Goal: Communication & Community: Answer question/provide support

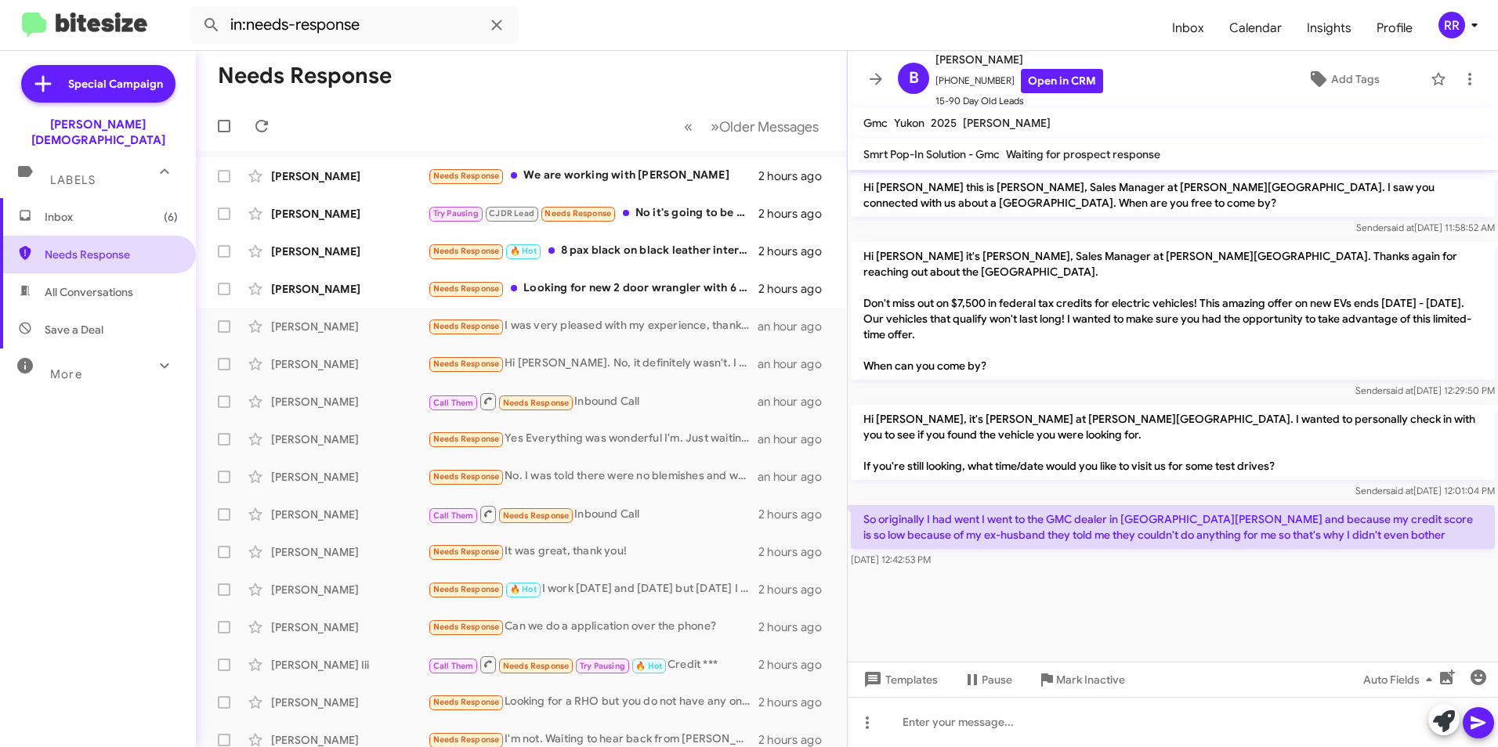
click at [105, 247] on span "Needs Response" at bounding box center [111, 255] width 133 height 16
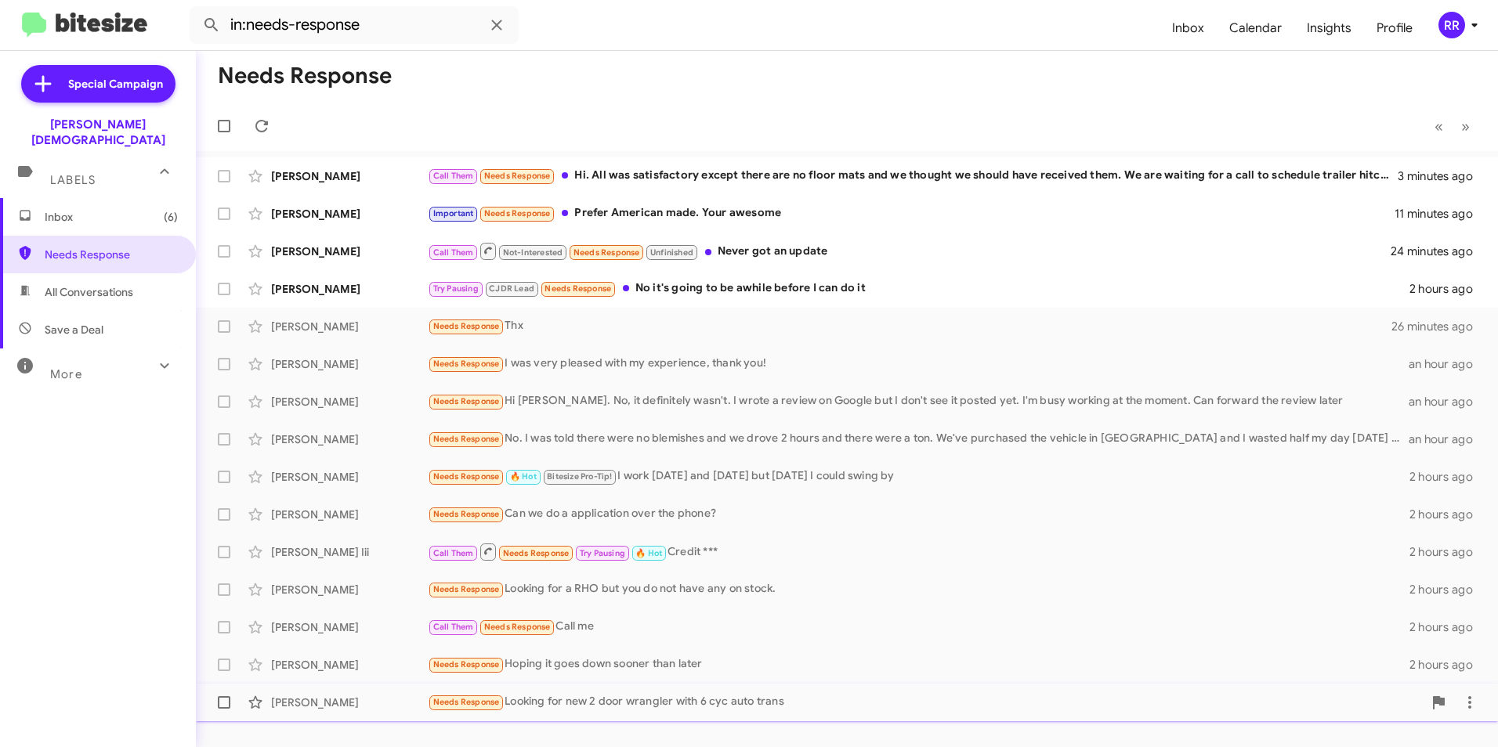
click at [350, 700] on div "[PERSON_NAME]" at bounding box center [349, 703] width 157 height 16
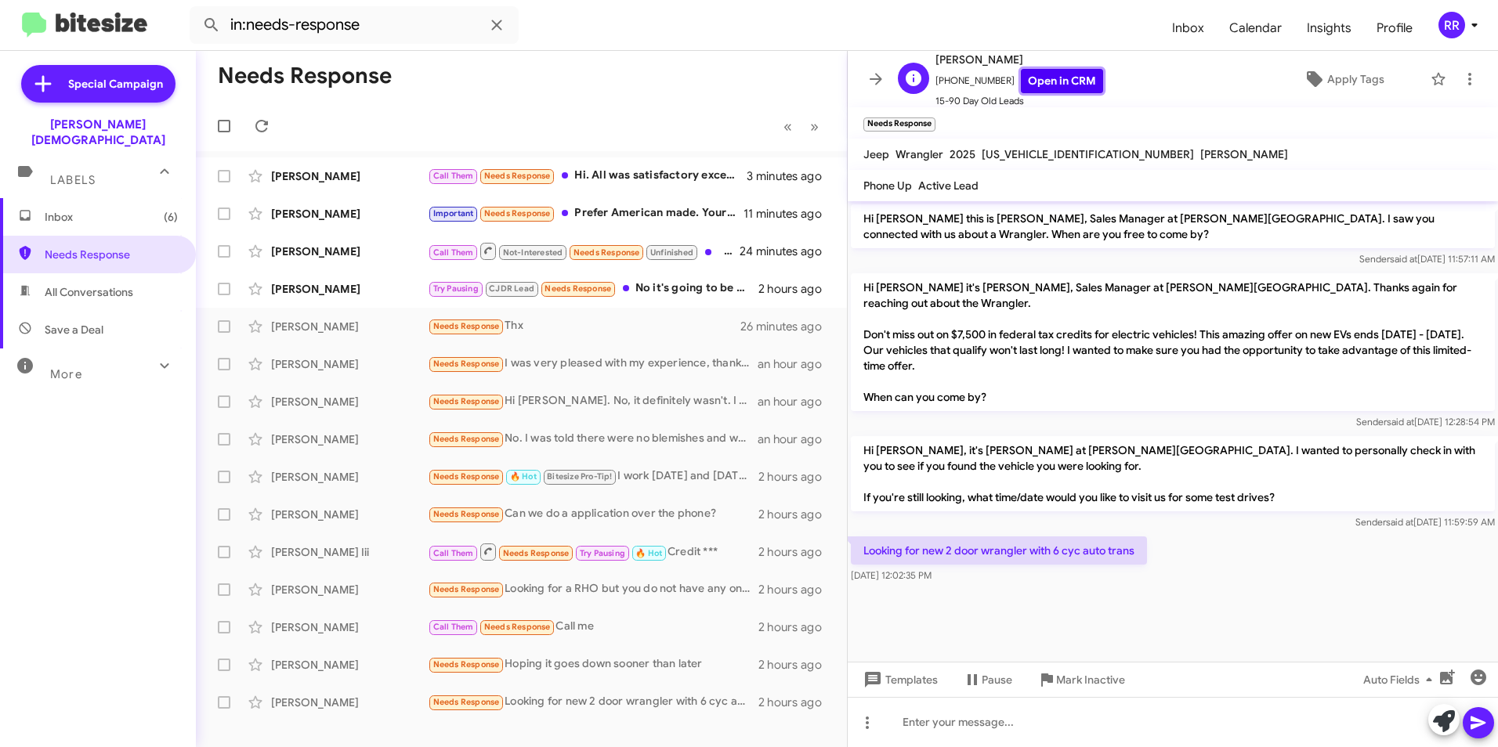
click at [1051, 82] on link "Open in CRM" at bounding box center [1062, 81] width 82 height 24
click at [967, 719] on div at bounding box center [1173, 722] width 650 height 50
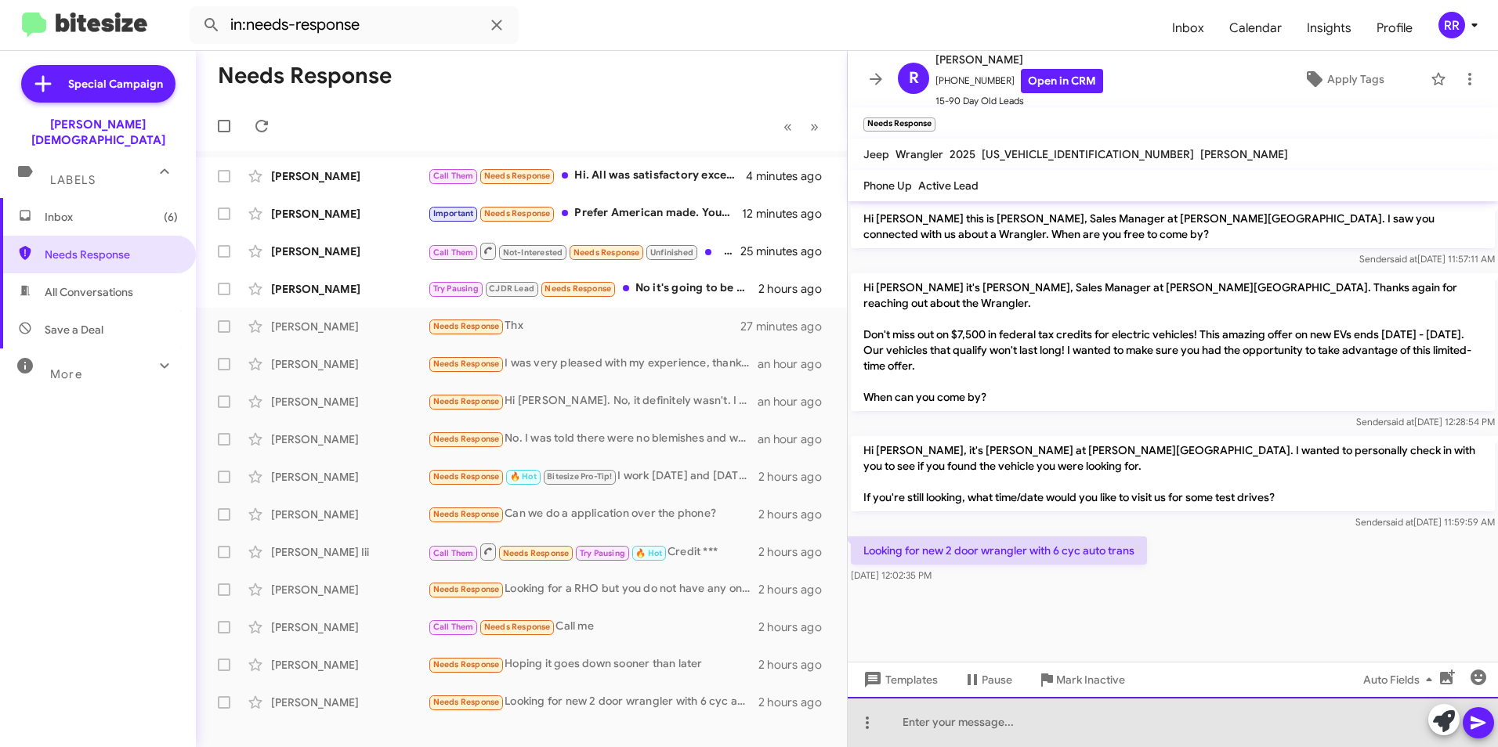
click at [956, 730] on div at bounding box center [1173, 722] width 650 height 50
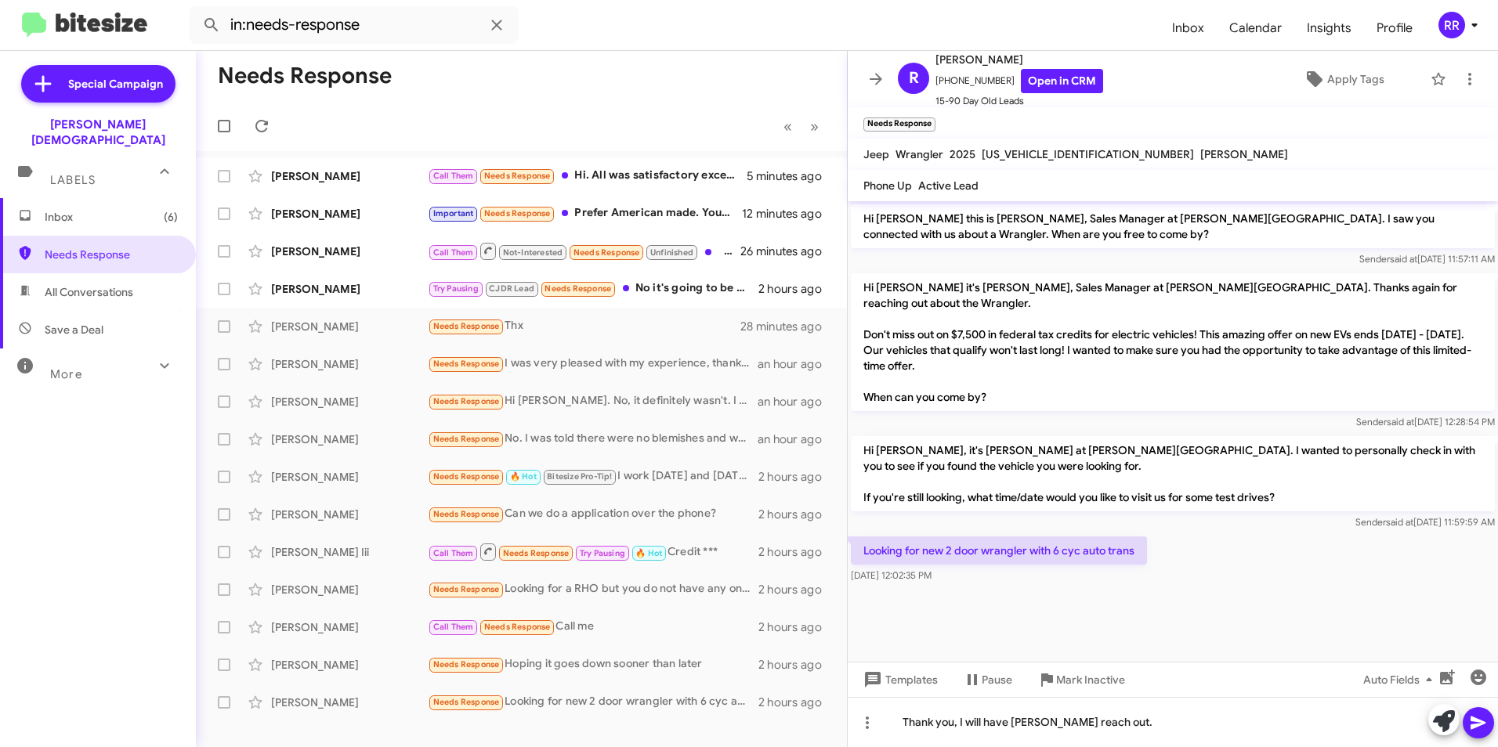
click at [1483, 720] on icon at bounding box center [1478, 723] width 19 height 19
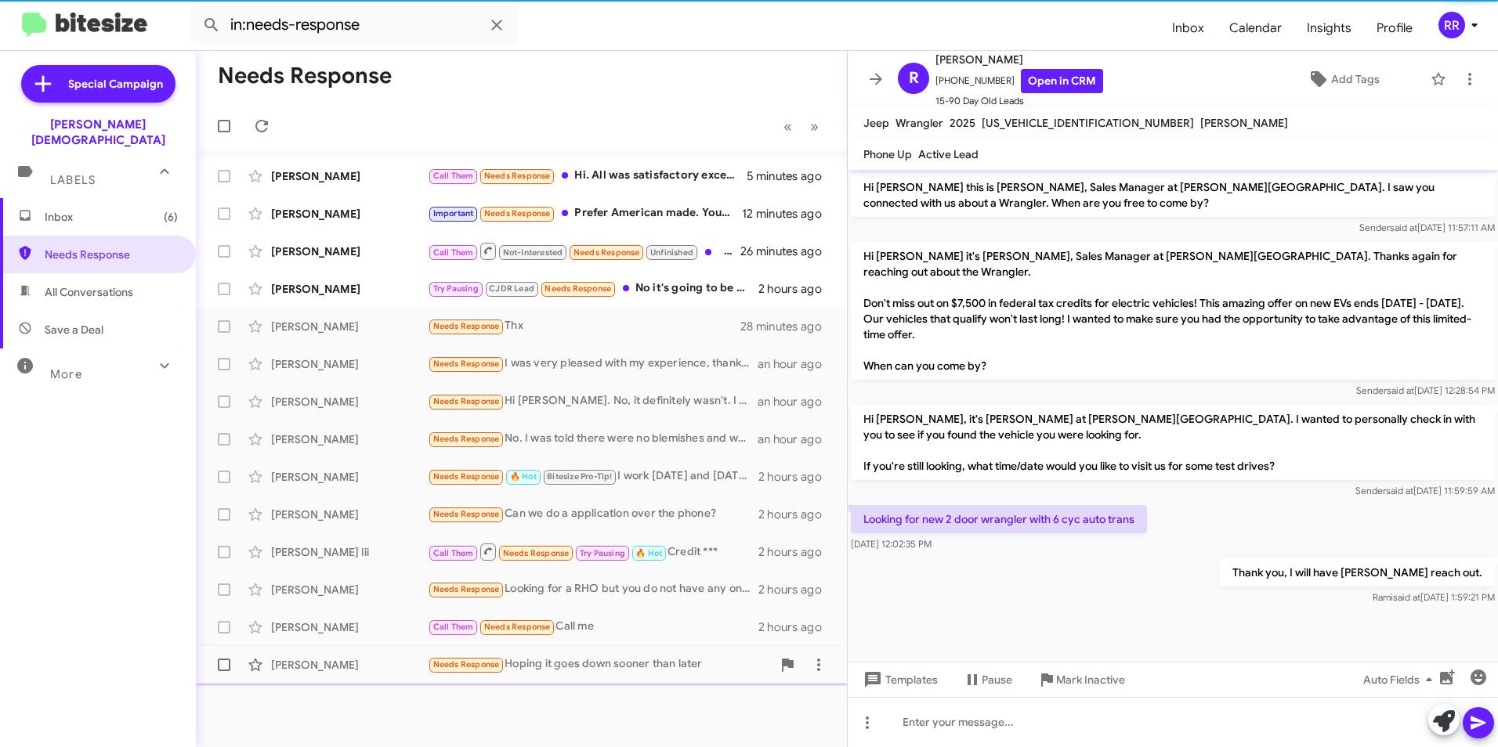
click at [344, 662] on div "[PERSON_NAME]" at bounding box center [349, 665] width 157 height 16
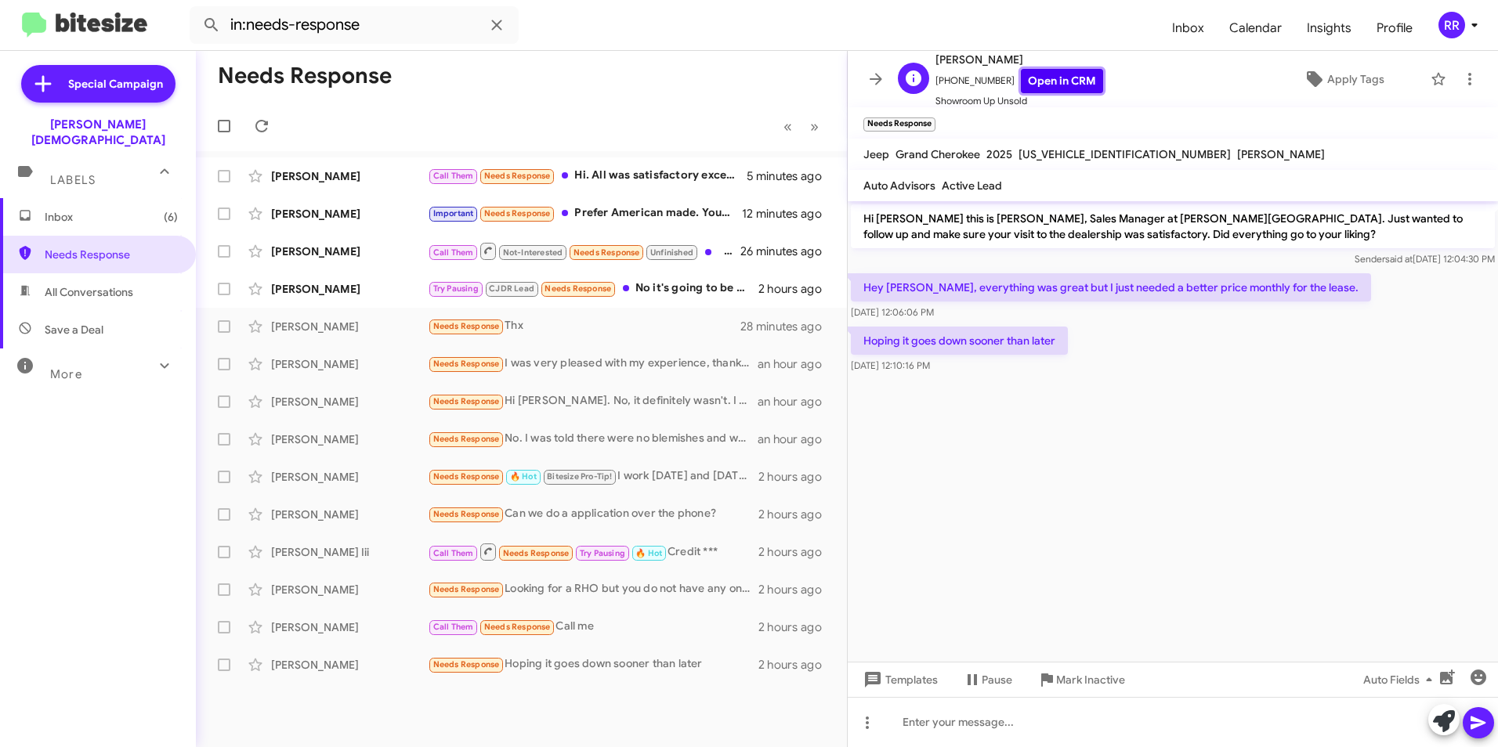
click at [1059, 80] on link "Open in CRM" at bounding box center [1062, 81] width 82 height 24
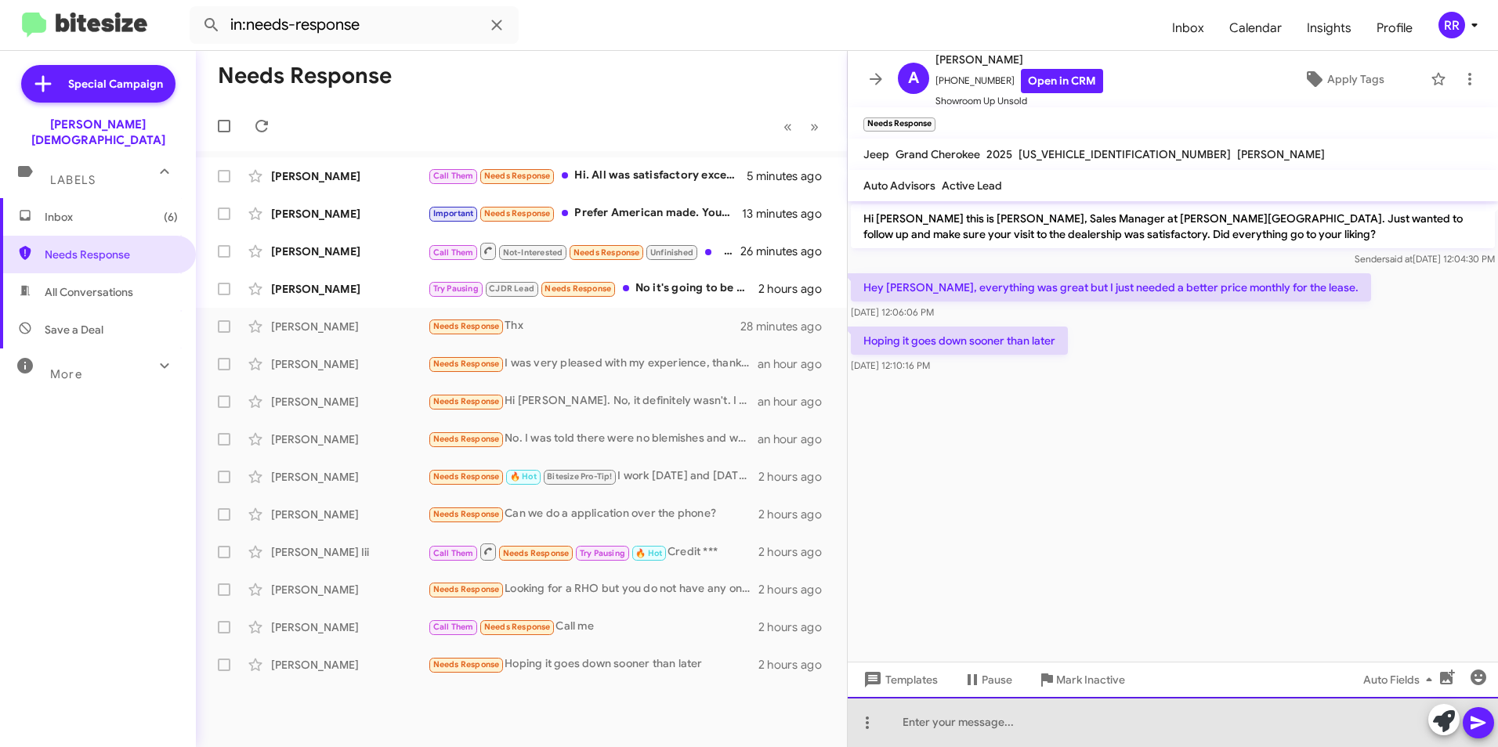
click at [960, 725] on div at bounding box center [1173, 722] width 650 height 50
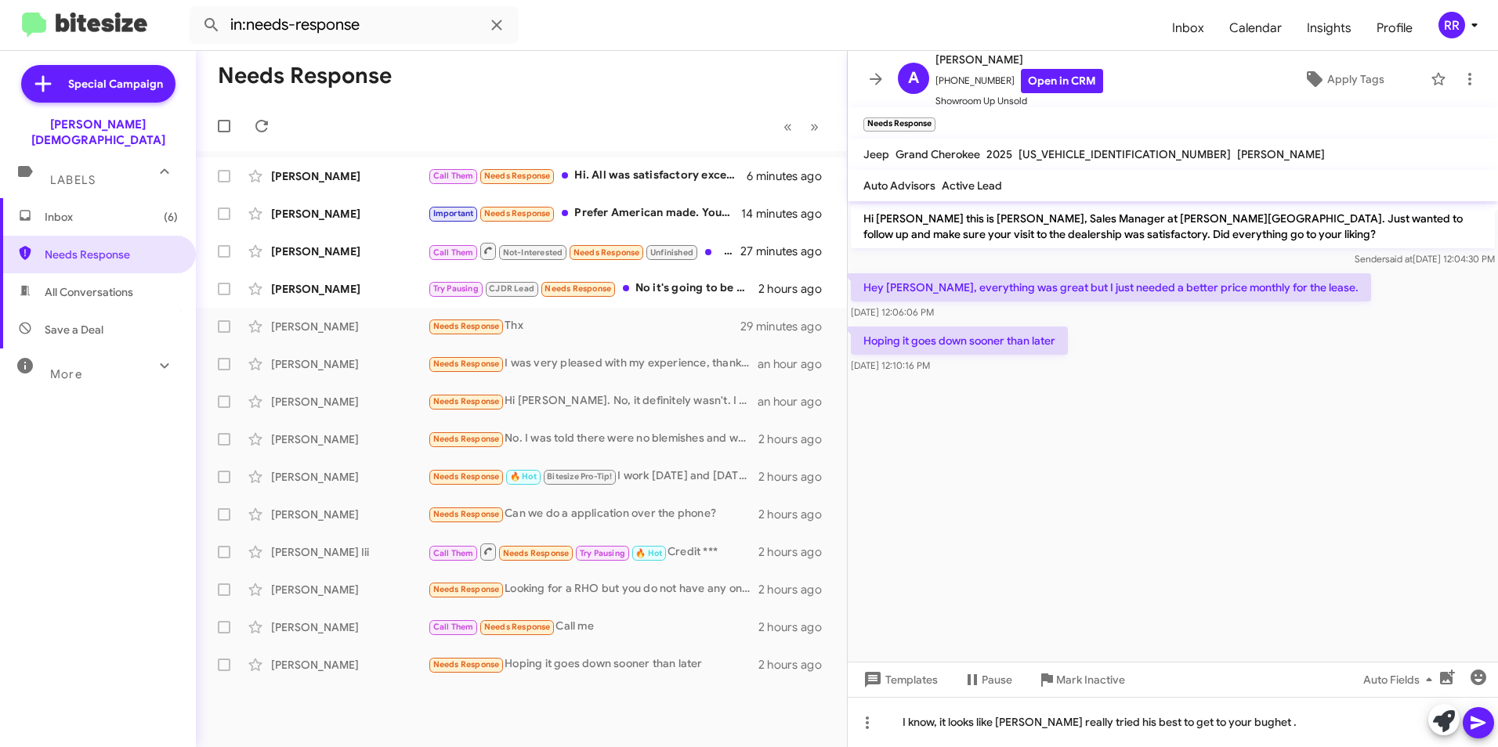
drag, startPoint x: 1221, startPoint y: 723, endPoint x: 1334, endPoint y: 545, distance: 210.6
click at [1350, 520] on cdk-virtual-scroll-viewport "Hi [PERSON_NAME] this is [PERSON_NAME], Sales Manager at [PERSON_NAME][GEOGRAPH…" at bounding box center [1173, 431] width 650 height 461
click at [1472, 725] on icon at bounding box center [1477, 723] width 15 height 13
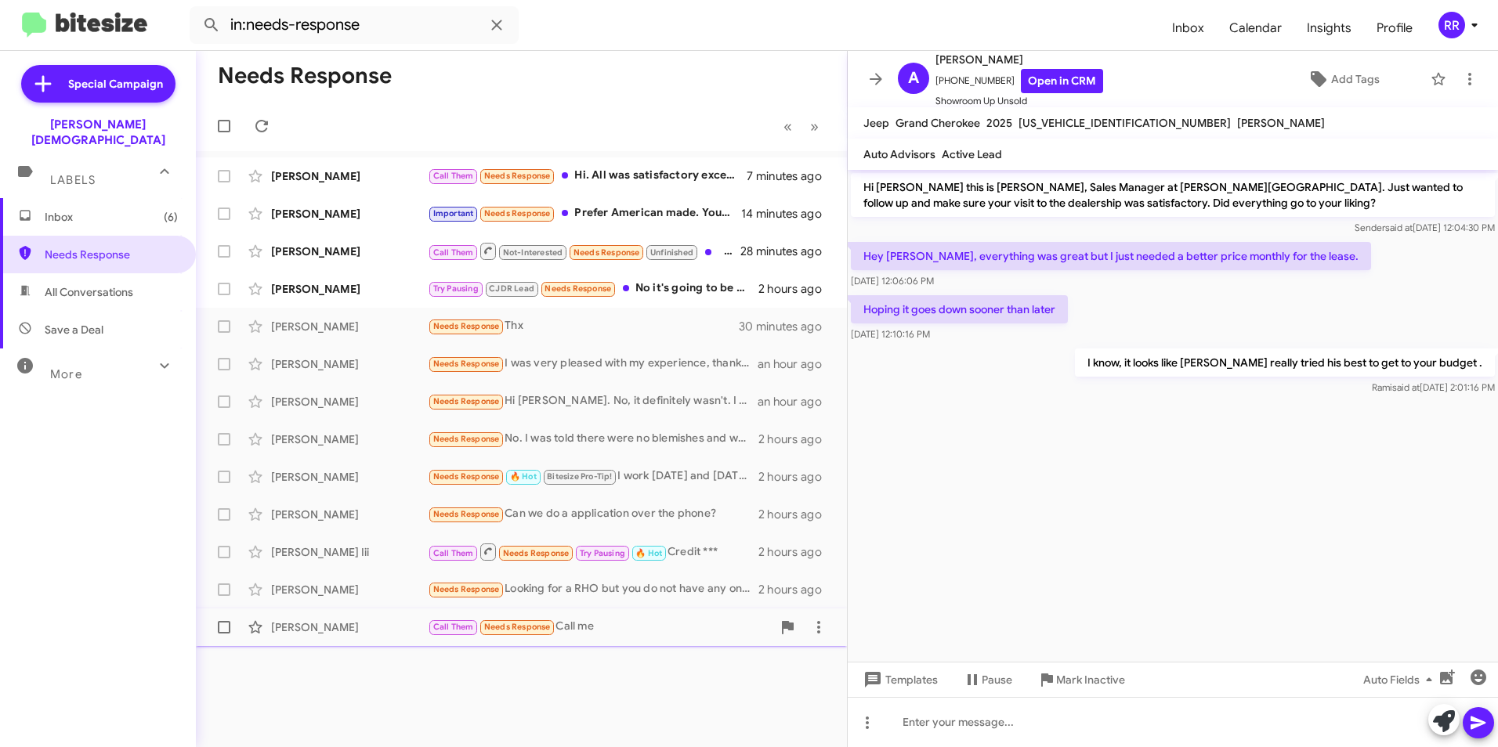
click at [298, 622] on div "[PERSON_NAME]" at bounding box center [349, 628] width 157 height 16
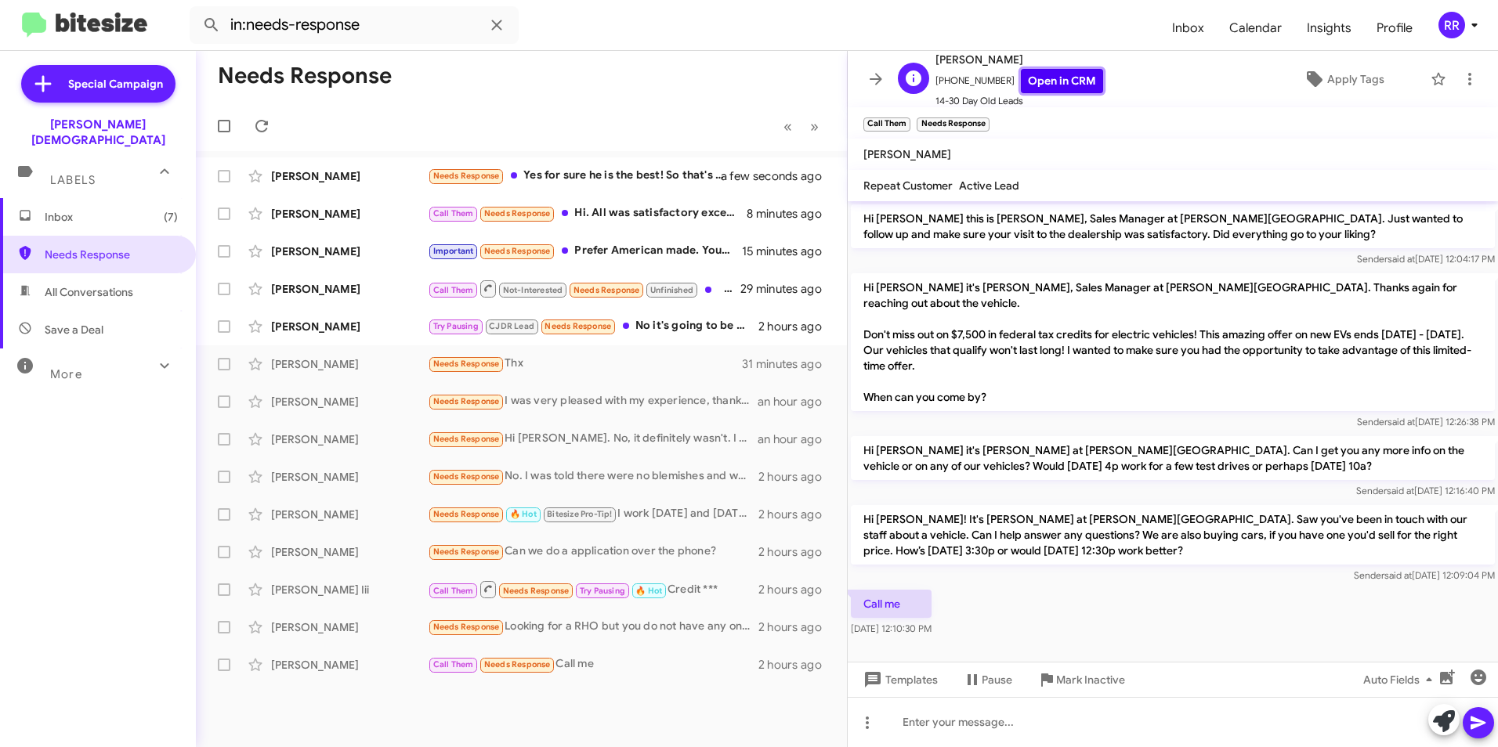
click at [1077, 79] on link "Open in CRM" at bounding box center [1062, 81] width 82 height 24
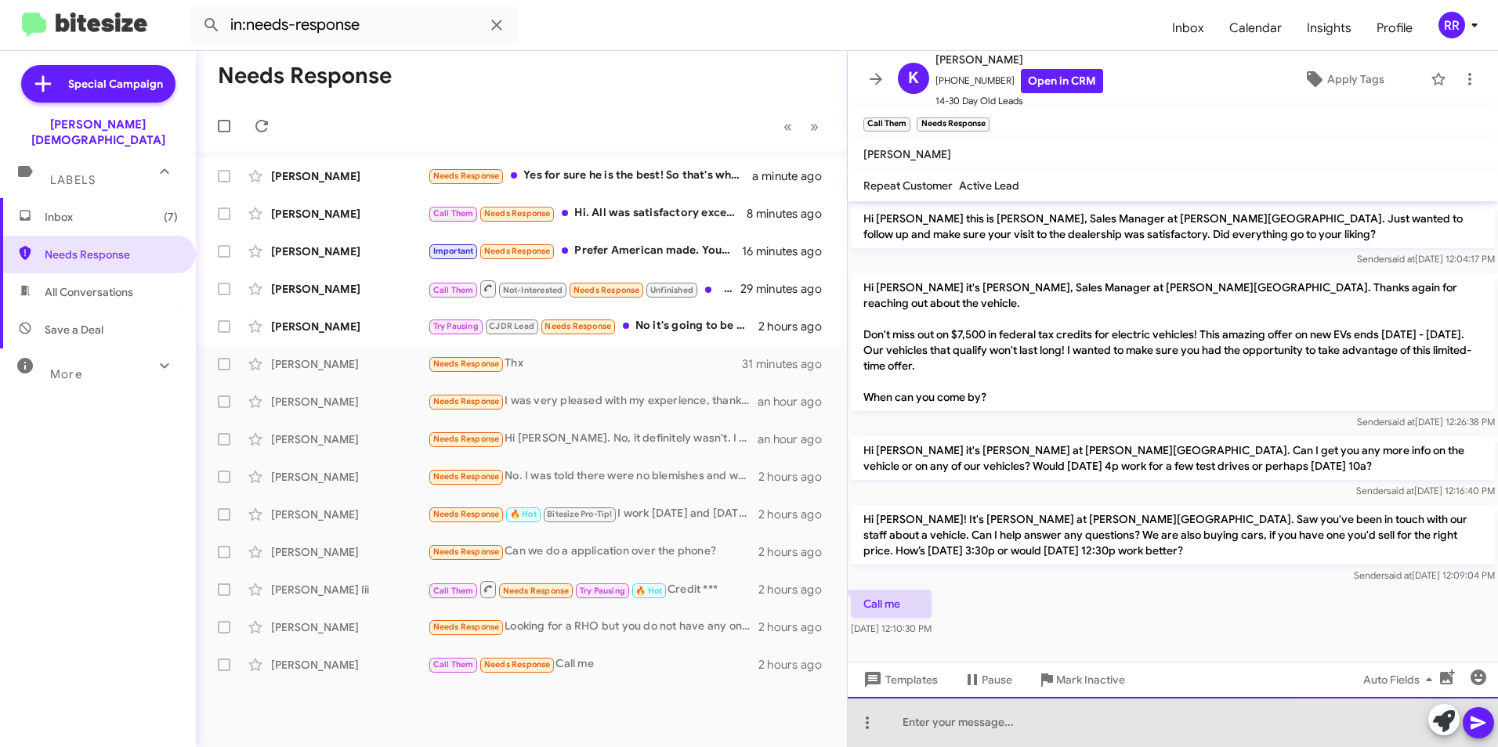
click at [999, 715] on div at bounding box center [1173, 722] width 650 height 50
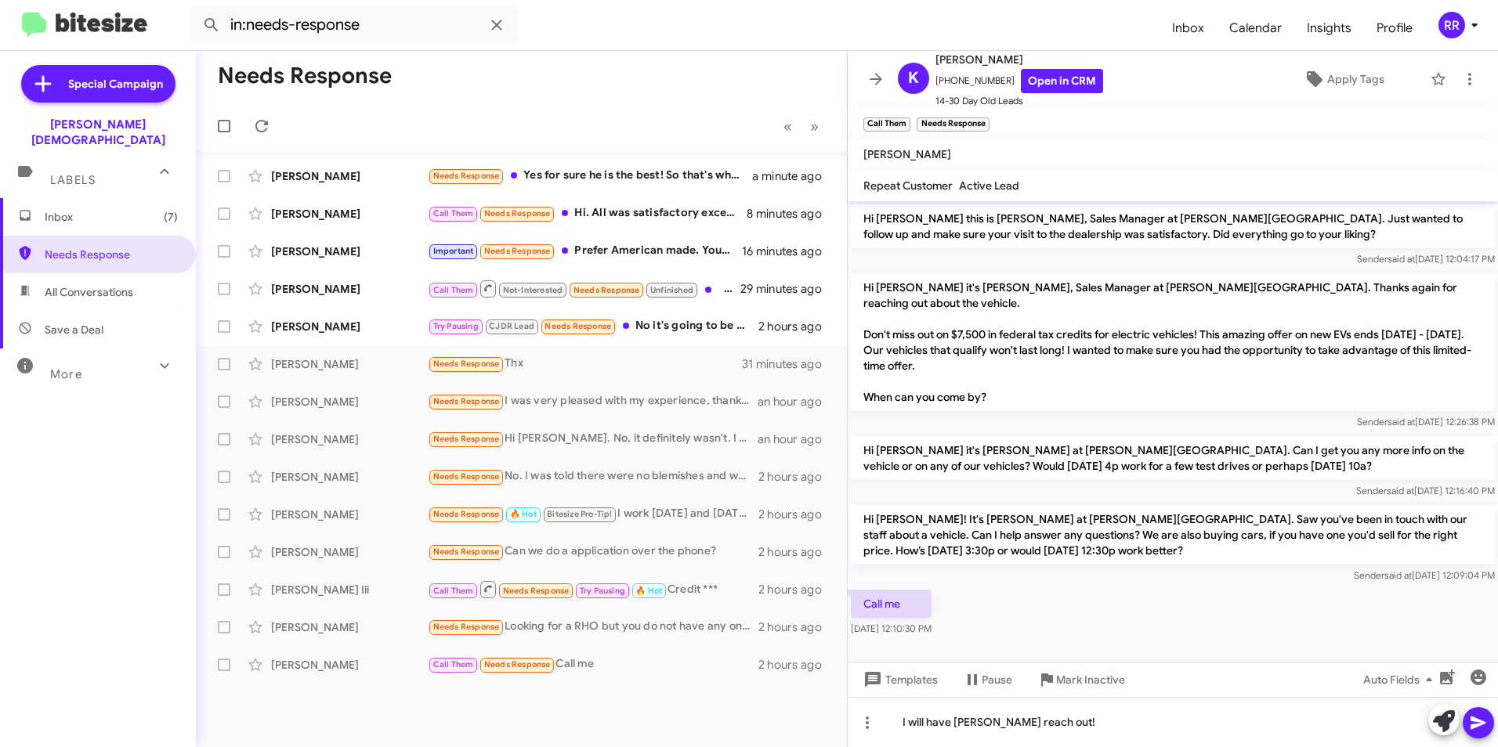
click at [1480, 725] on icon at bounding box center [1477, 723] width 15 height 13
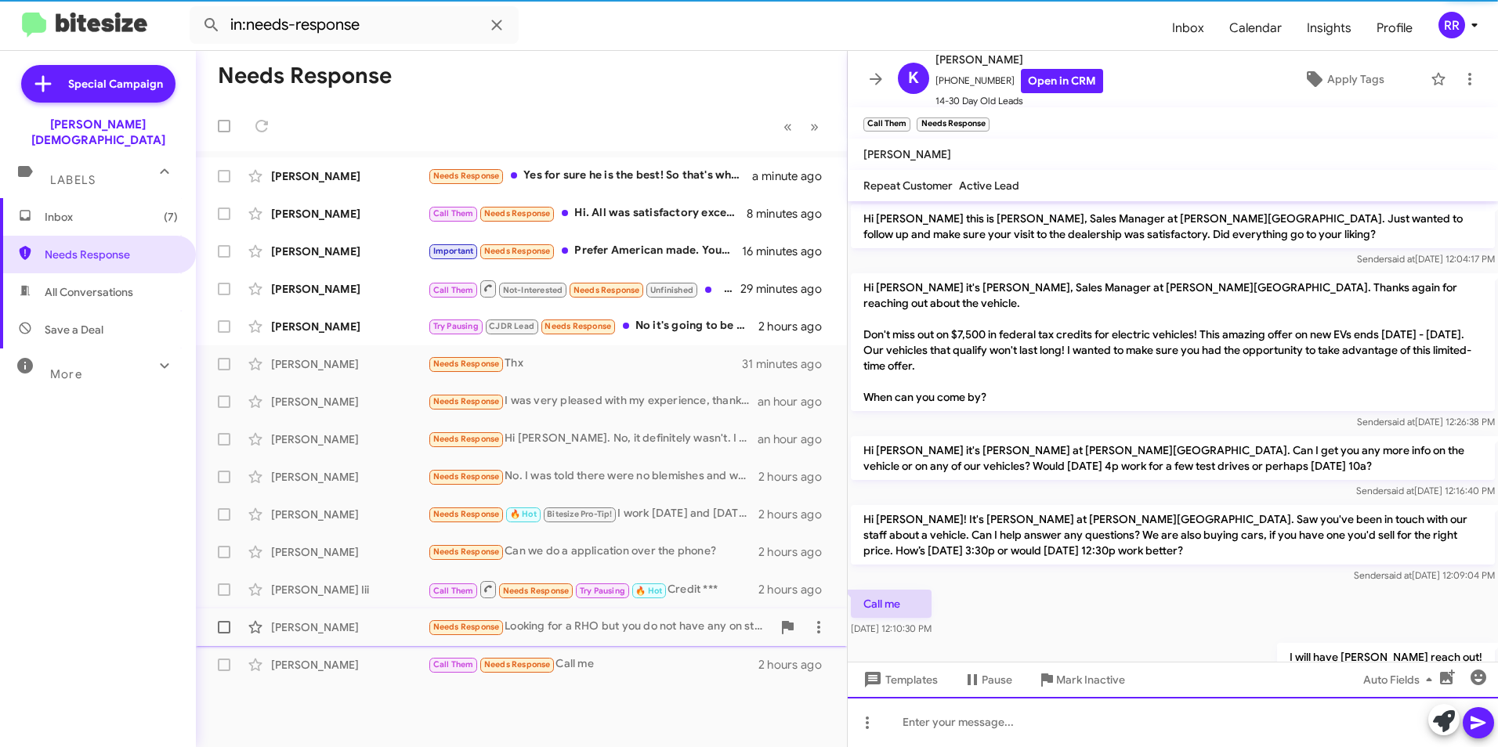
scroll to position [39, 0]
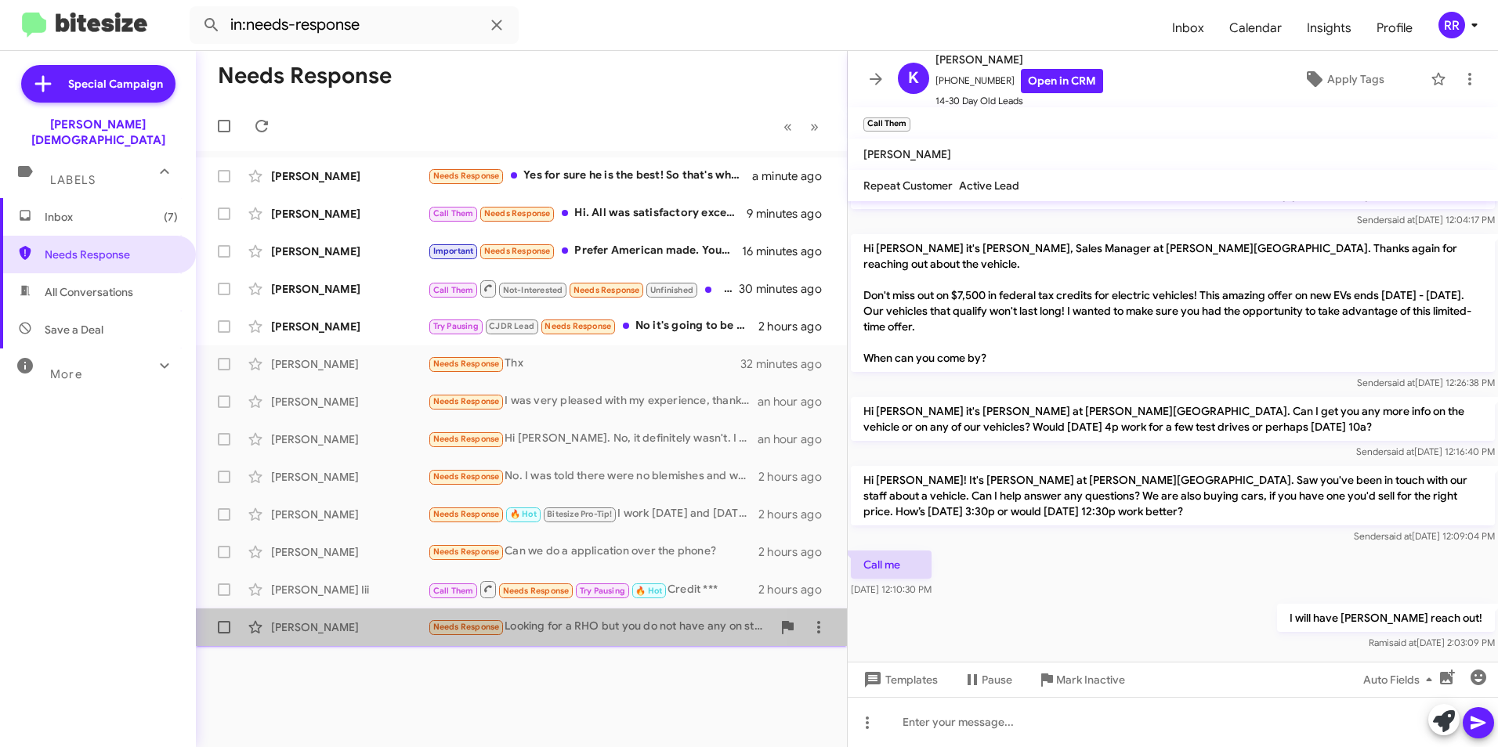
click at [320, 630] on div "[PERSON_NAME]" at bounding box center [349, 628] width 157 height 16
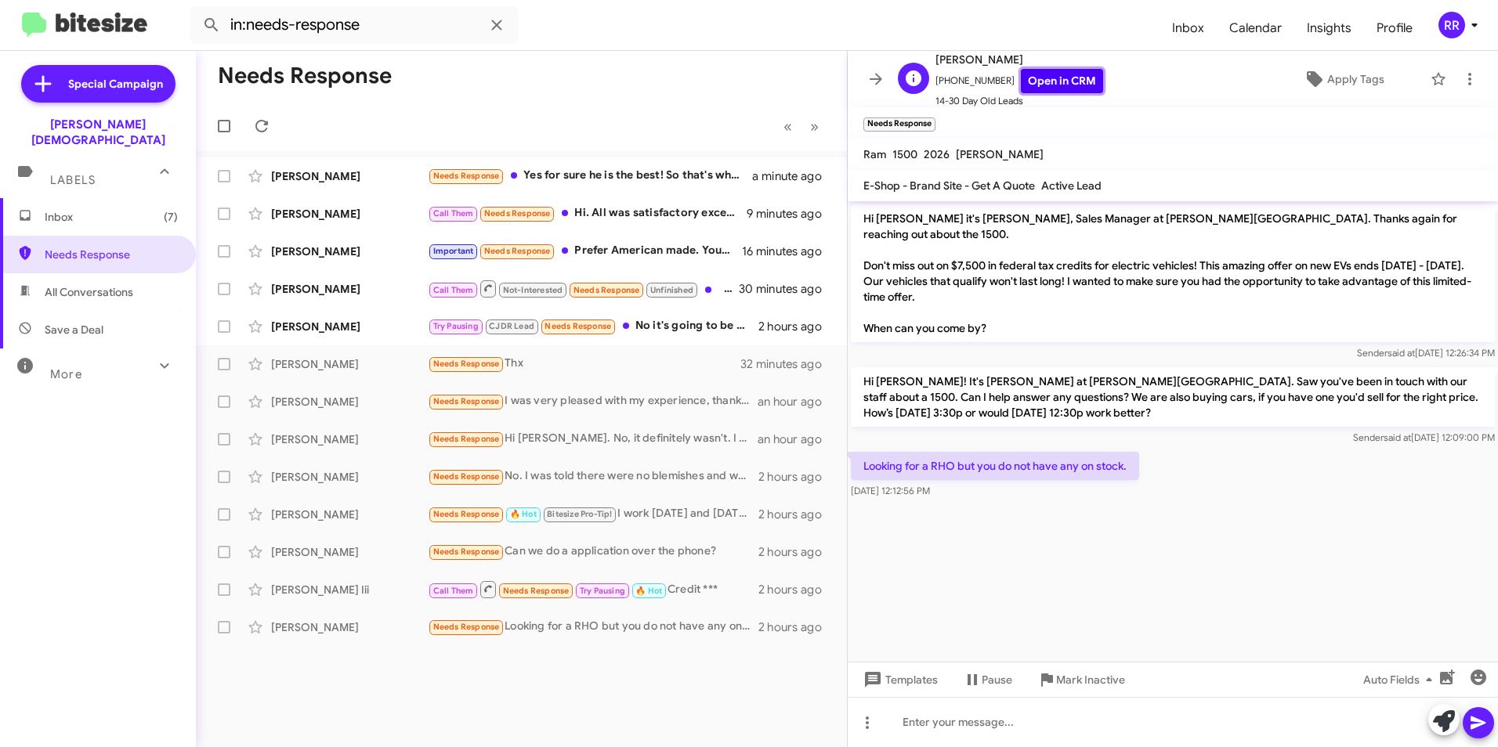
click at [1047, 84] on link "Open in CRM" at bounding box center [1062, 81] width 82 height 24
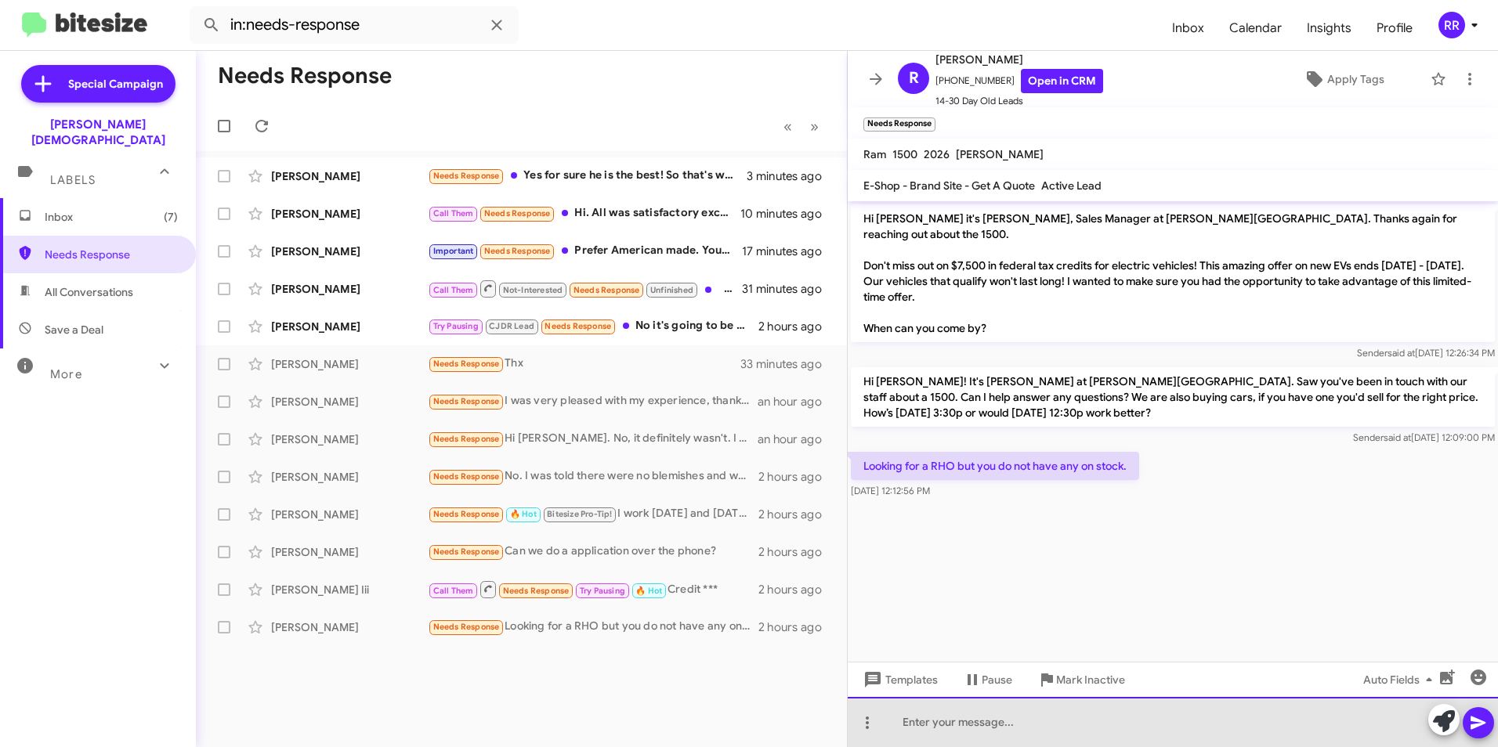
drag, startPoint x: 977, startPoint y: 732, endPoint x: 967, endPoint y: 726, distance: 12.0
click at [972, 732] on div at bounding box center [1173, 722] width 650 height 50
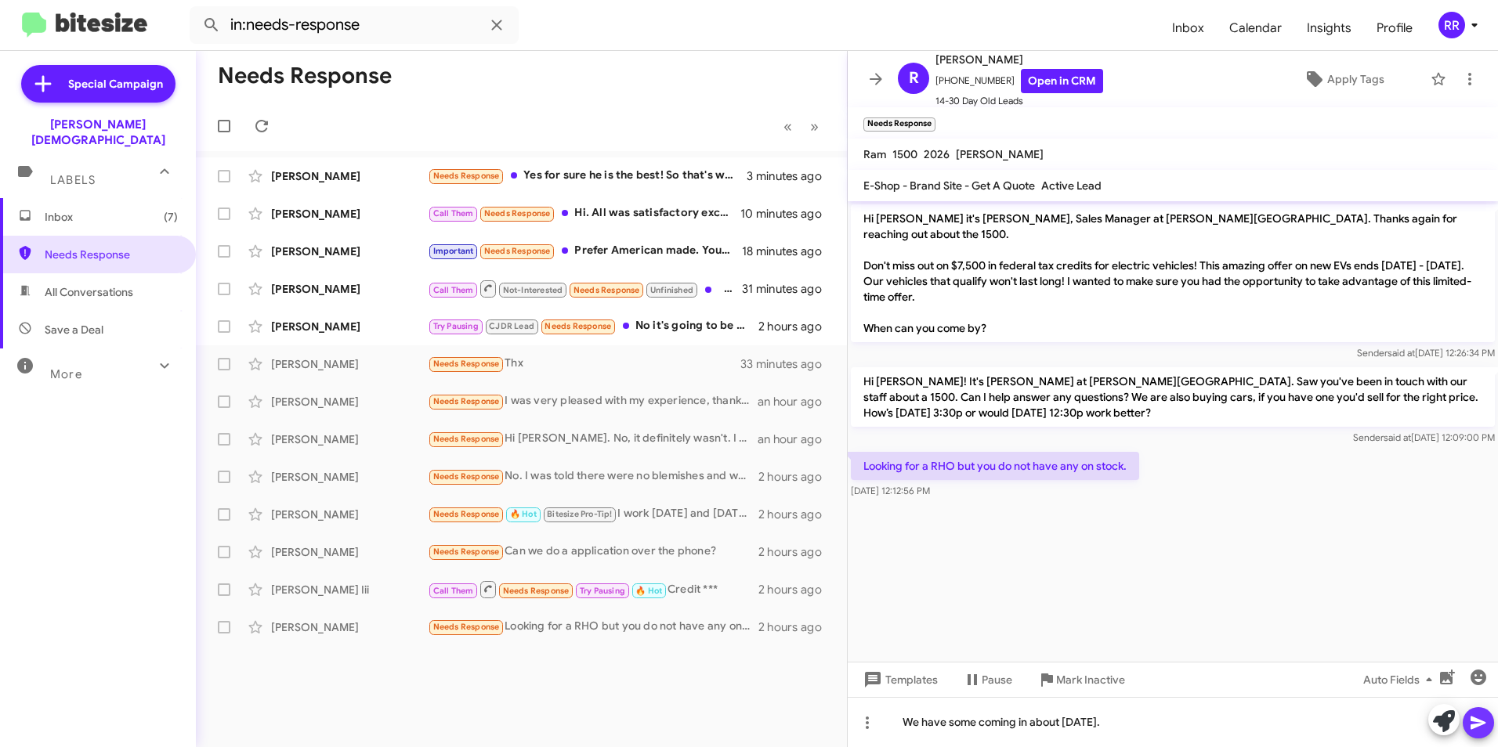
click at [1484, 727] on icon at bounding box center [1478, 723] width 19 height 19
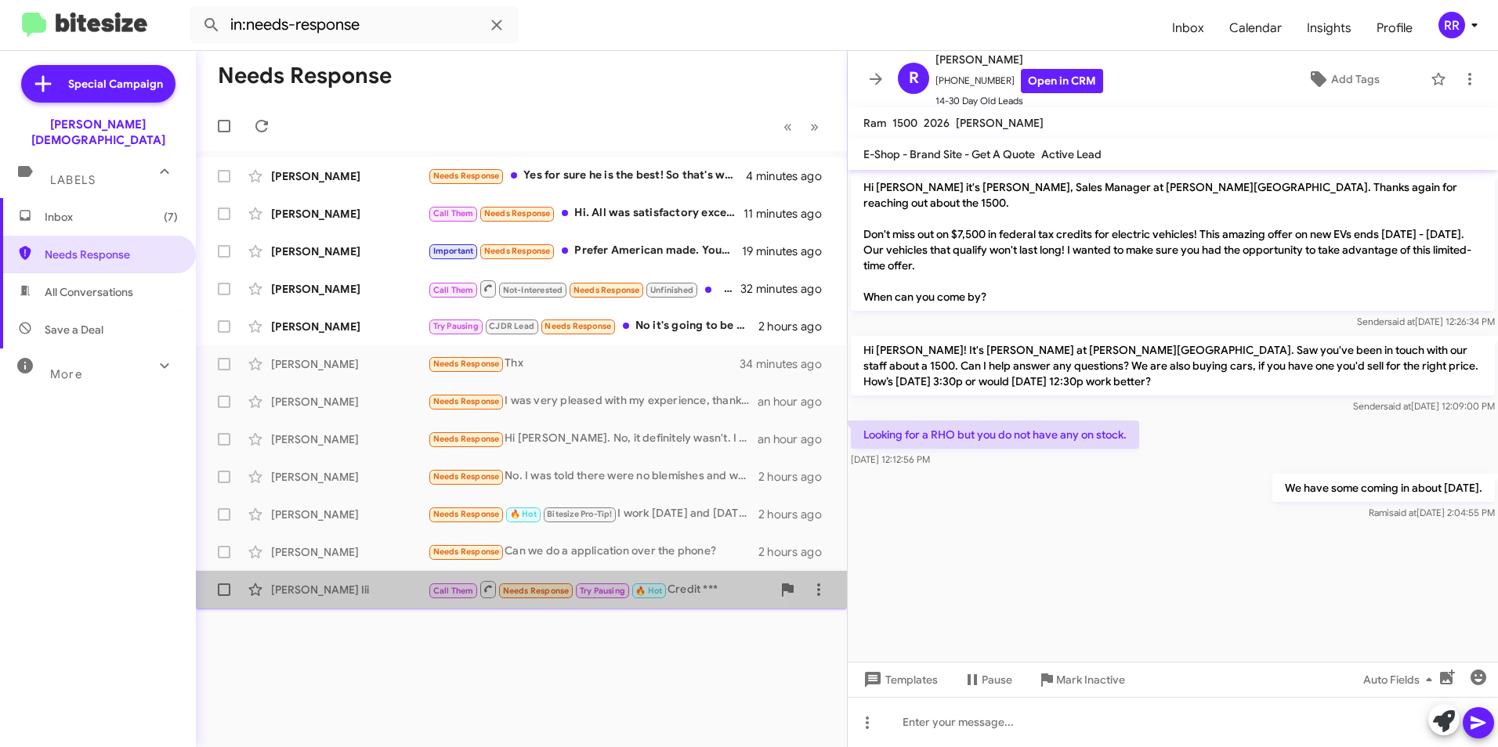
click at [320, 586] on div "[PERSON_NAME] Iii" at bounding box center [349, 590] width 157 height 16
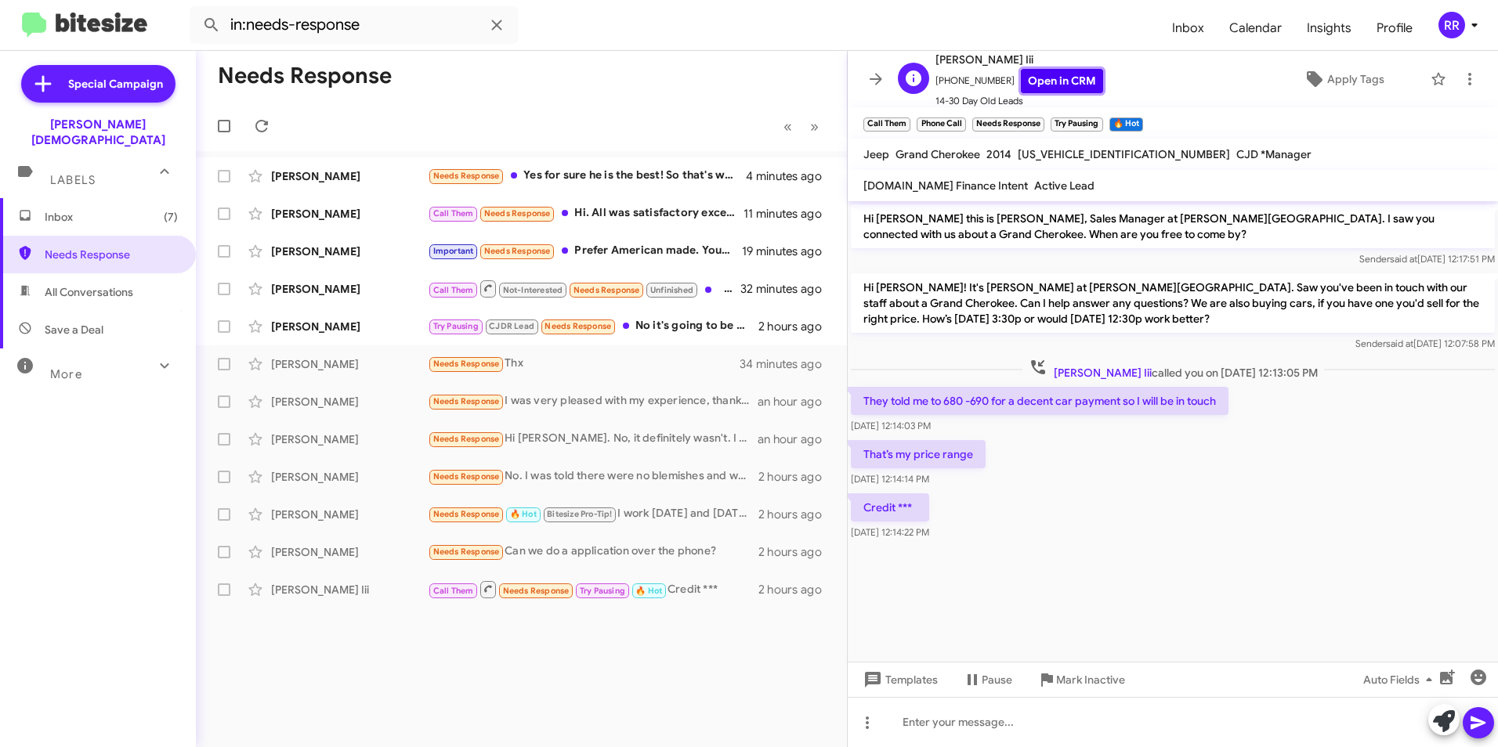
click at [1047, 80] on link "Open in CRM" at bounding box center [1062, 81] width 82 height 24
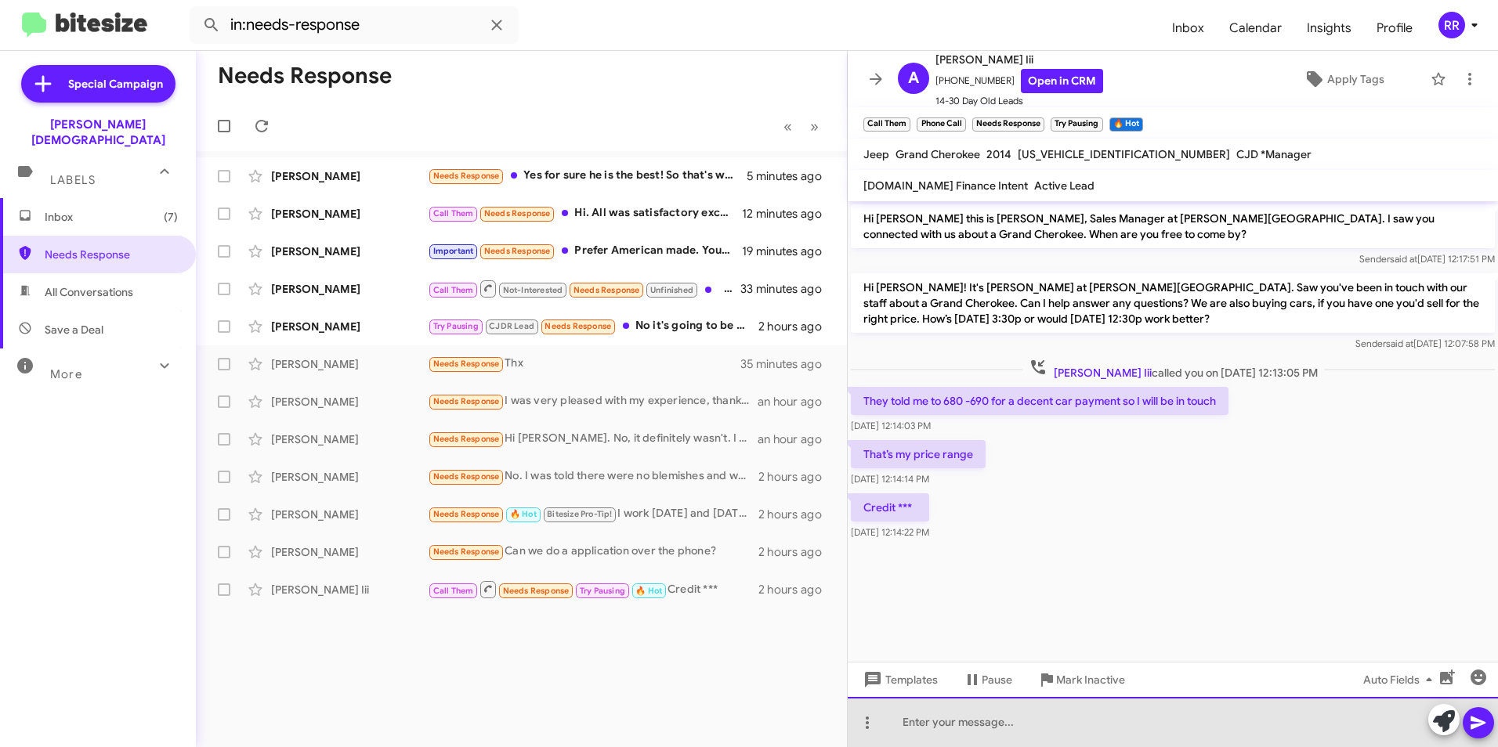
click at [967, 718] on div at bounding box center [1173, 722] width 650 height 50
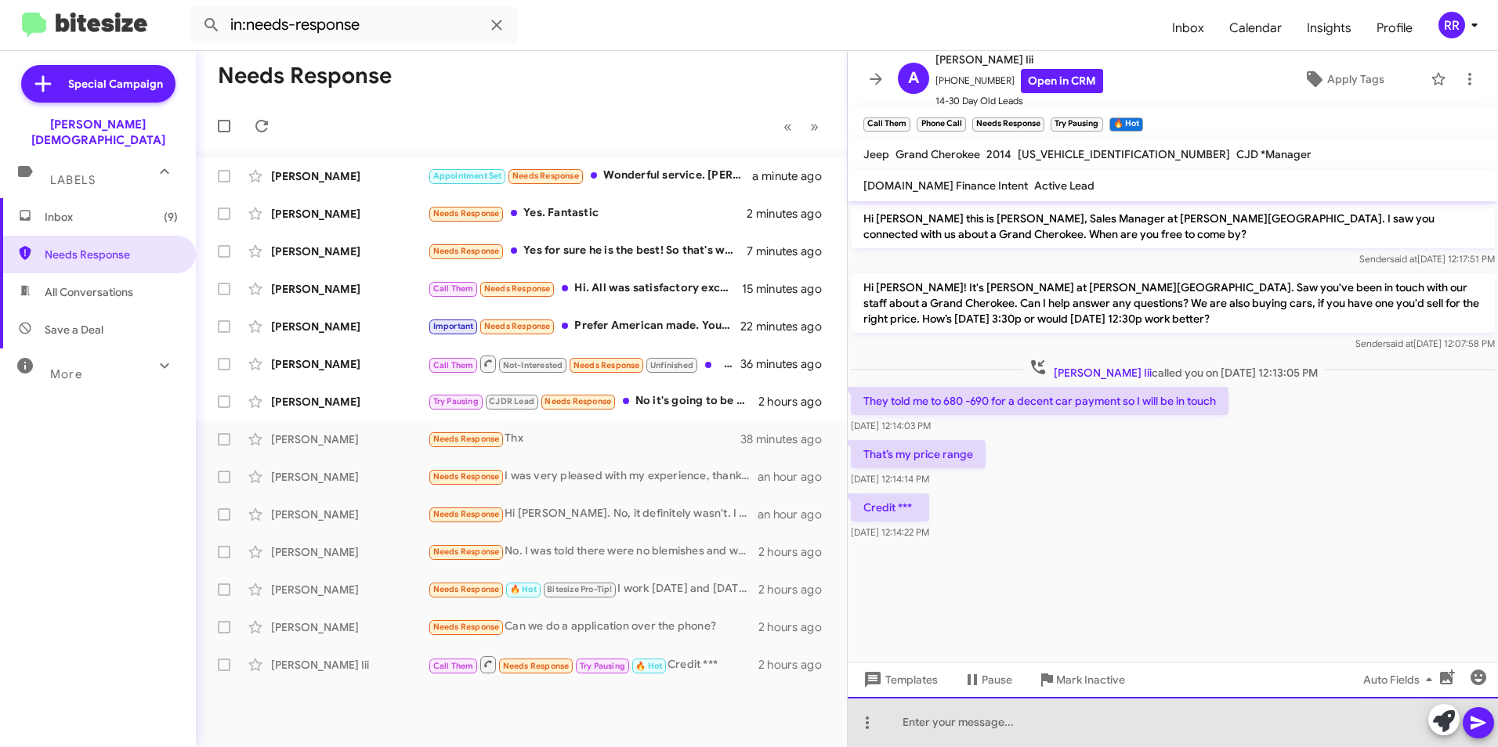
click at [931, 726] on div at bounding box center [1173, 722] width 650 height 50
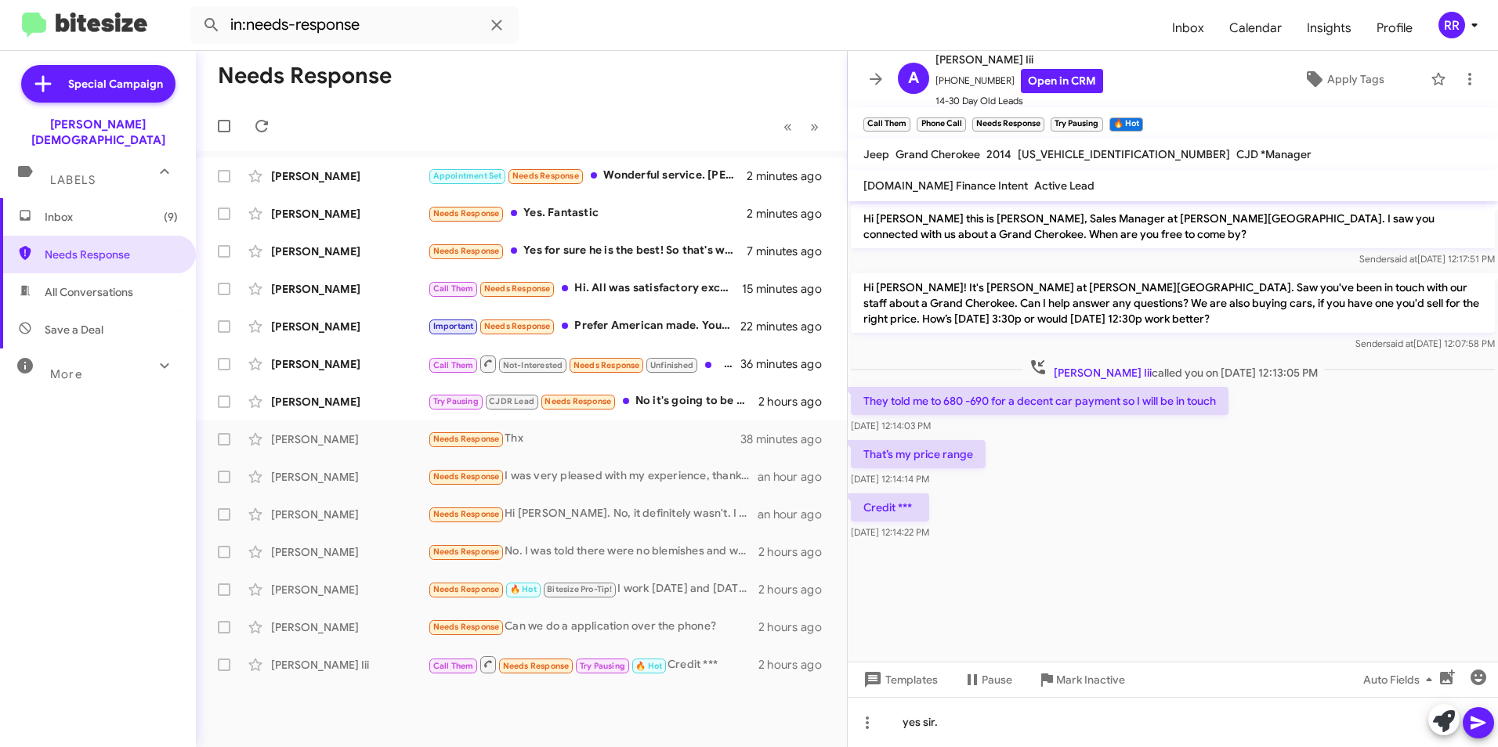
click at [1479, 729] on icon at bounding box center [1478, 723] width 19 height 19
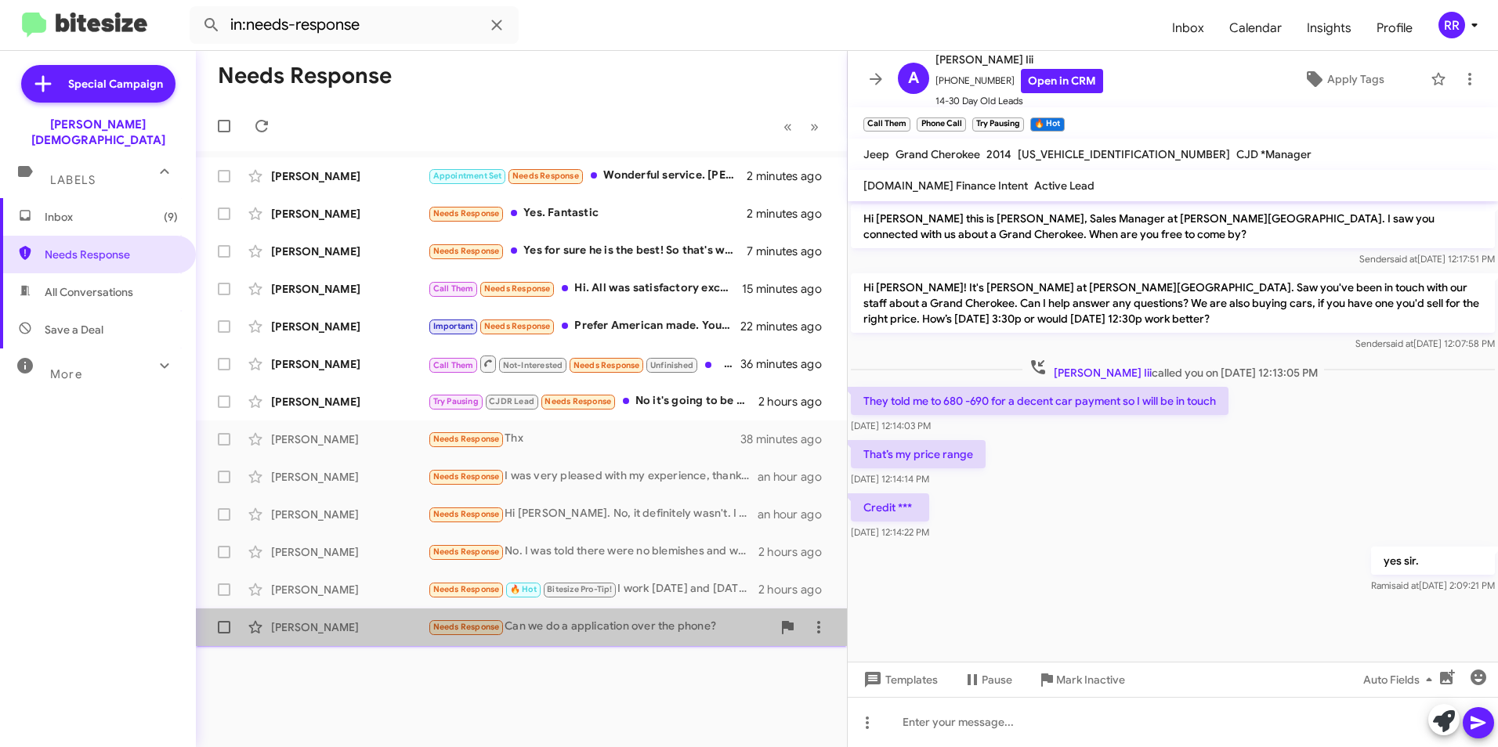
click at [311, 621] on div "[PERSON_NAME]" at bounding box center [349, 628] width 157 height 16
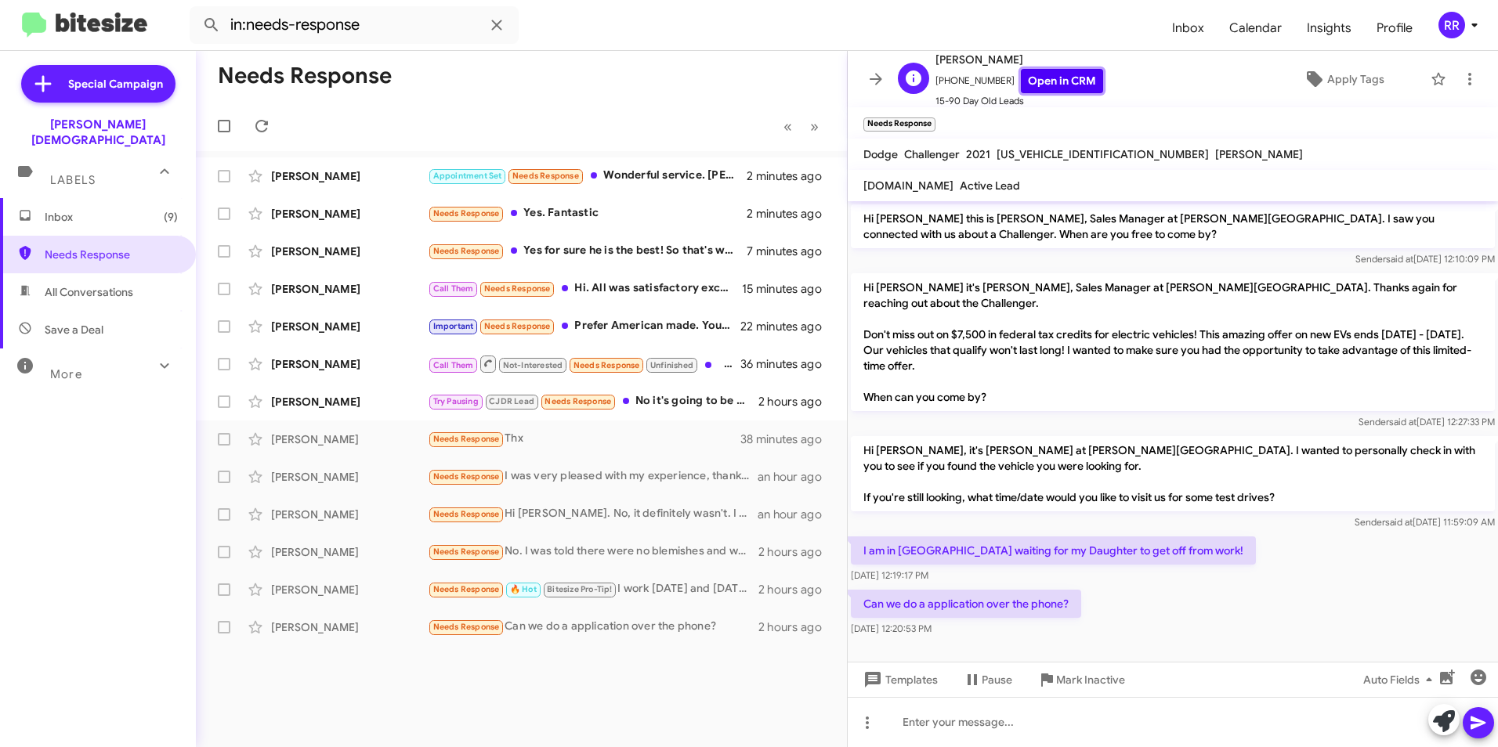
click at [1057, 82] on link "Open in CRM" at bounding box center [1062, 81] width 82 height 24
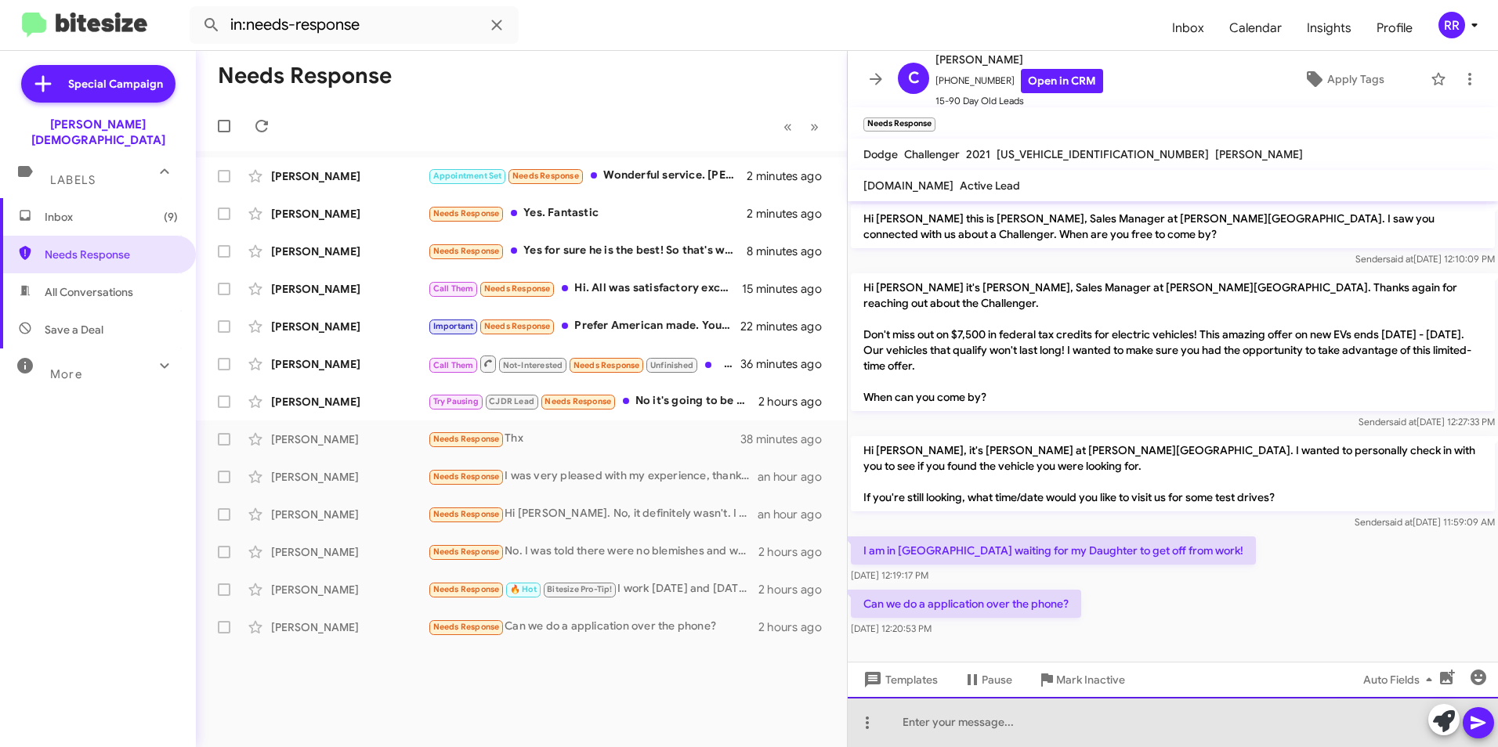
click at [920, 730] on div at bounding box center [1173, 722] width 650 height 50
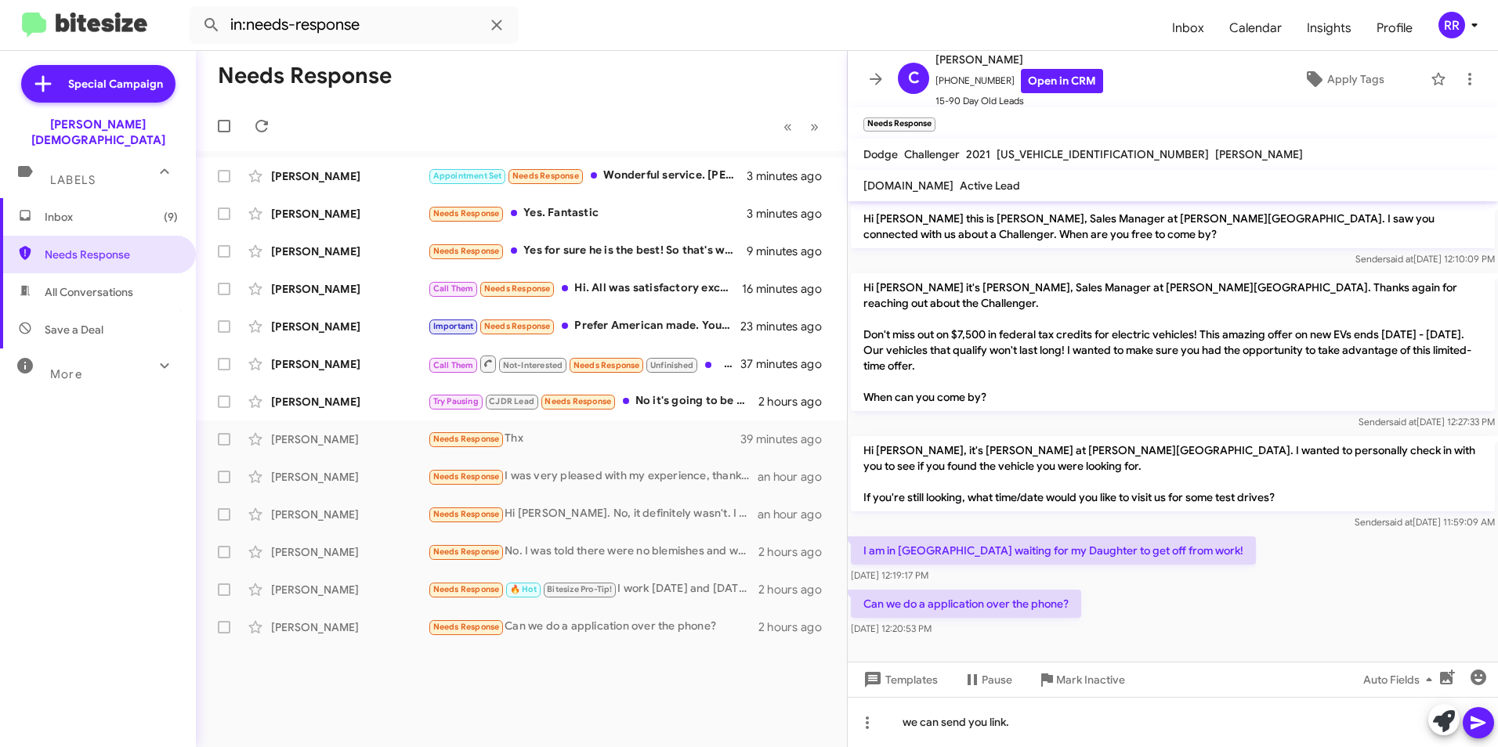
click at [1478, 734] on span at bounding box center [1478, 722] width 19 height 31
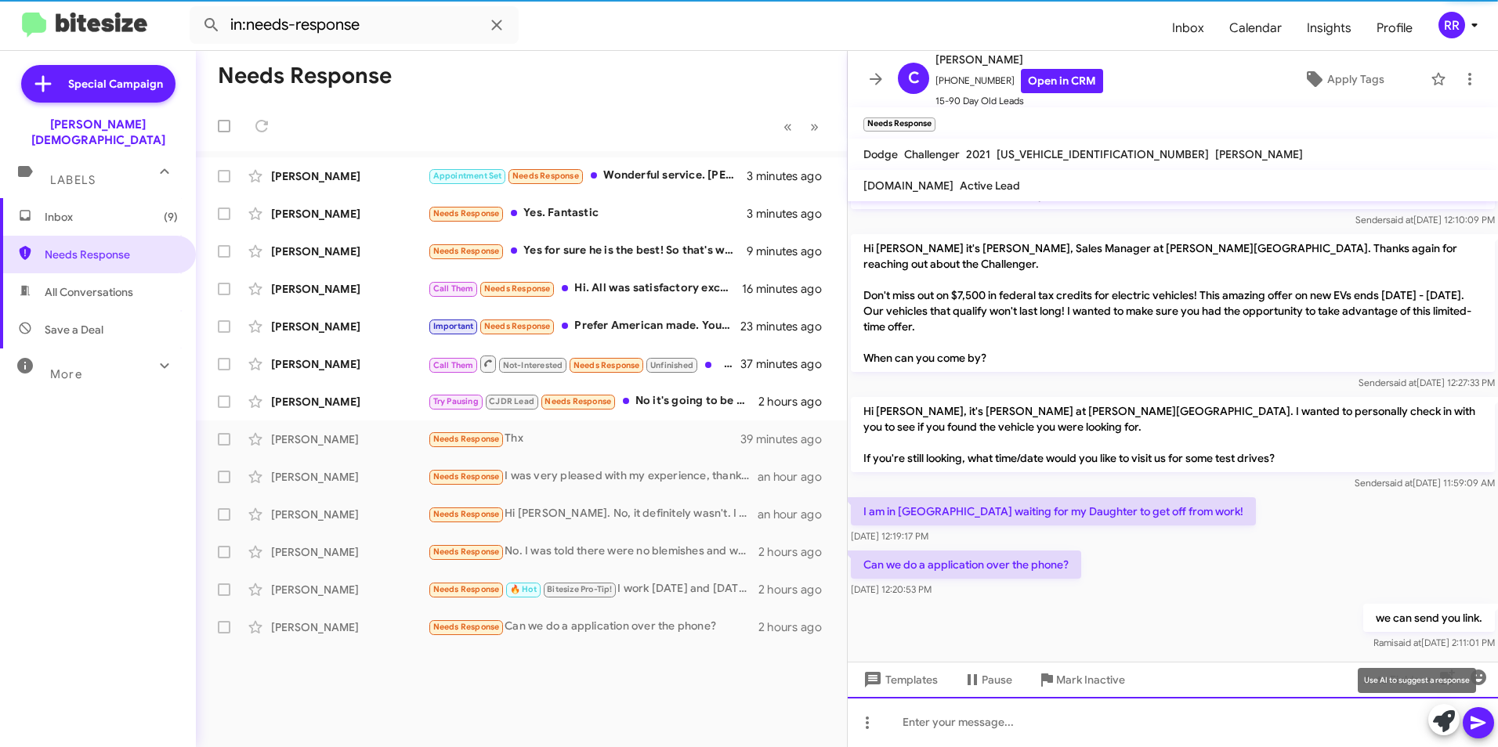
scroll to position [8, 0]
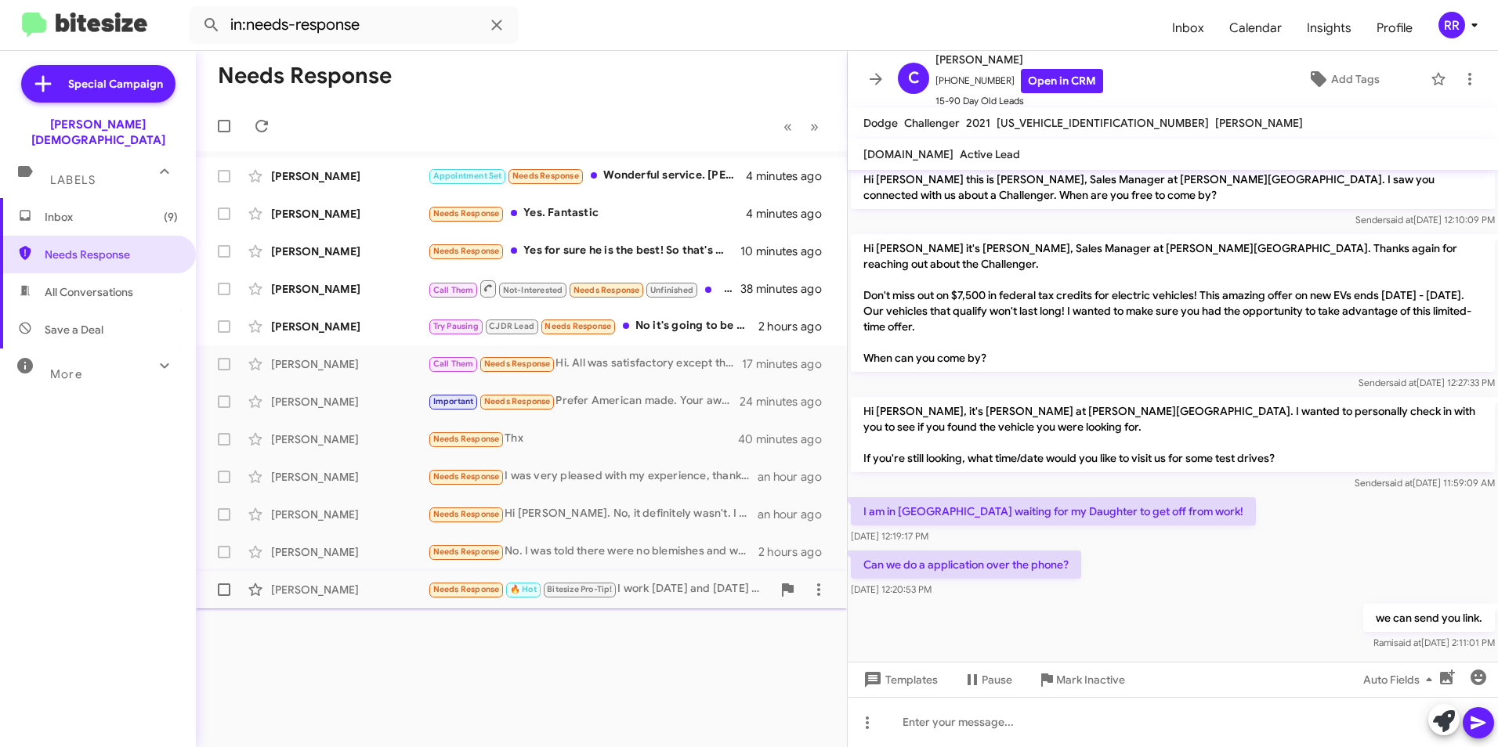
click at [313, 585] on div "[PERSON_NAME]" at bounding box center [349, 590] width 157 height 16
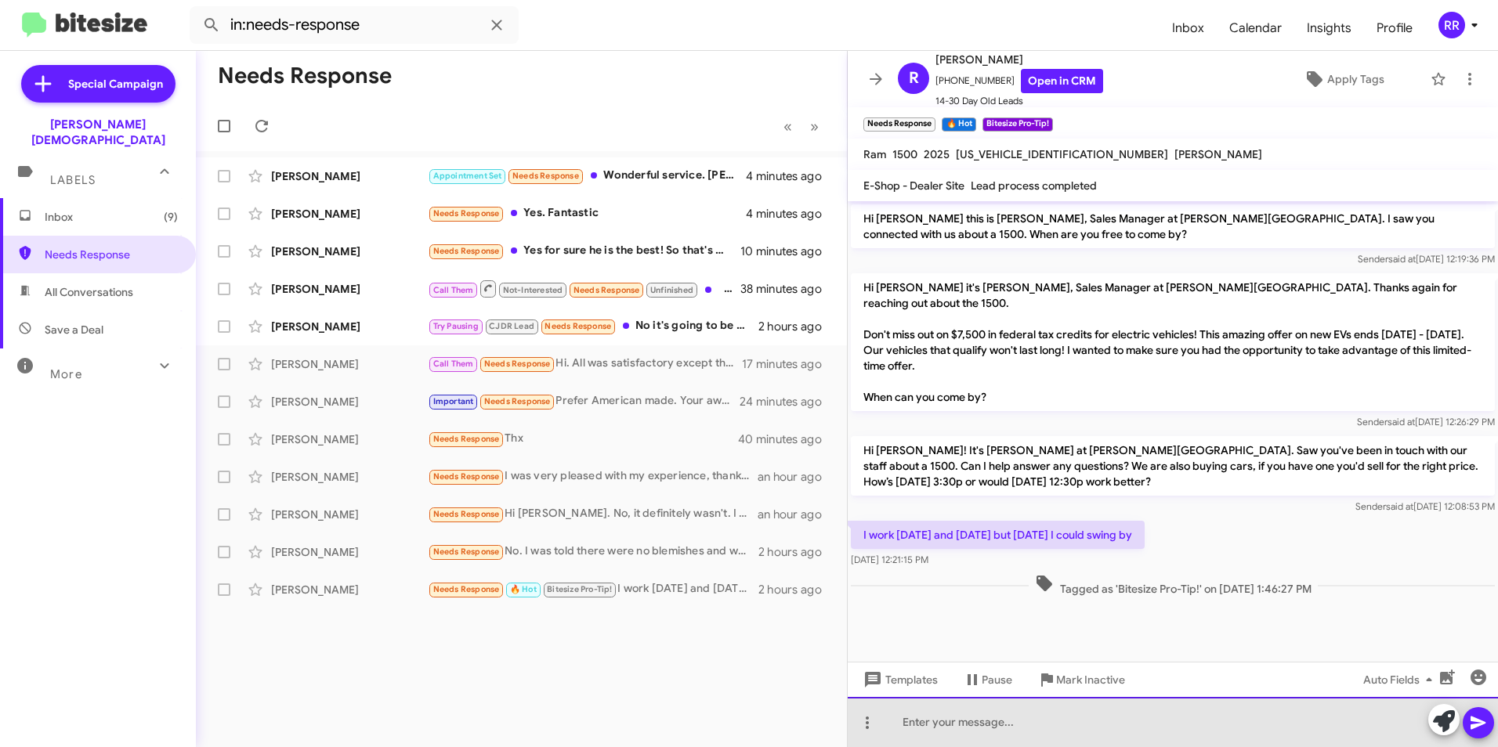
click at [954, 720] on div at bounding box center [1173, 722] width 650 height 50
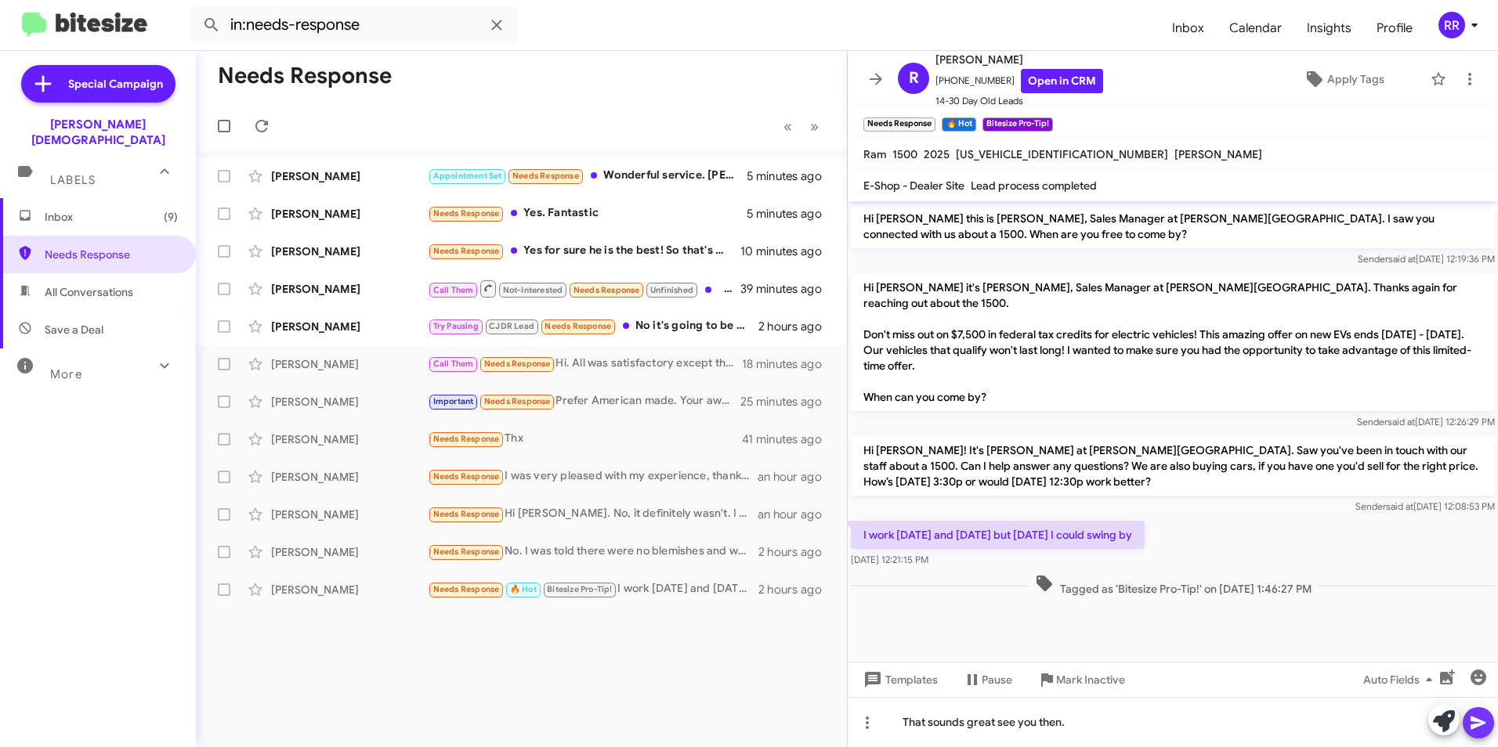
click at [1472, 718] on icon at bounding box center [1477, 723] width 15 height 13
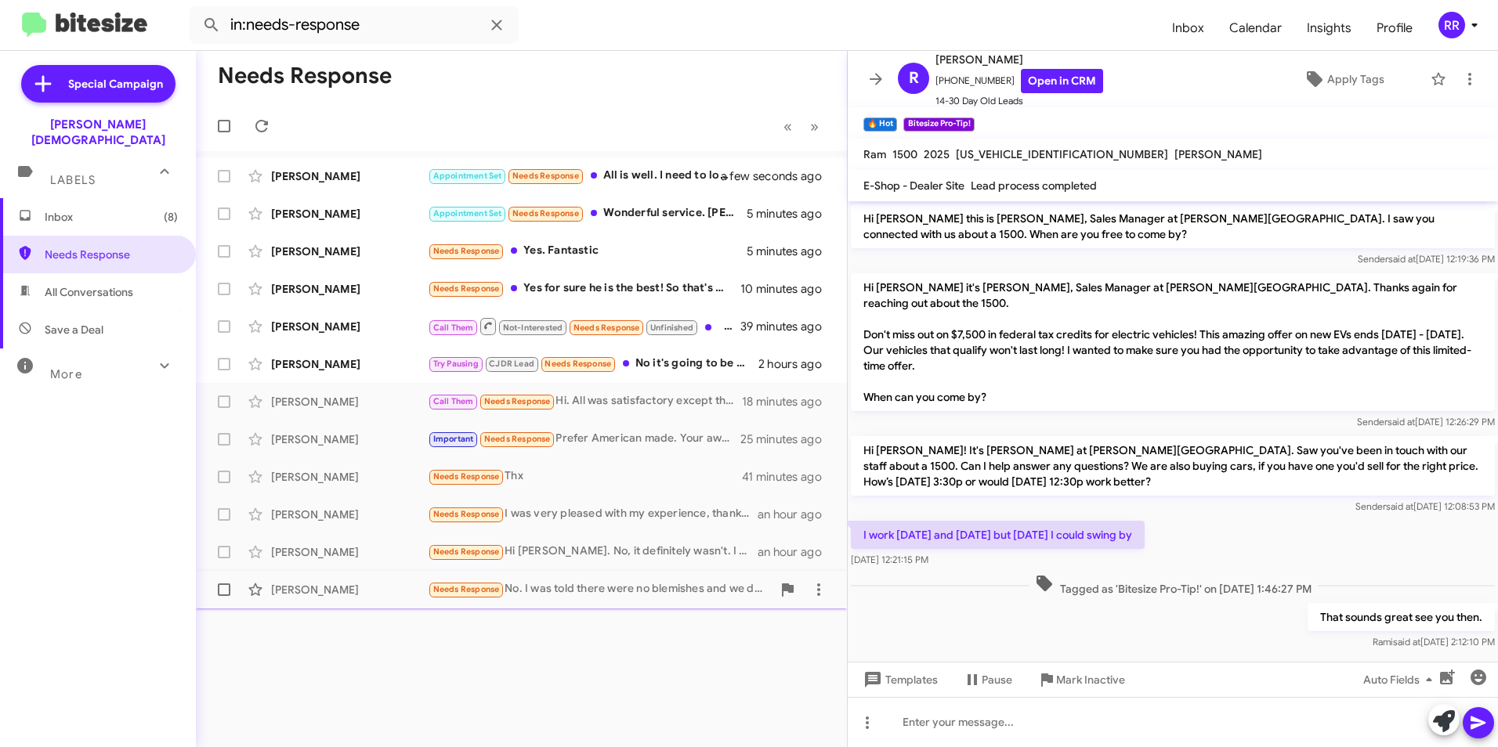
click at [345, 587] on div "[PERSON_NAME]" at bounding box center [349, 590] width 157 height 16
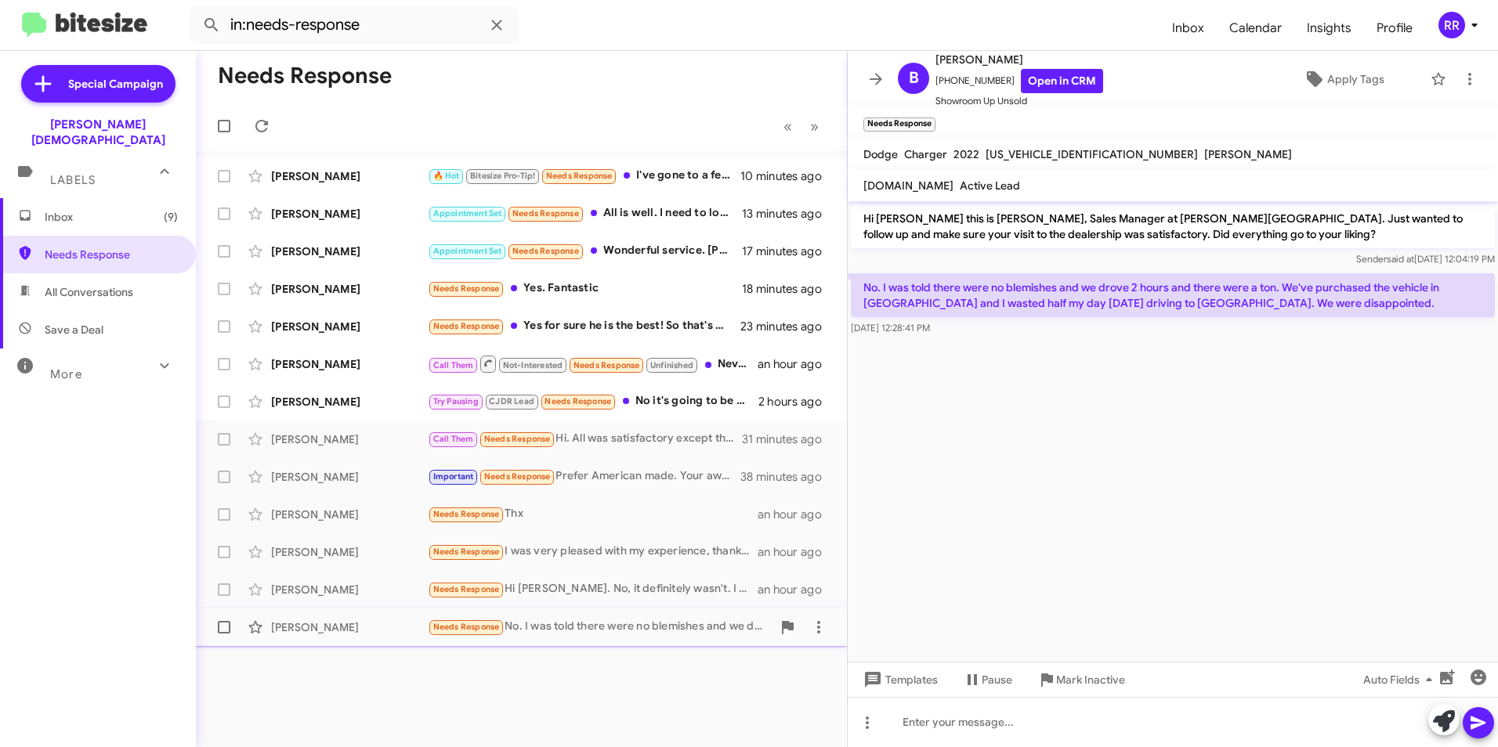
click at [335, 628] on div "[PERSON_NAME]" at bounding box center [349, 628] width 157 height 16
click at [969, 721] on div at bounding box center [1173, 722] width 650 height 50
click at [1471, 715] on icon at bounding box center [1478, 723] width 19 height 19
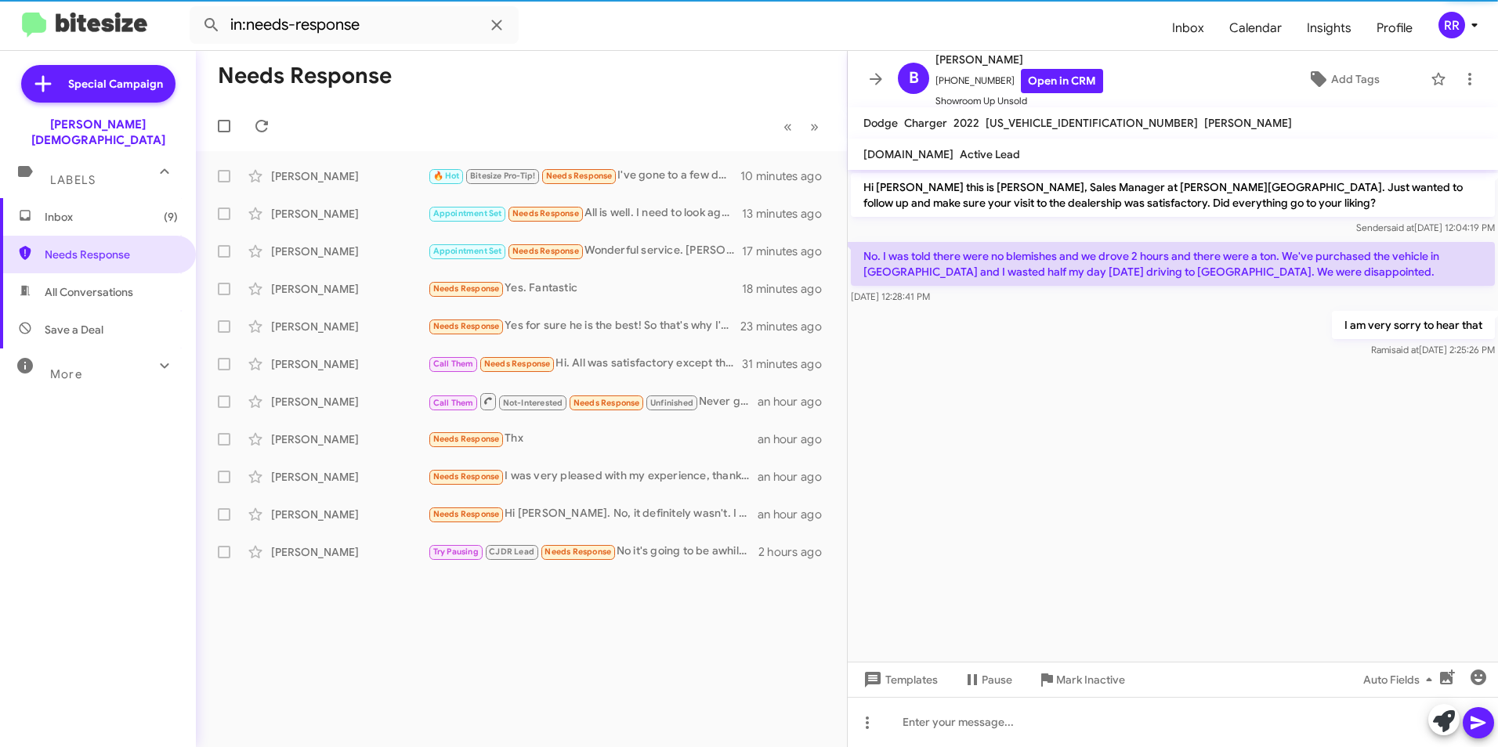
click at [324, 589] on div "Needs Response « Previous » Next [PERSON_NAME] 🔥 Hot Bitesize Pro-Tip! Needs Re…" at bounding box center [521, 399] width 651 height 696
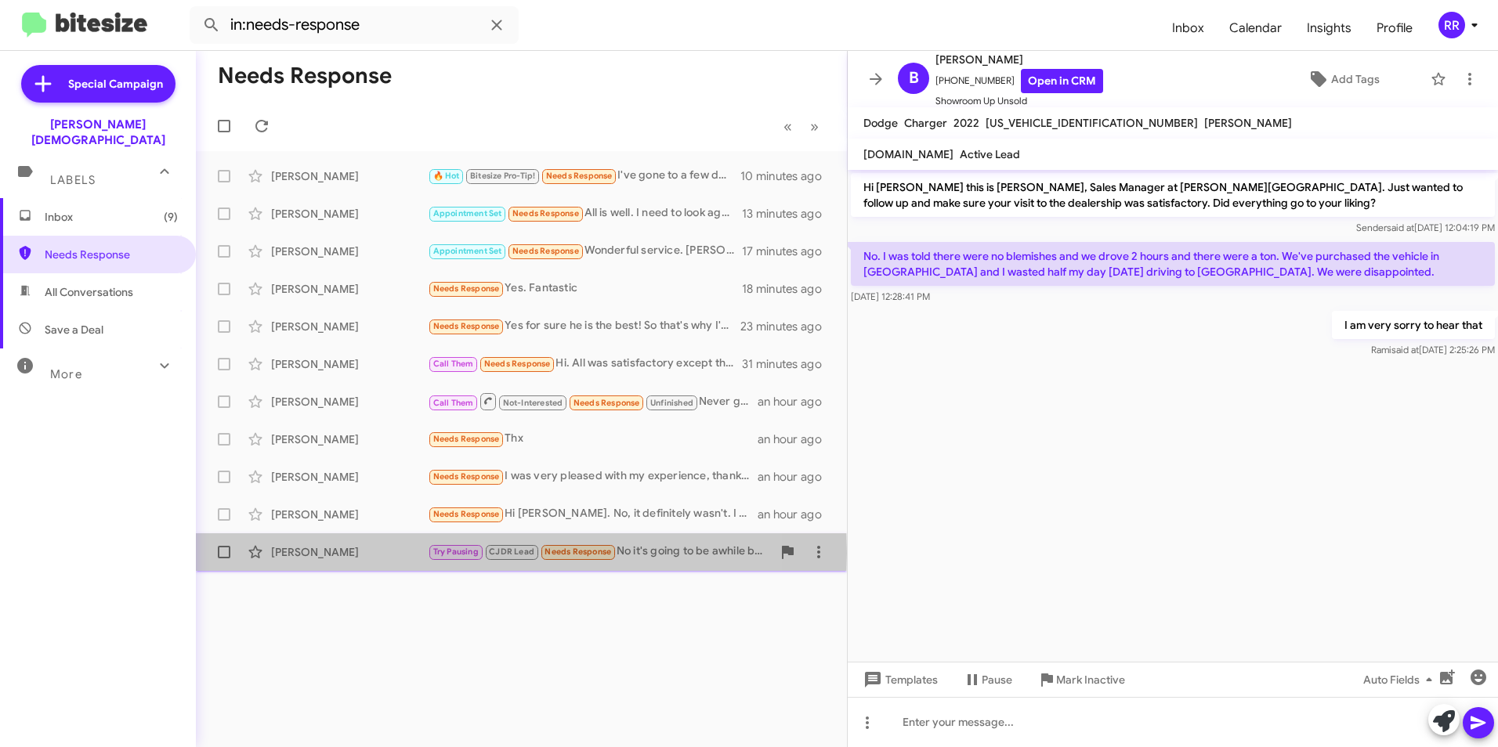
click at [316, 553] on div "[PERSON_NAME]" at bounding box center [349, 552] width 157 height 16
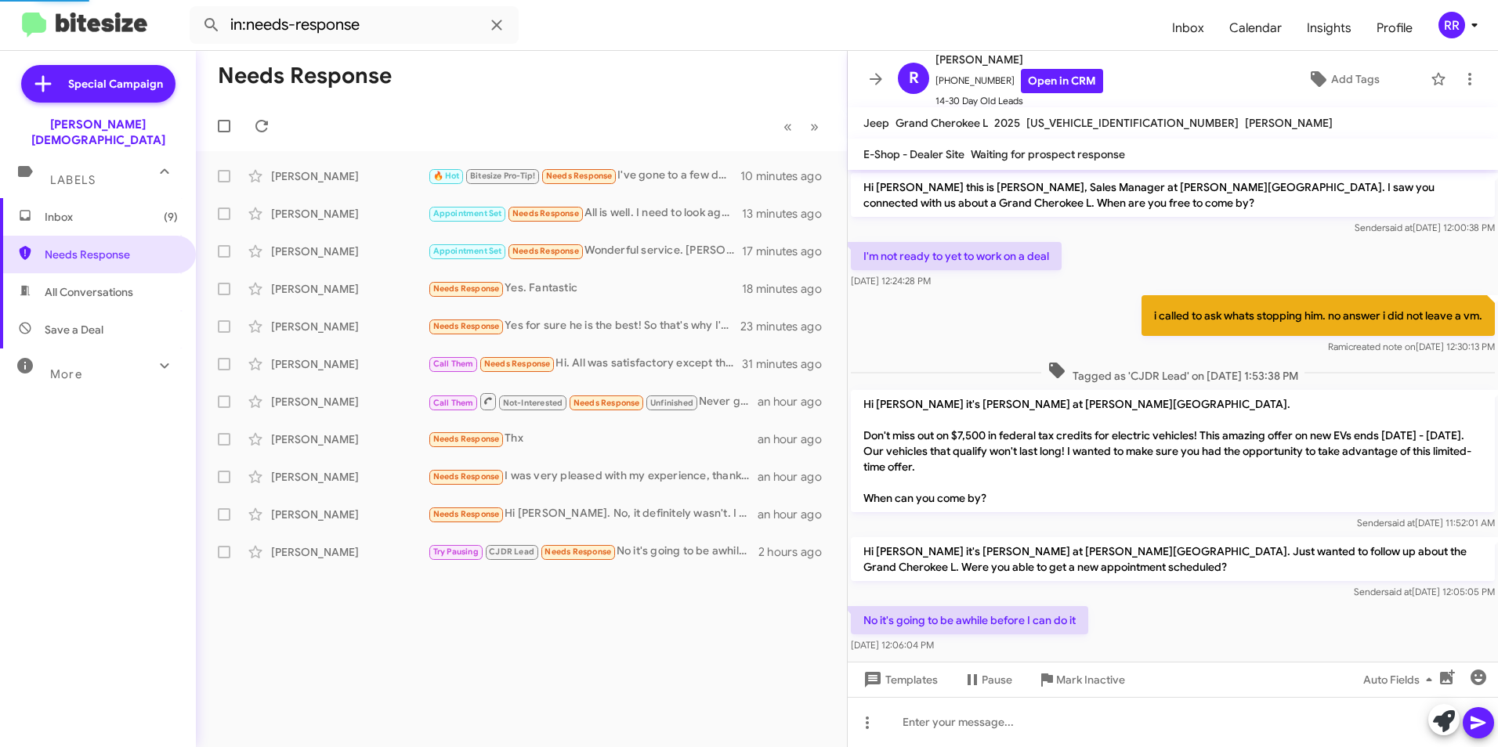
scroll to position [22, 0]
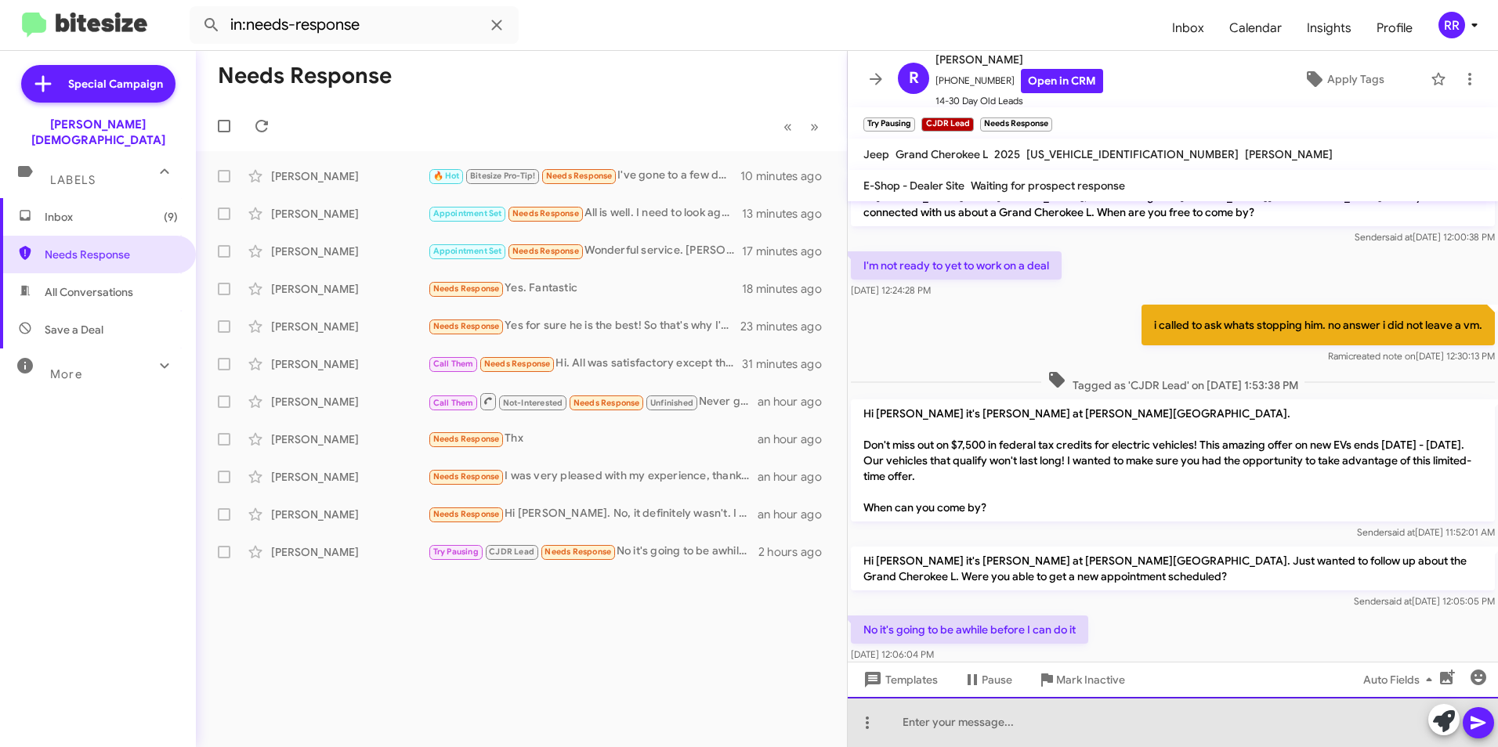
click at [985, 726] on div at bounding box center [1173, 722] width 650 height 50
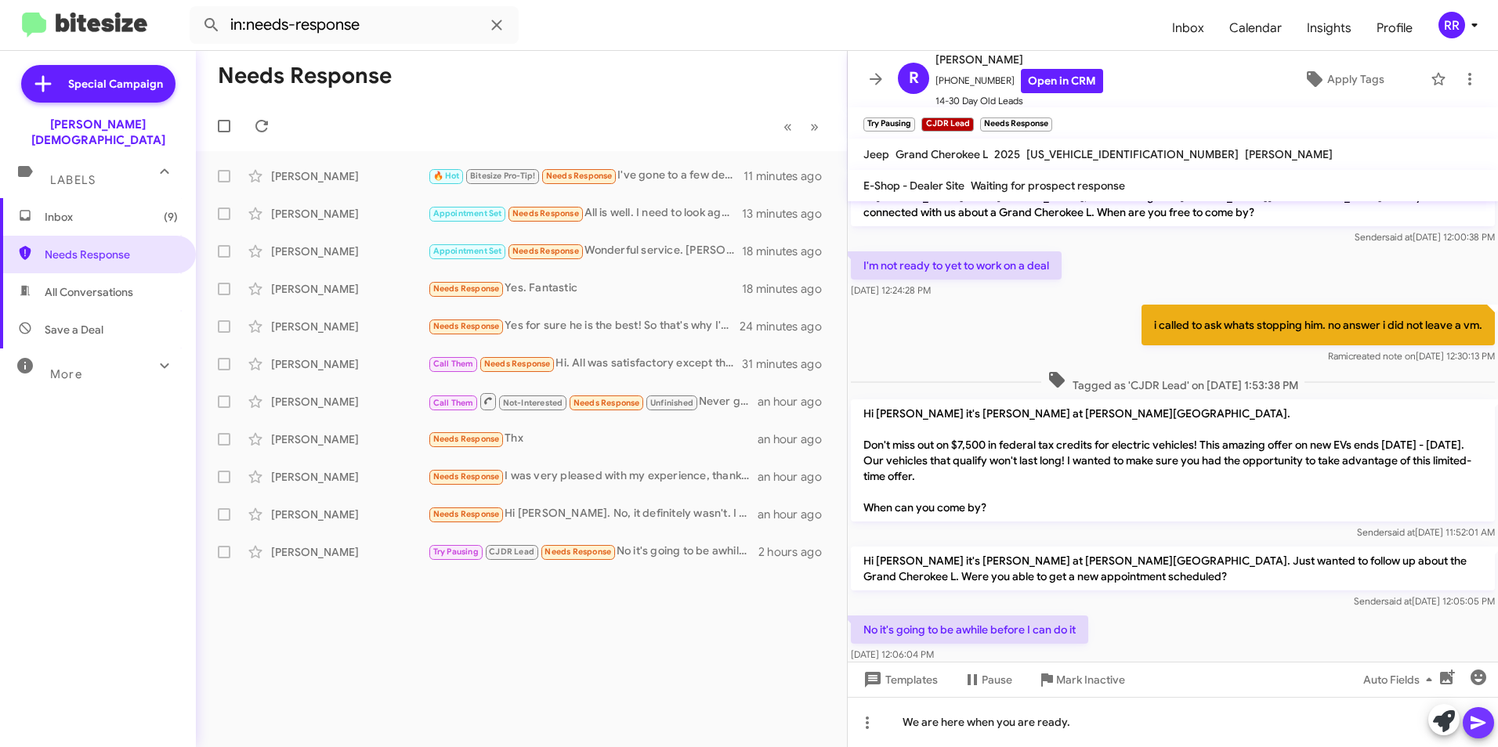
click at [1473, 727] on icon at bounding box center [1477, 723] width 15 height 13
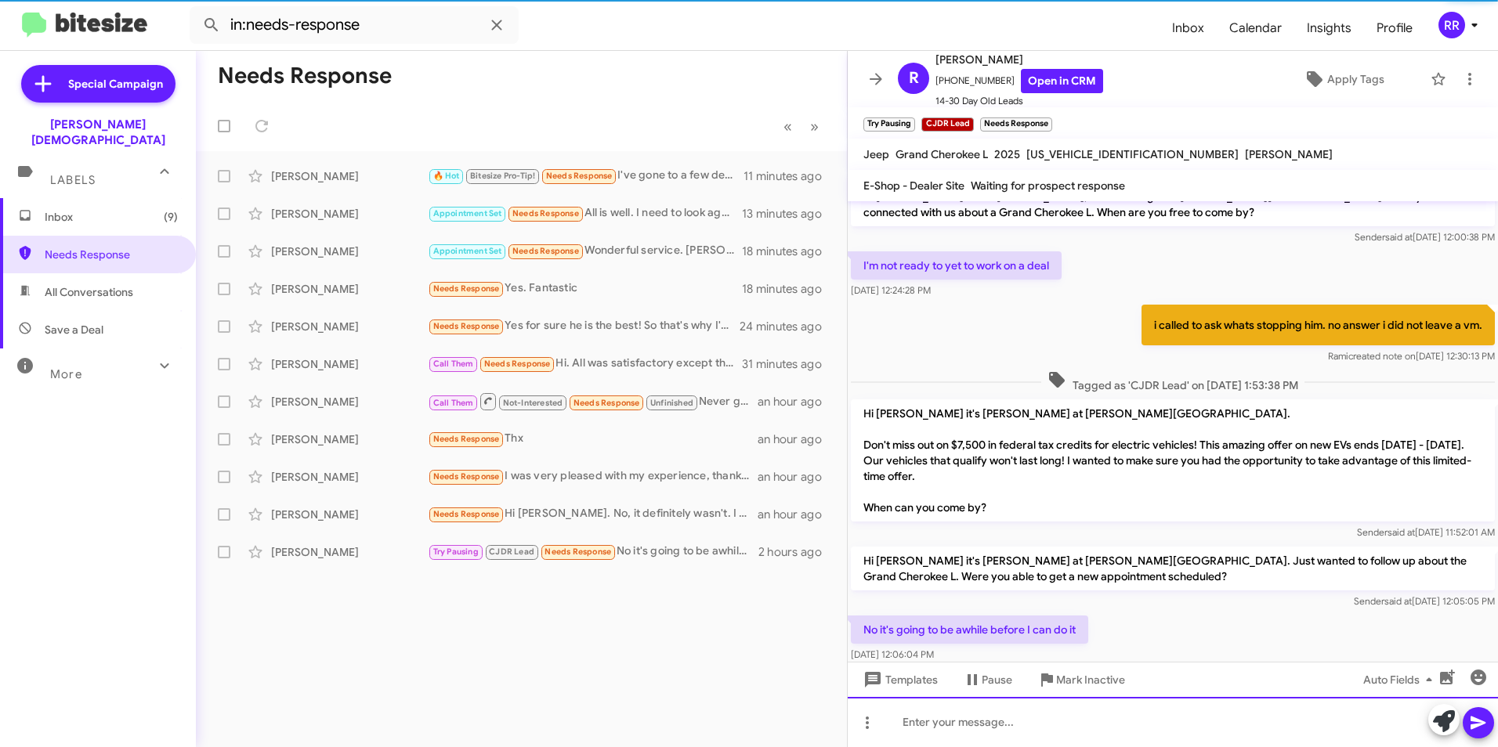
scroll to position [110, 0]
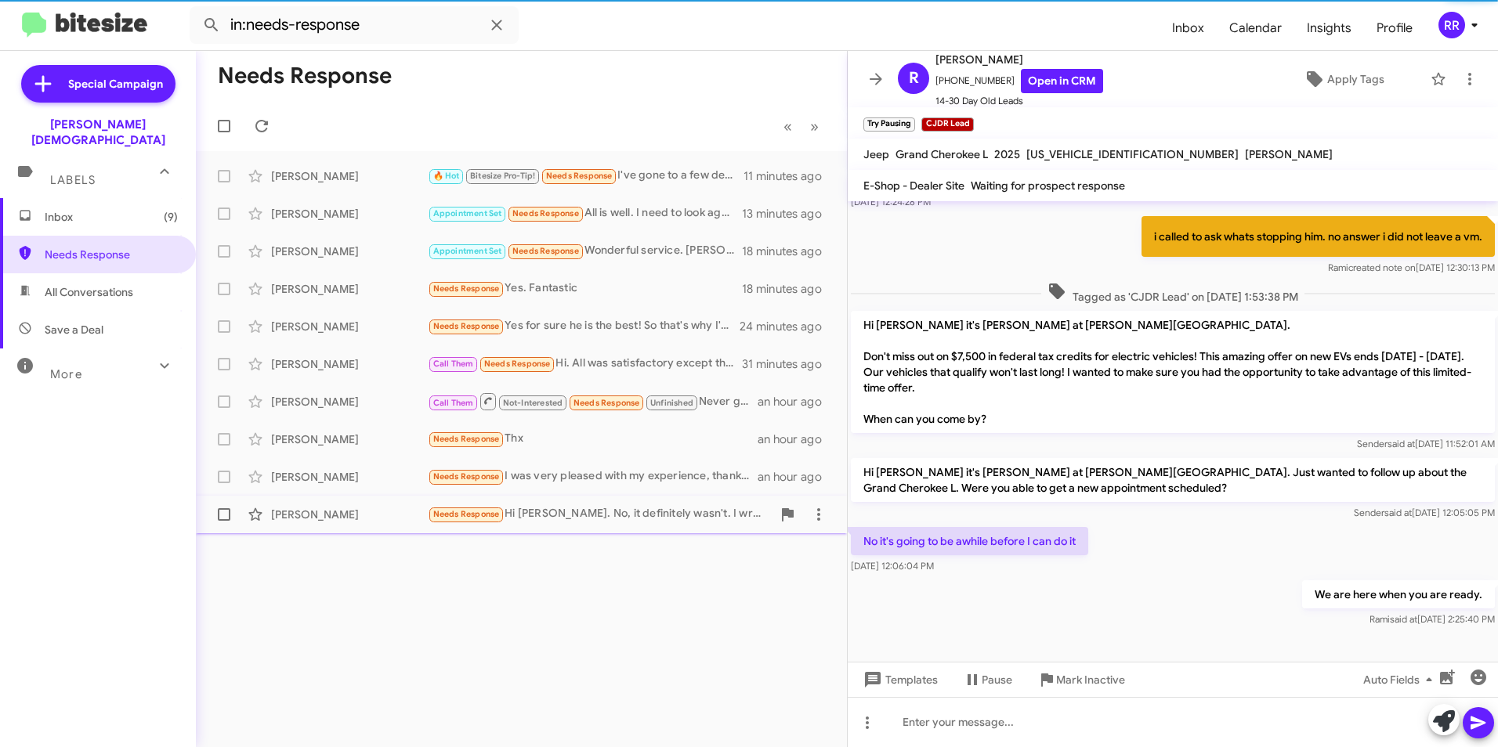
click at [316, 520] on div "[PERSON_NAME]" at bounding box center [349, 515] width 157 height 16
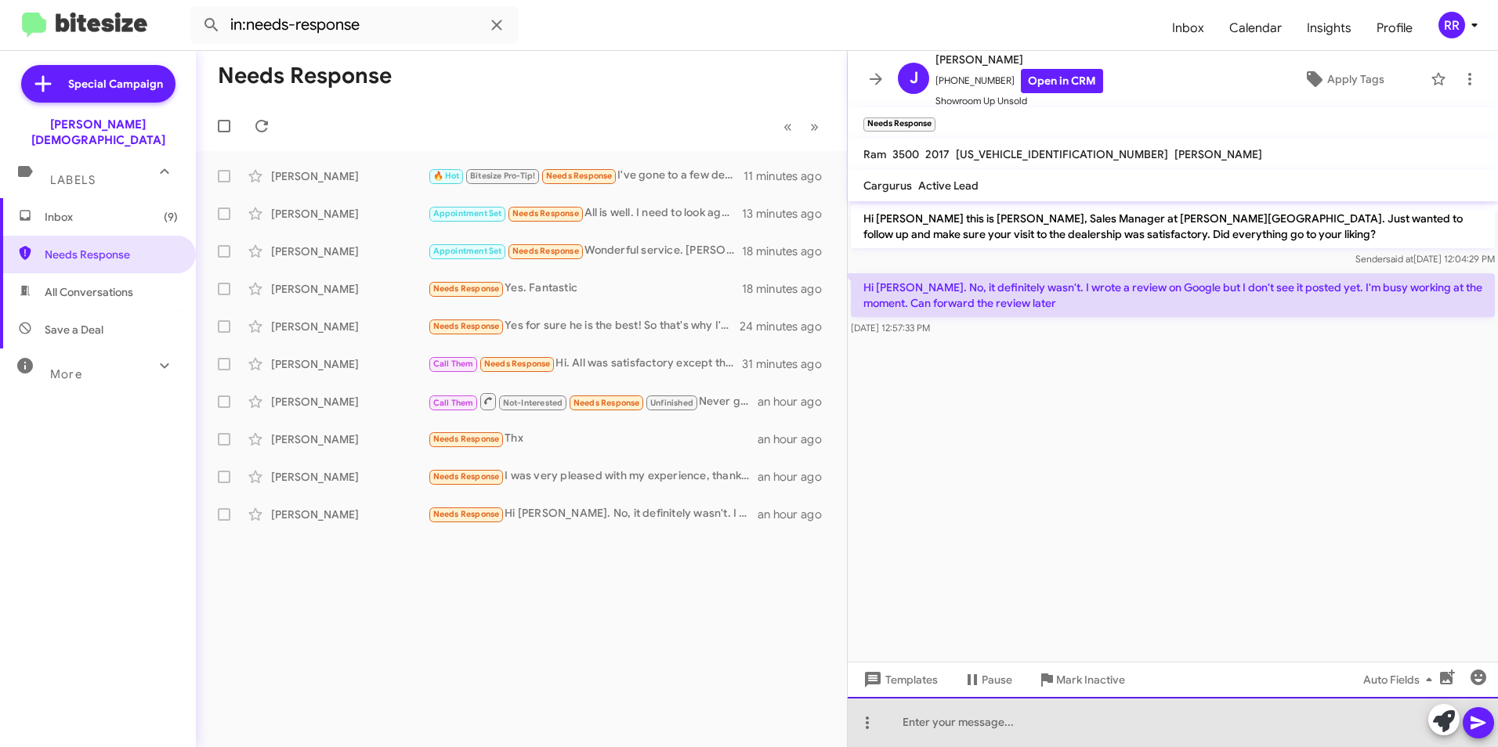
click at [967, 725] on div at bounding box center [1173, 722] width 650 height 50
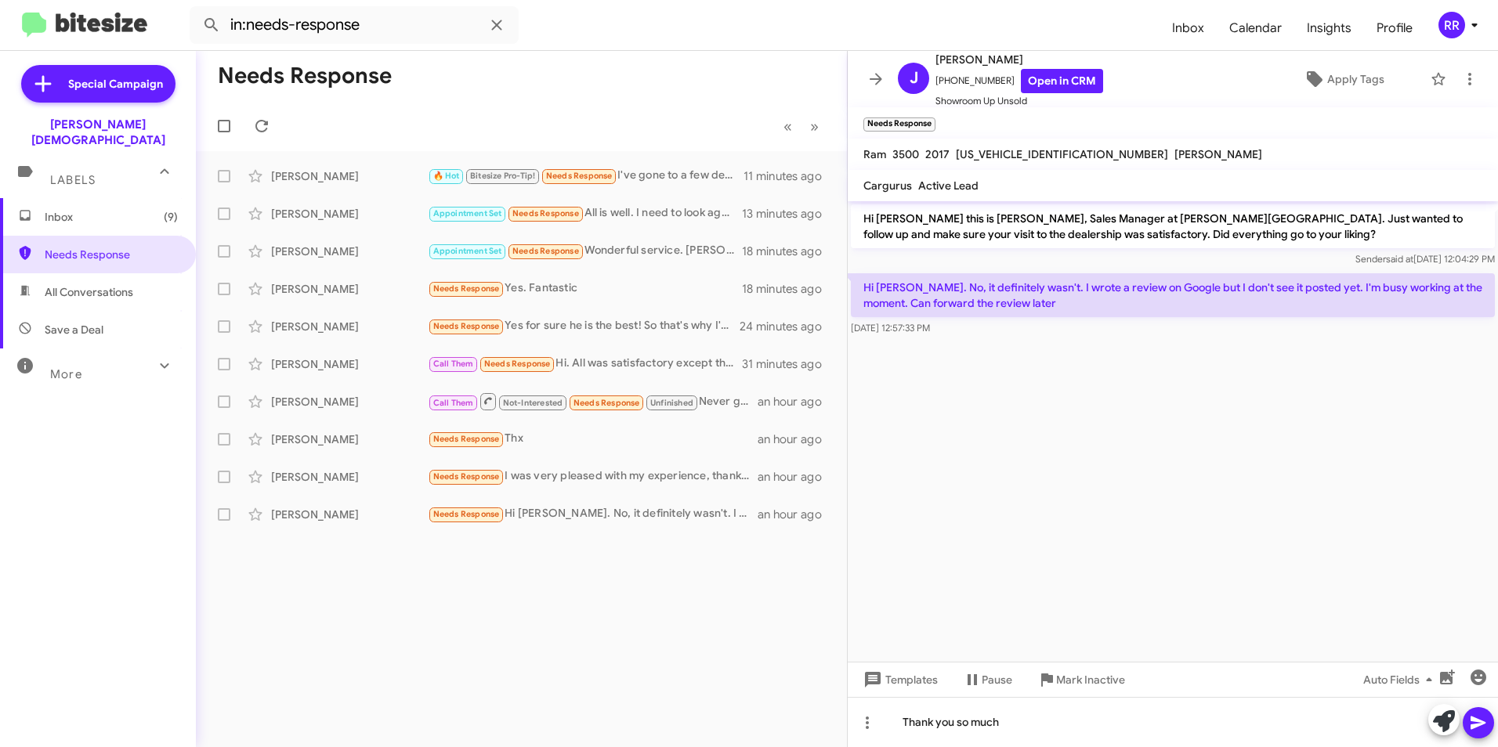
click at [1480, 719] on icon at bounding box center [1478, 723] width 19 height 19
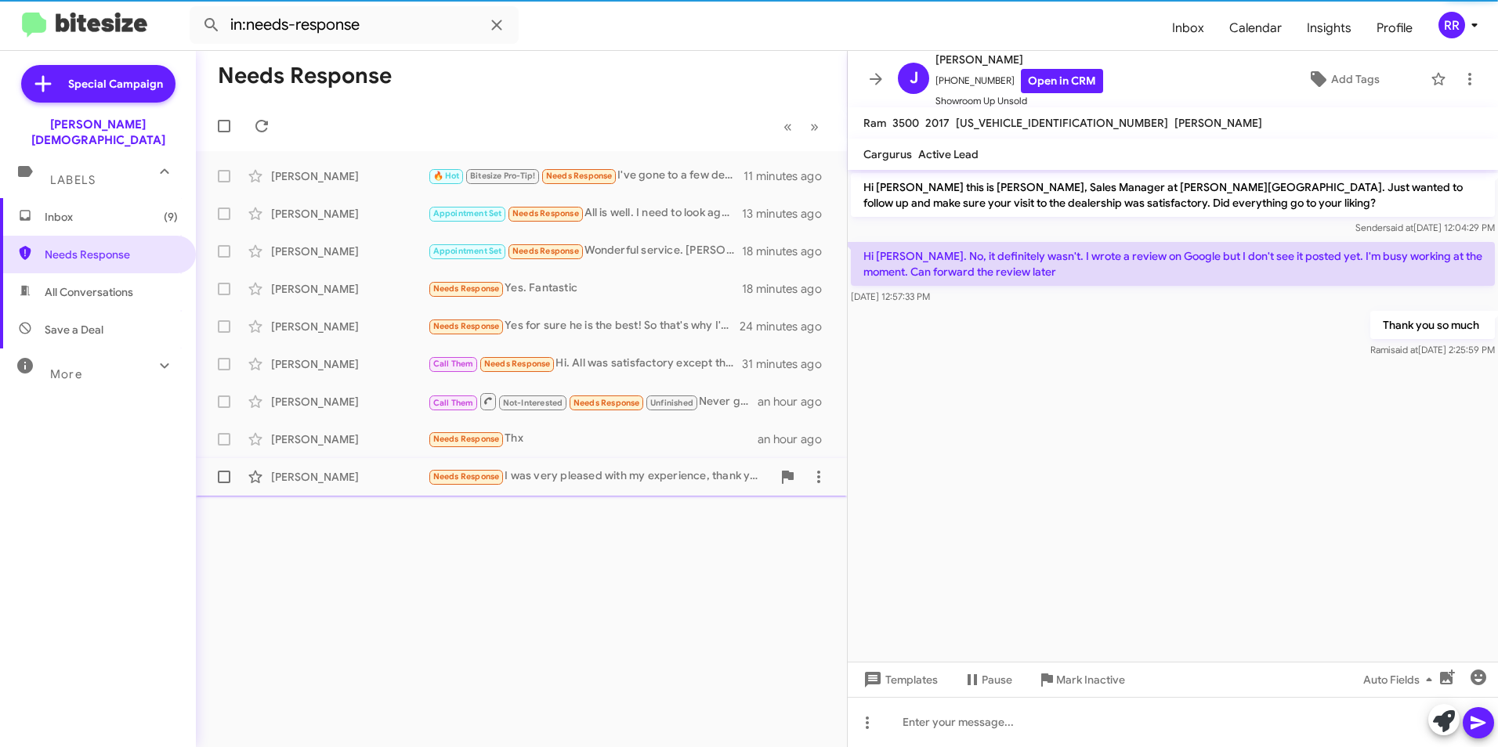
click at [318, 478] on div "[PERSON_NAME]" at bounding box center [349, 477] width 157 height 16
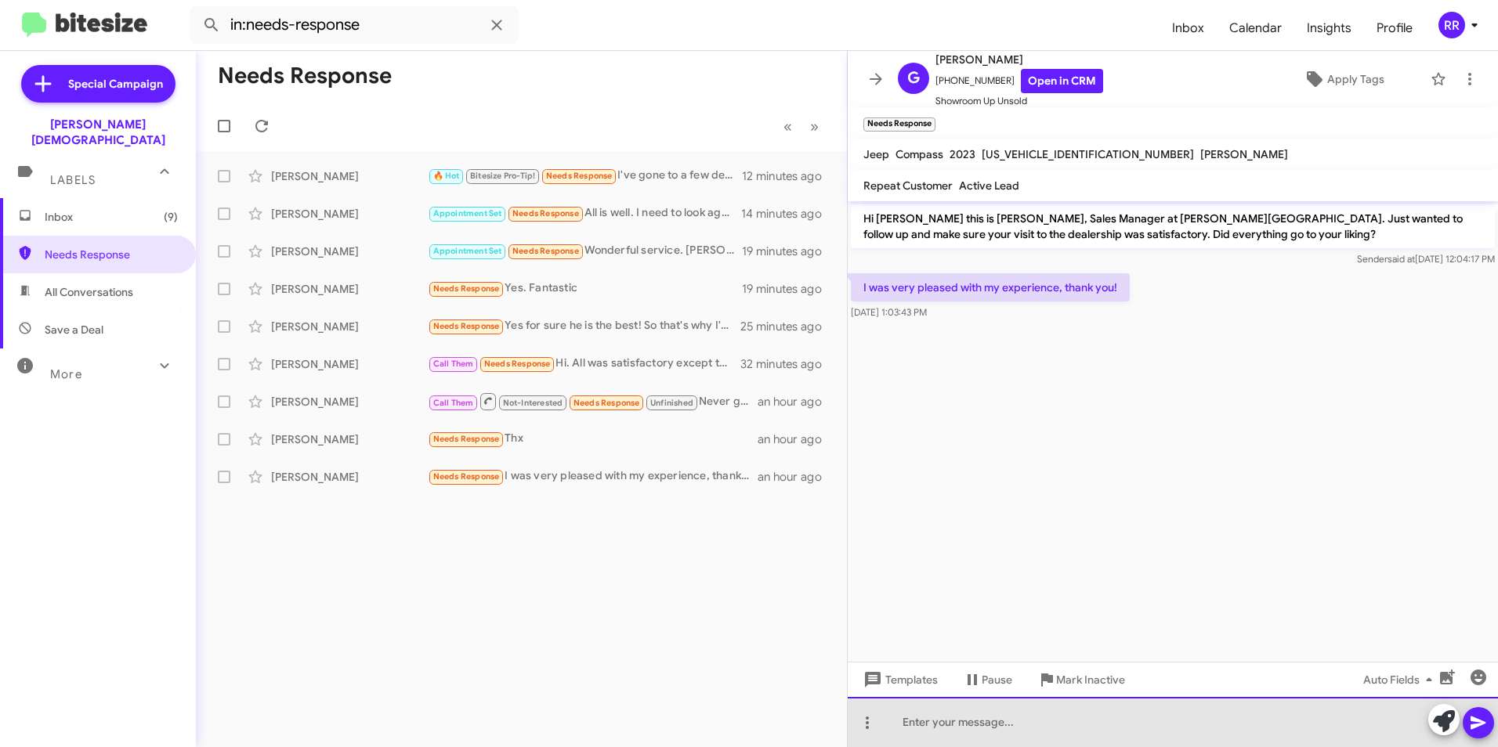
click at [895, 714] on div at bounding box center [1173, 722] width 650 height 50
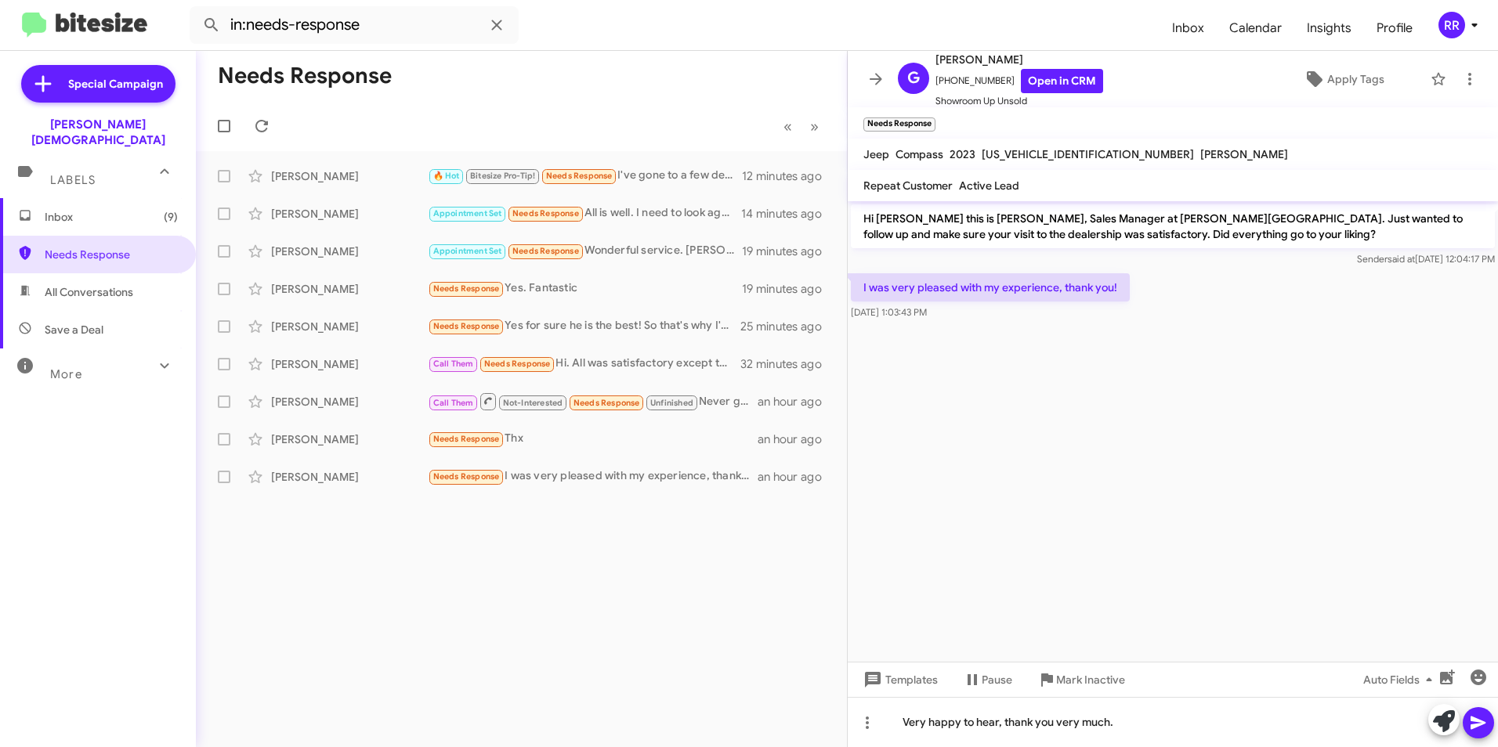
click at [1472, 717] on icon at bounding box center [1477, 723] width 15 height 13
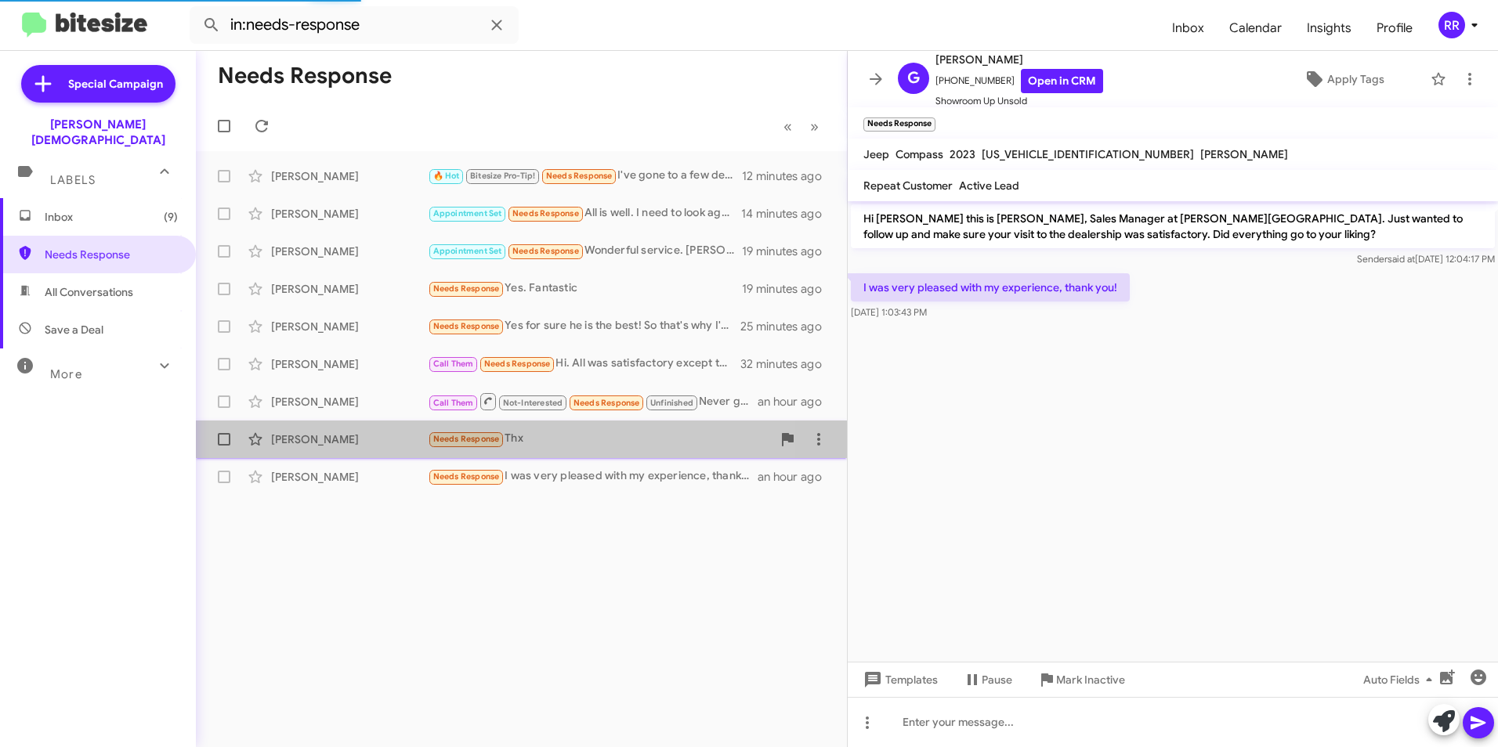
click at [324, 442] on div "[PERSON_NAME]" at bounding box center [349, 440] width 157 height 16
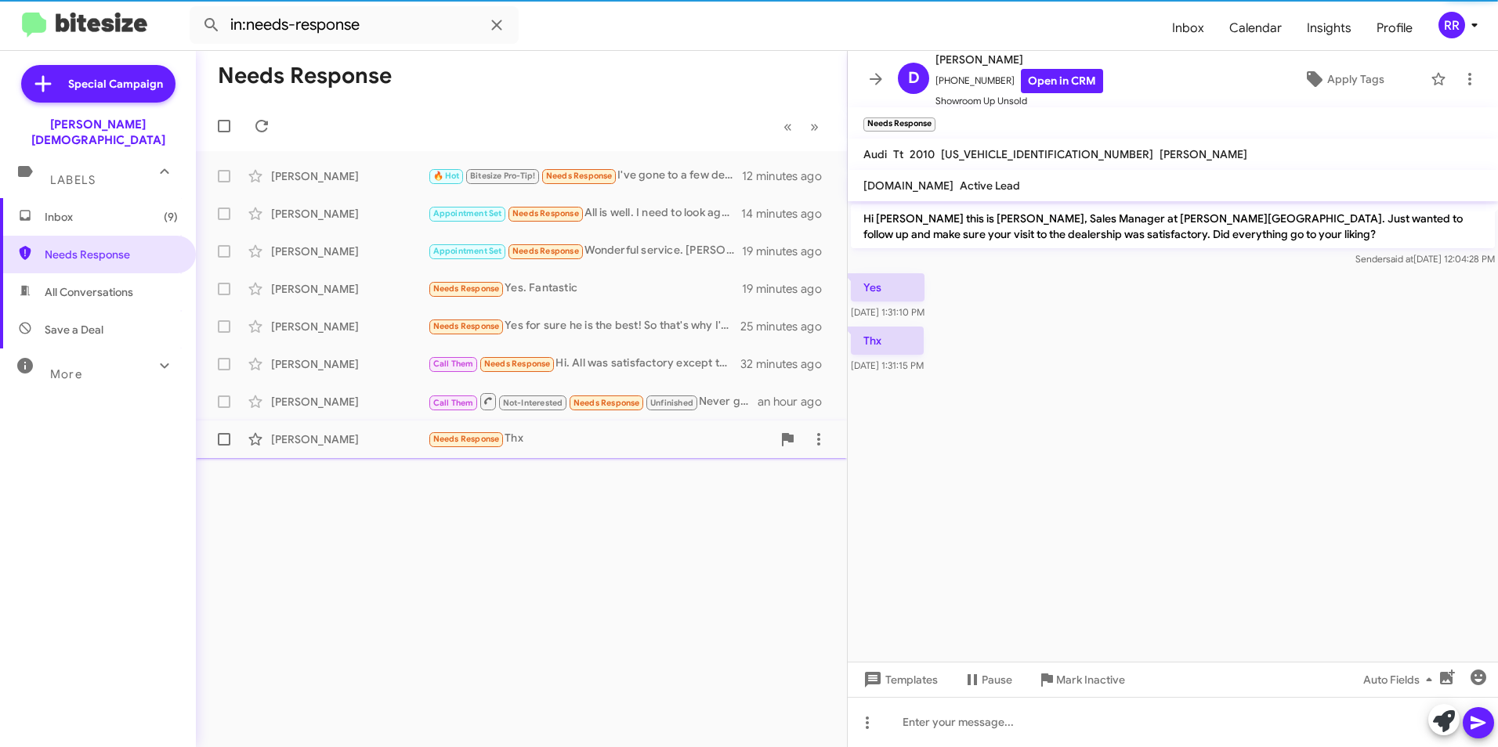
click at [286, 435] on div "[PERSON_NAME]" at bounding box center [349, 440] width 157 height 16
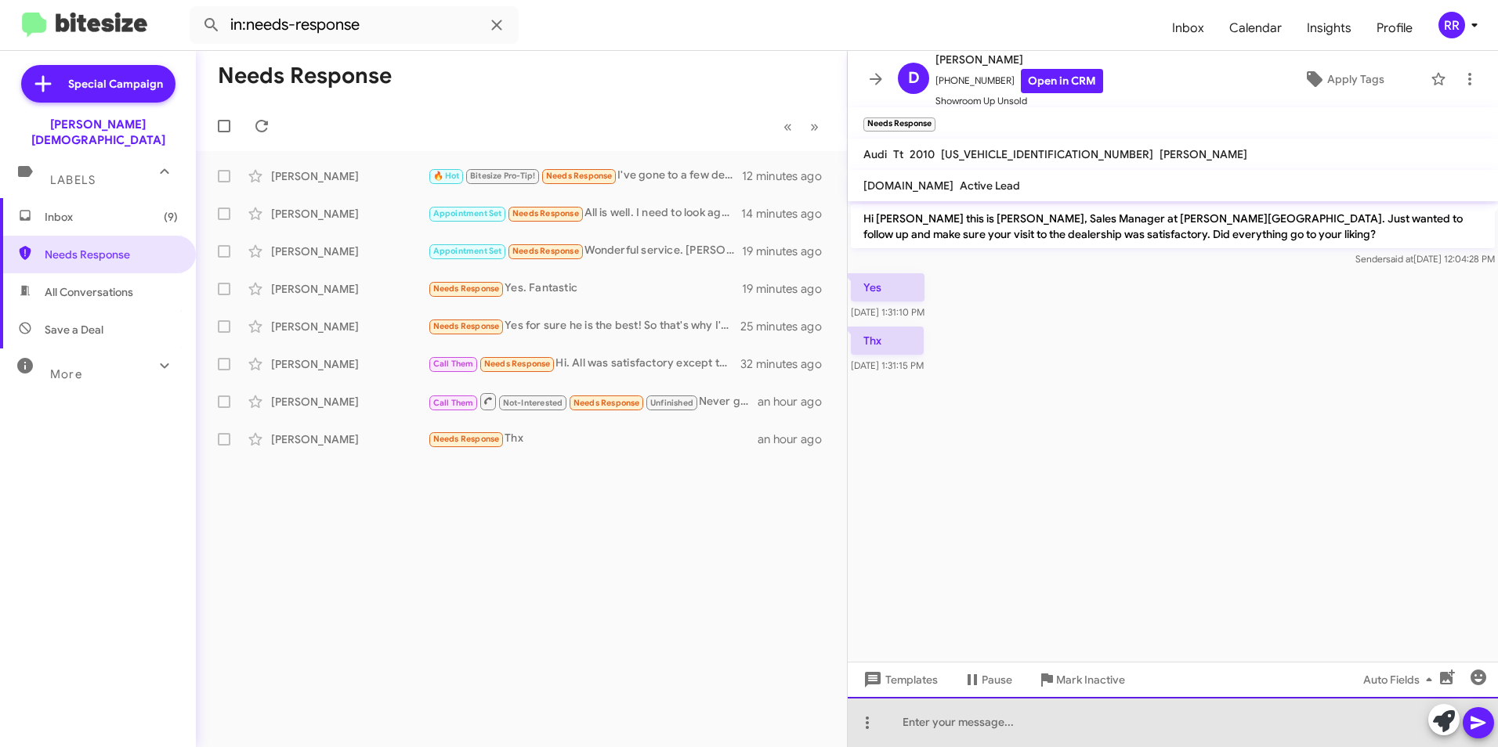
click at [989, 723] on div at bounding box center [1173, 722] width 650 height 50
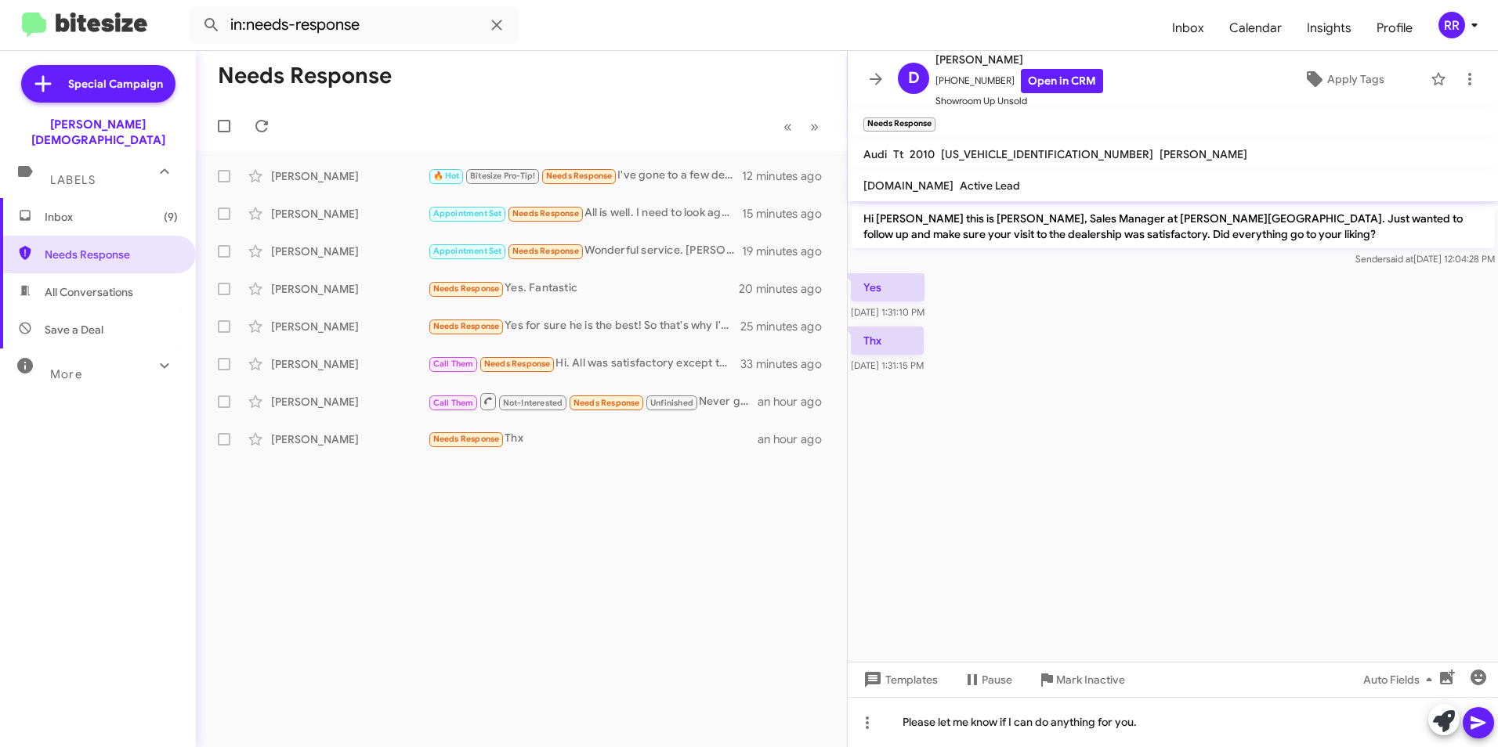
click at [1482, 724] on icon at bounding box center [1477, 723] width 15 height 13
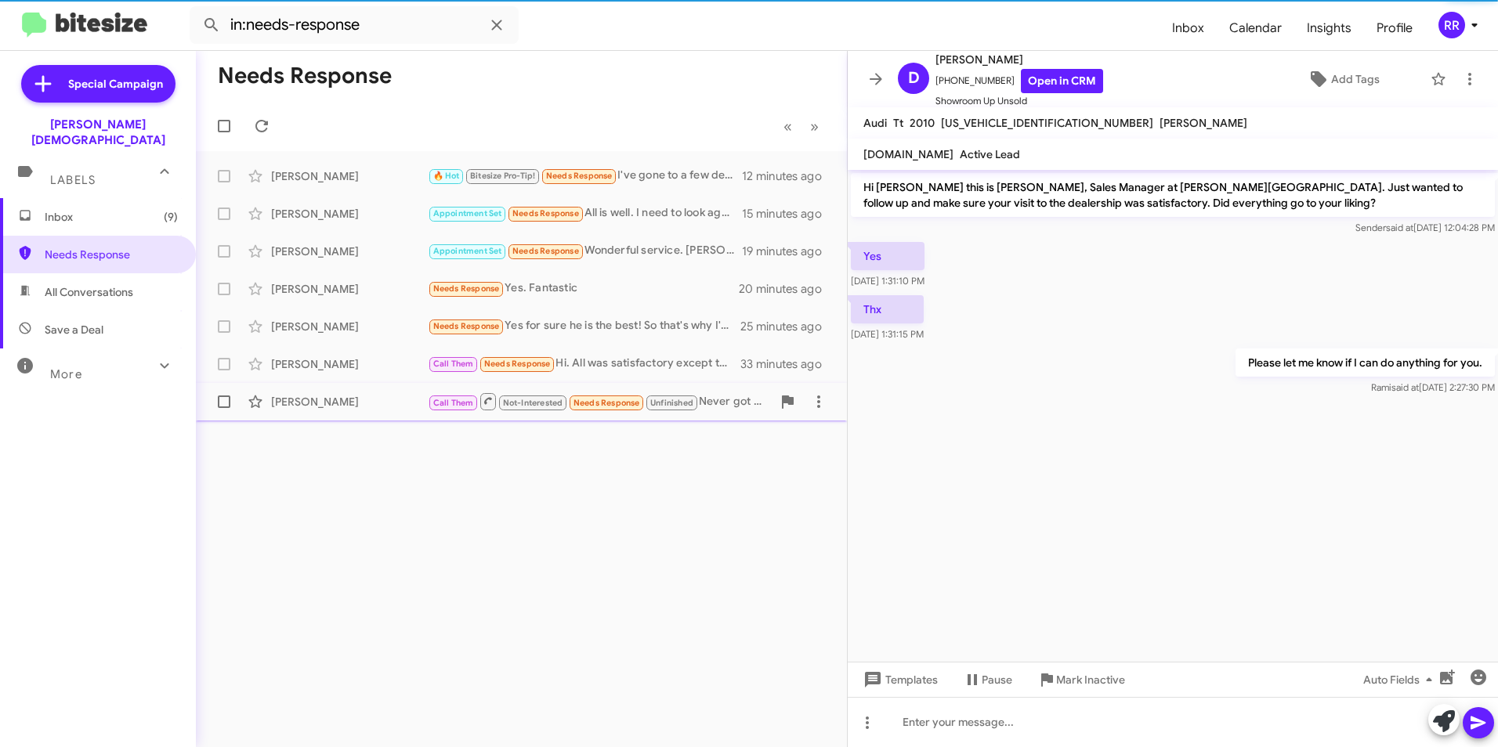
click at [288, 399] on div "[PERSON_NAME]" at bounding box center [349, 402] width 157 height 16
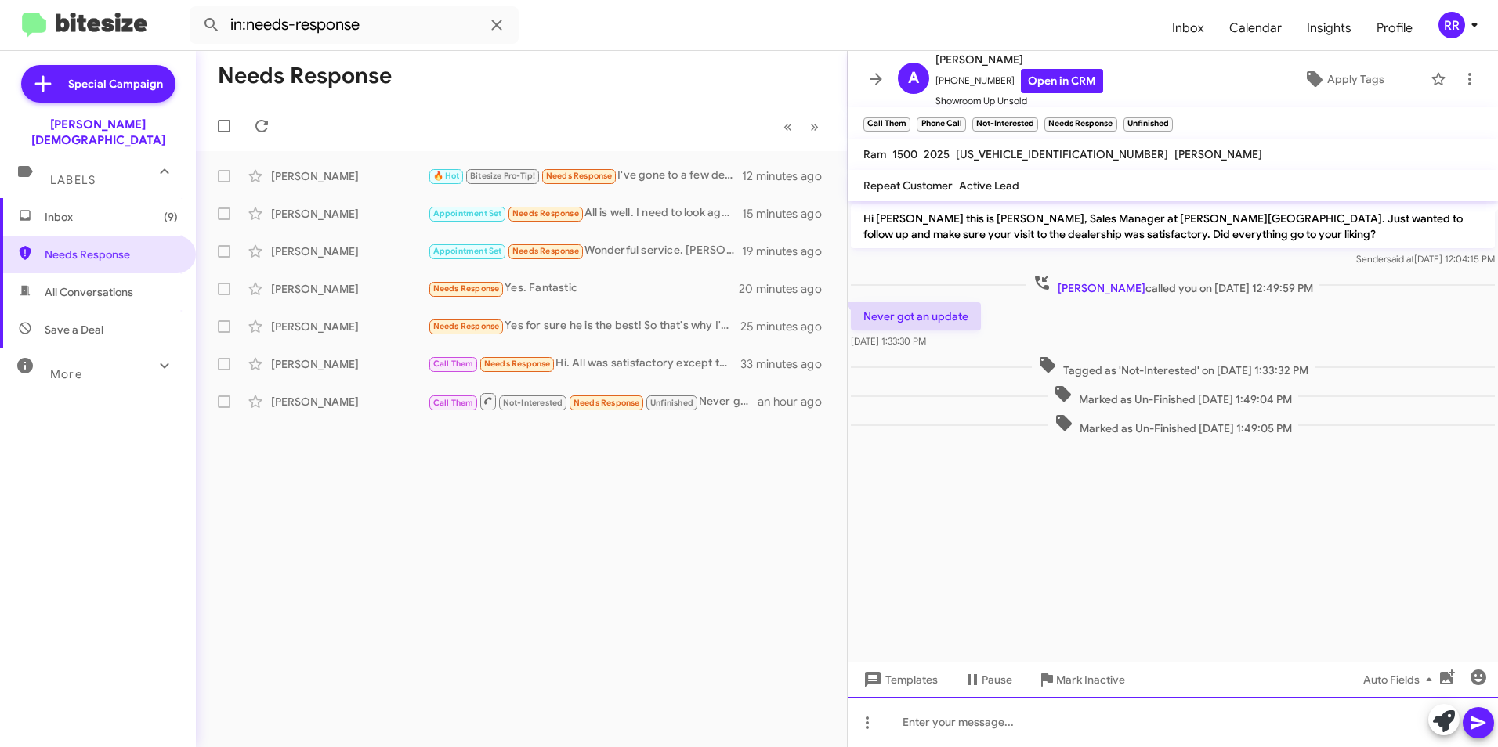
click at [1023, 720] on div at bounding box center [1173, 722] width 650 height 50
click at [1477, 725] on icon at bounding box center [1477, 723] width 15 height 13
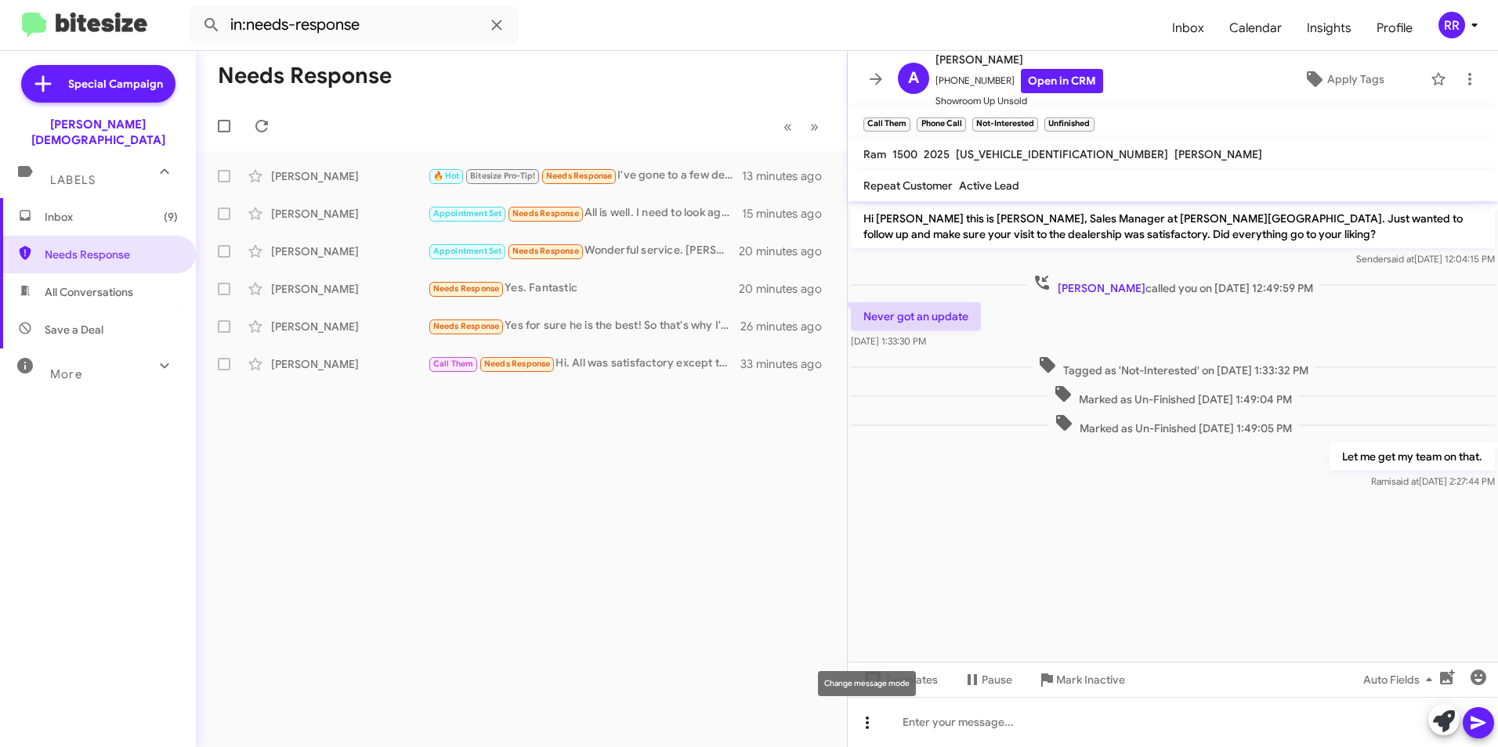
click at [862, 721] on icon at bounding box center [867, 723] width 19 height 19
click at [990, 583] on div at bounding box center [749, 373] width 1498 height 747
click at [1468, 79] on icon at bounding box center [1469, 79] width 3 height 13
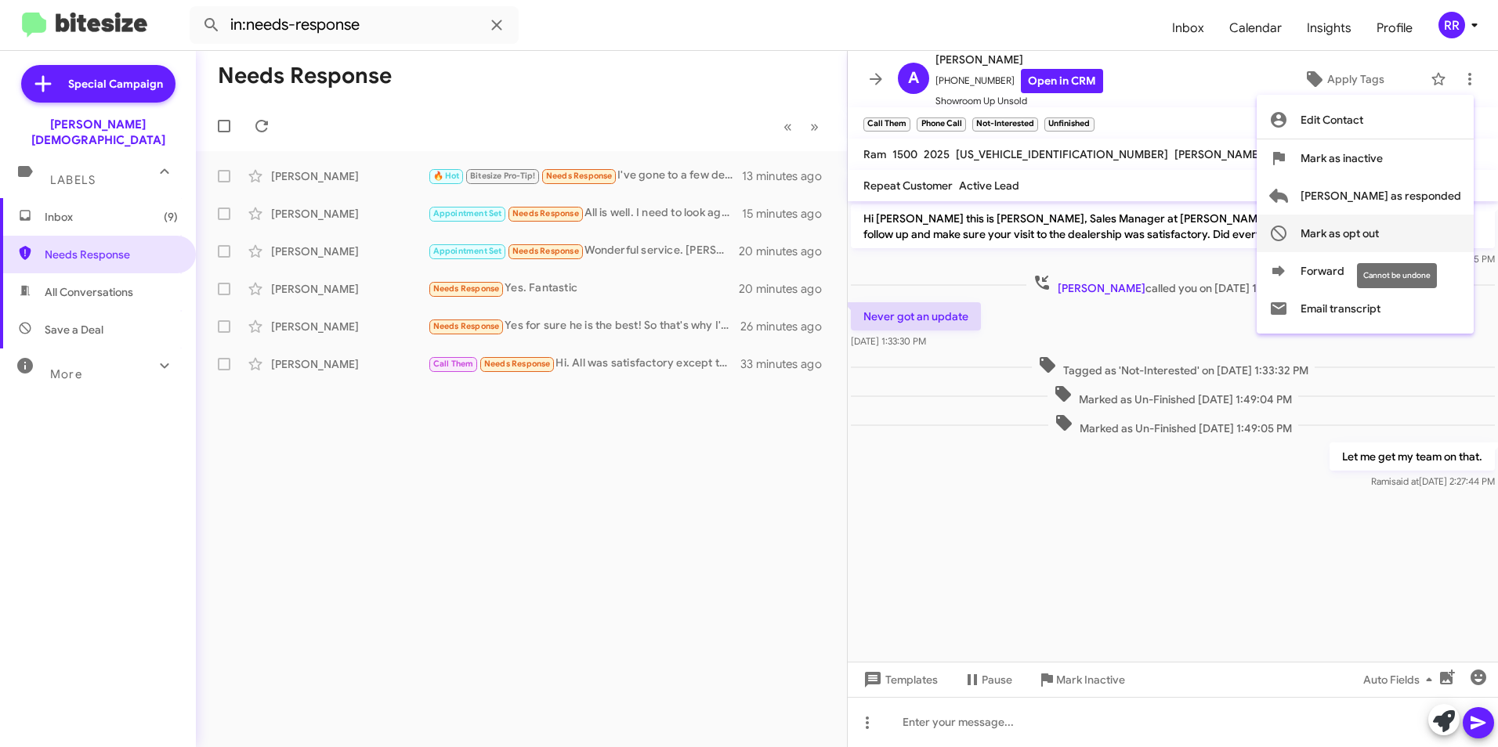
click at [1379, 237] on span "Mark as opt out" at bounding box center [1339, 234] width 78 height 38
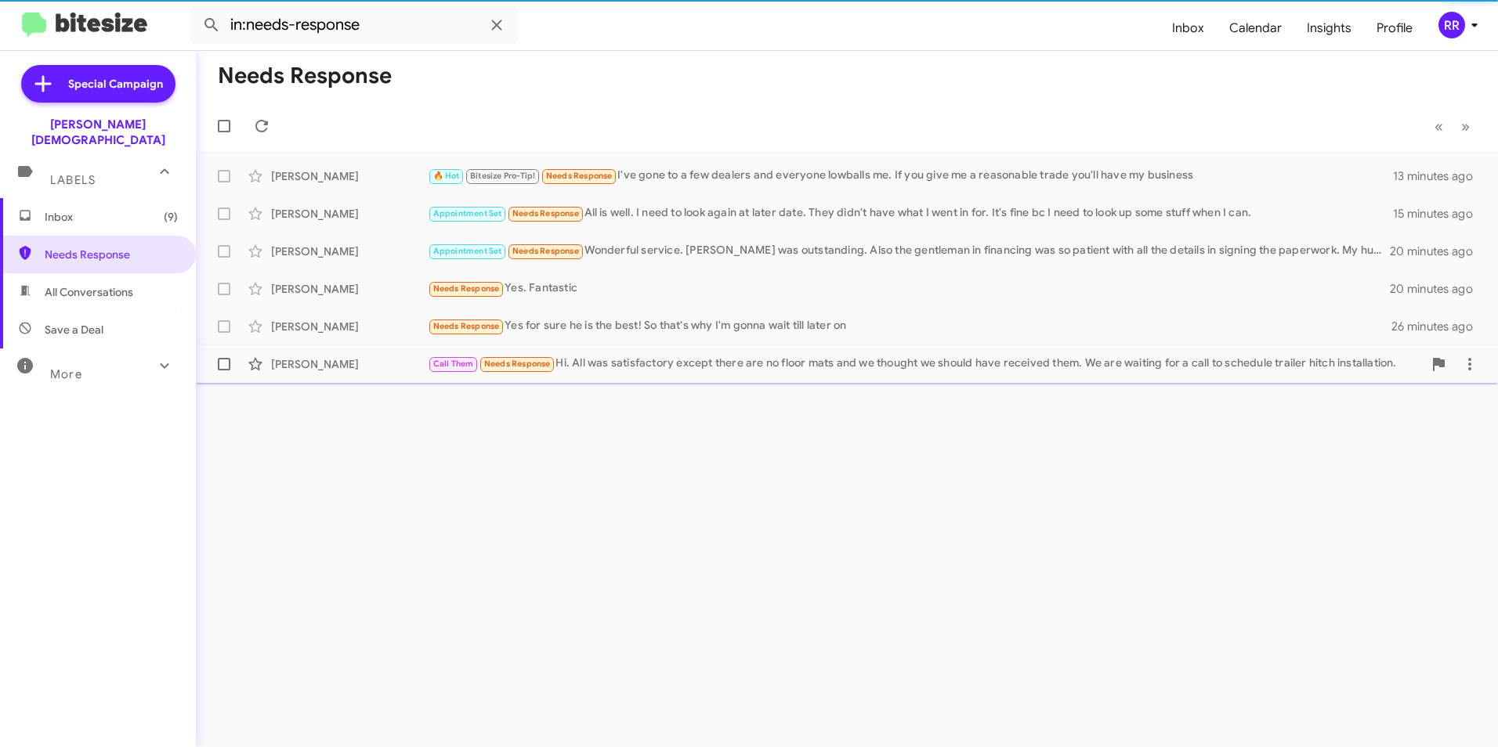
click at [320, 360] on div "[PERSON_NAME]" at bounding box center [349, 364] width 157 height 16
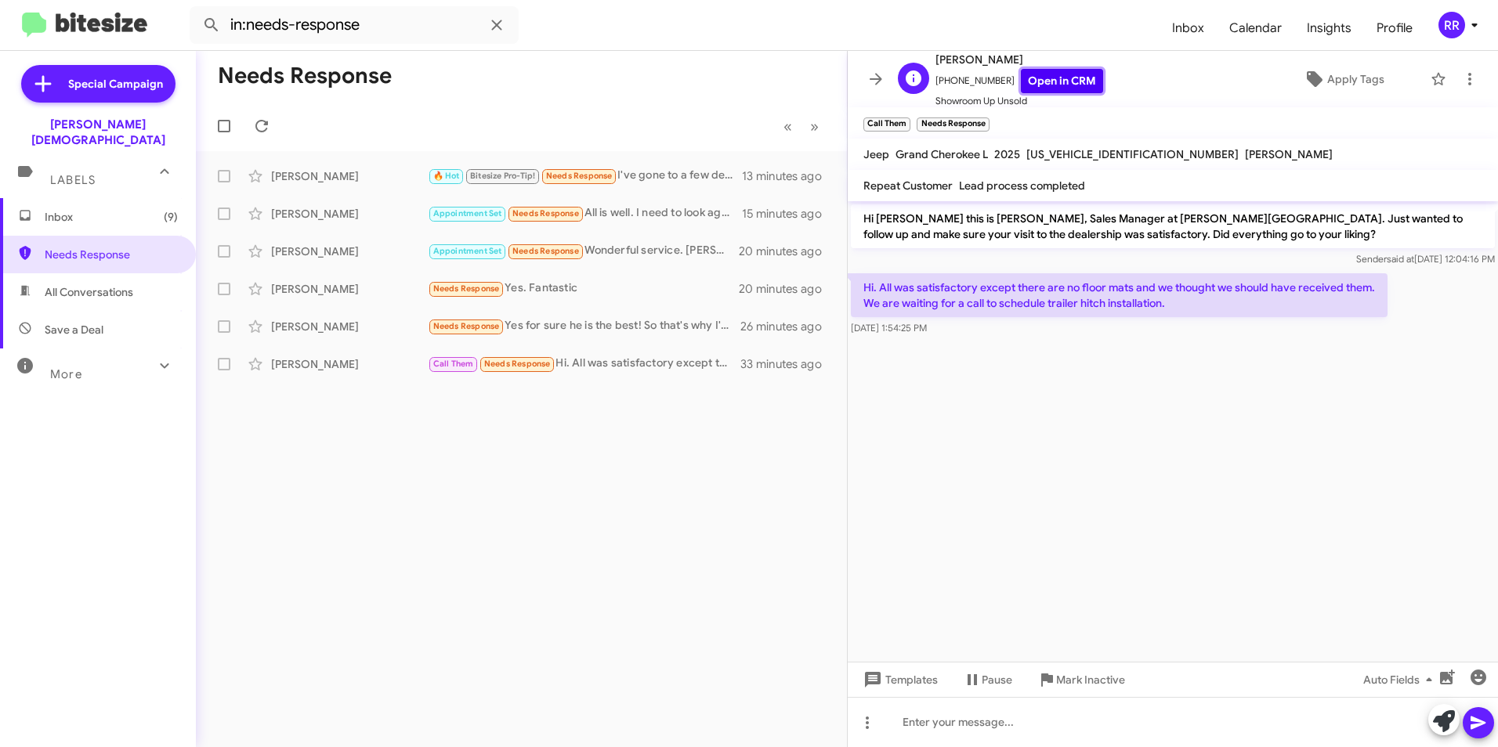
click at [1052, 77] on link "Open in CRM" at bounding box center [1062, 81] width 82 height 24
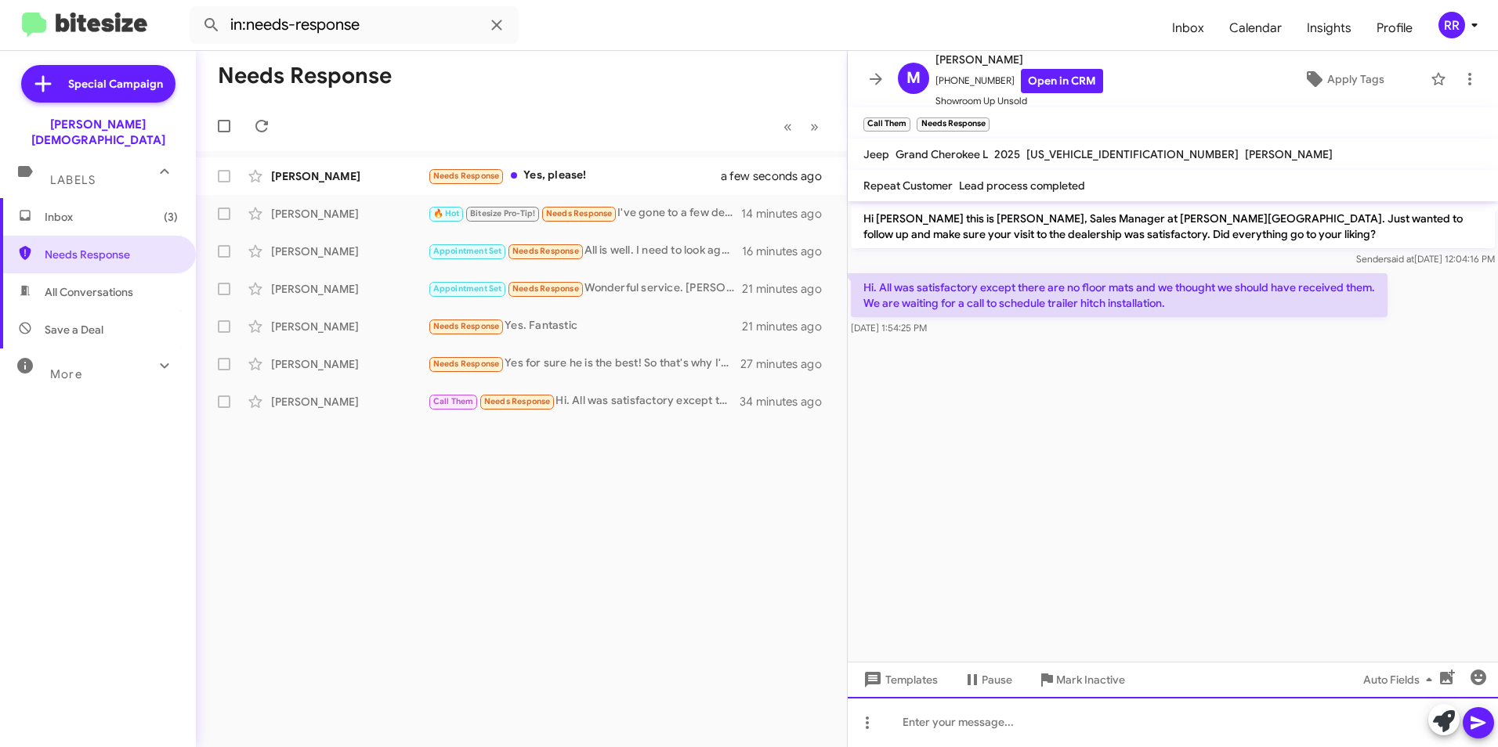
click at [943, 720] on div at bounding box center [1173, 722] width 650 height 50
click at [1486, 726] on icon at bounding box center [1478, 723] width 19 height 19
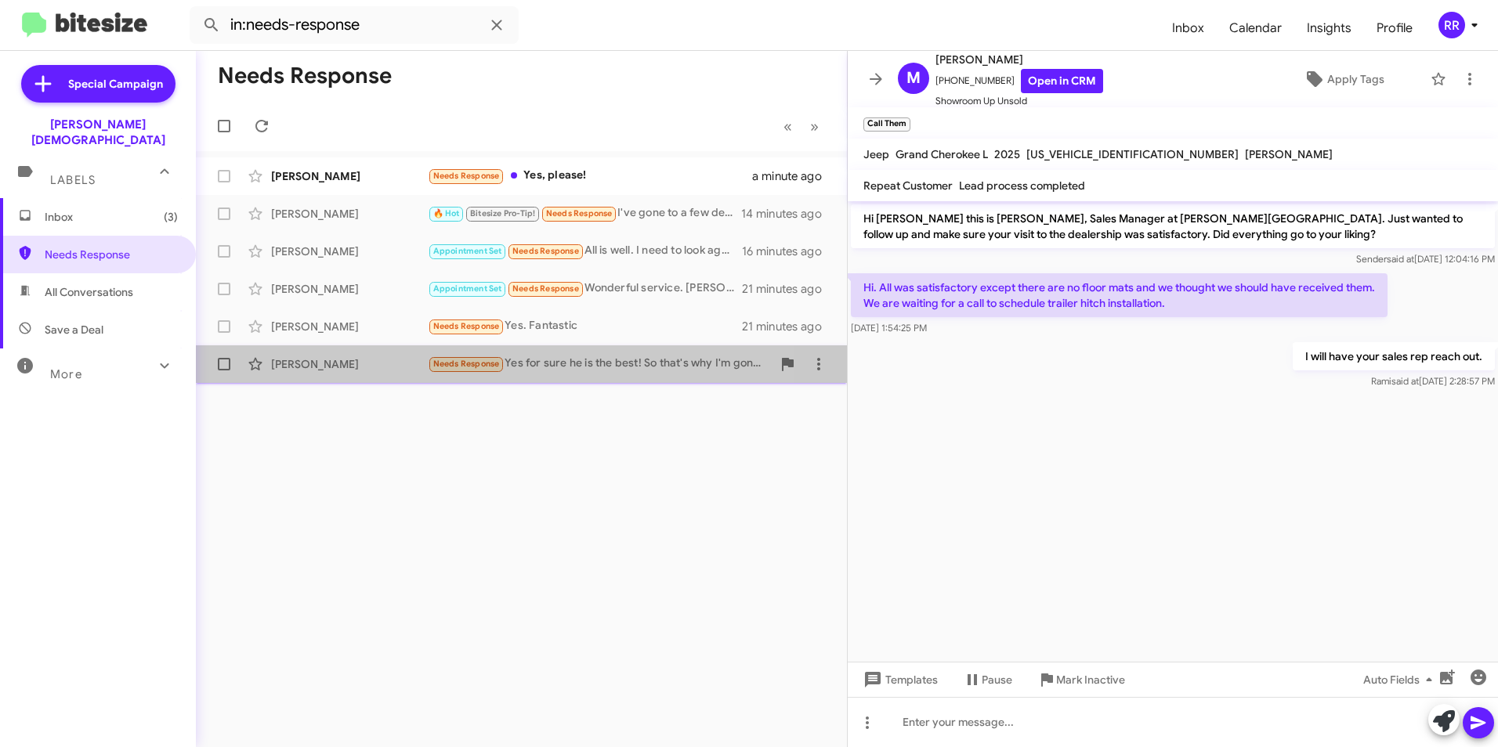
click at [323, 369] on div "[PERSON_NAME]" at bounding box center [349, 364] width 157 height 16
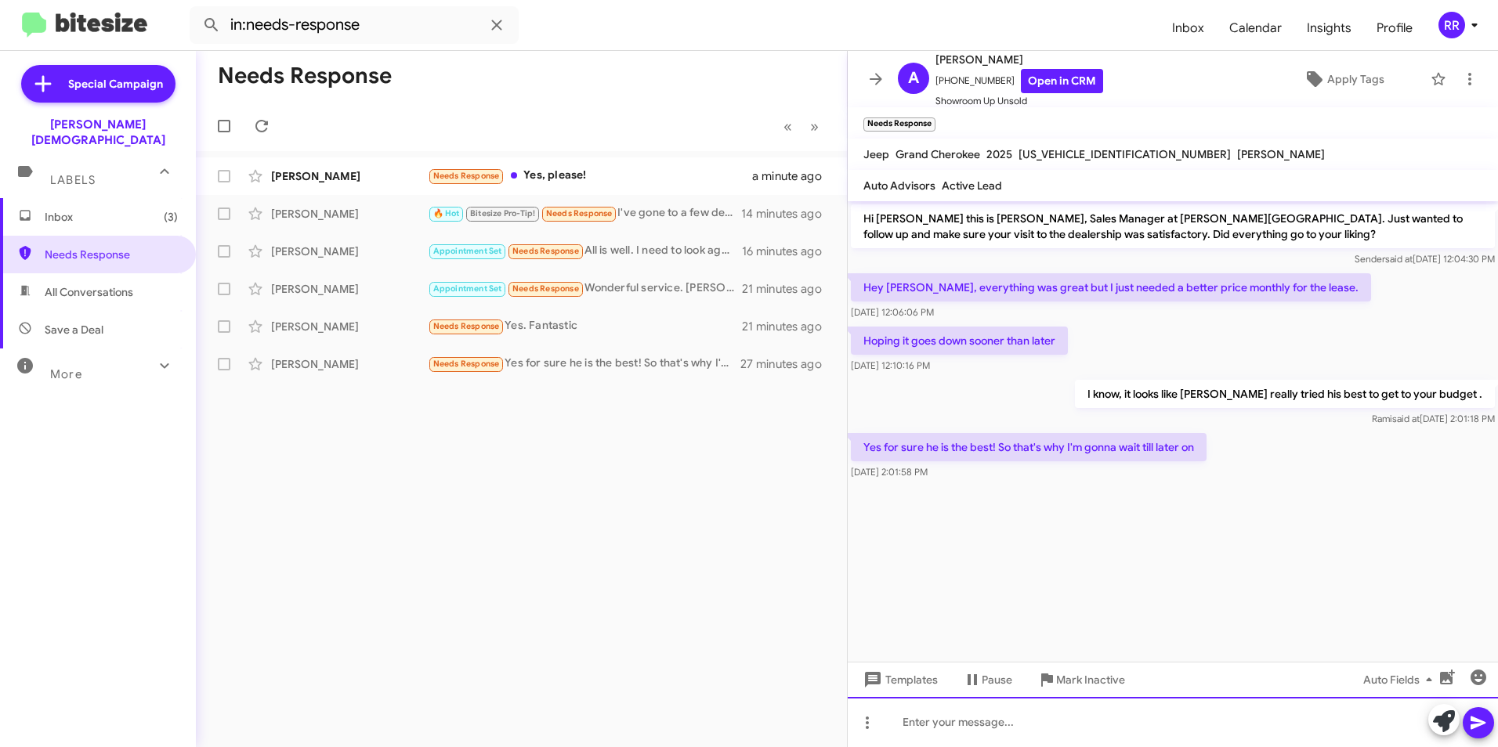
click at [977, 725] on div at bounding box center [1173, 722] width 650 height 50
click at [1483, 724] on icon at bounding box center [1477, 723] width 15 height 13
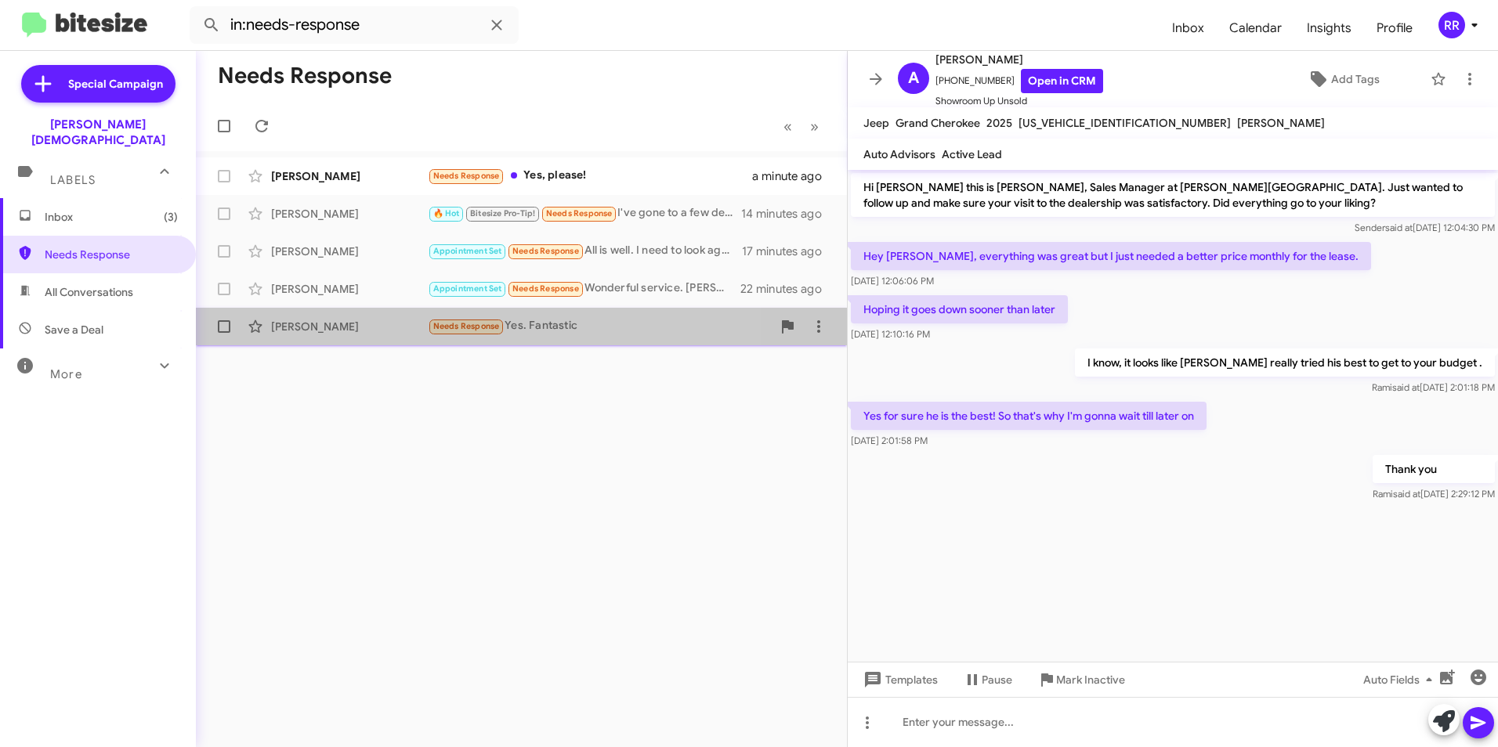
click at [306, 329] on div "[PERSON_NAME]" at bounding box center [349, 327] width 157 height 16
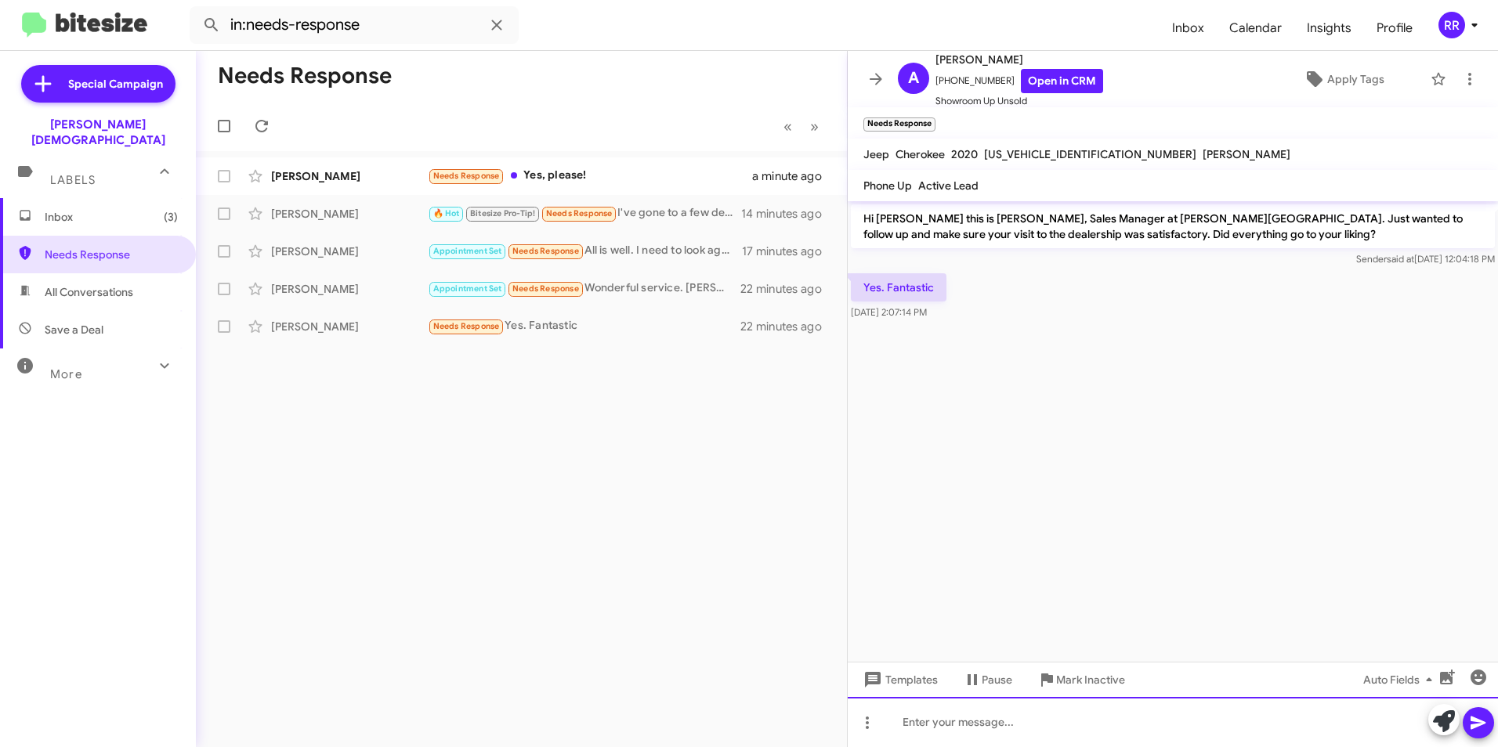
click at [961, 726] on div at bounding box center [1173, 722] width 650 height 50
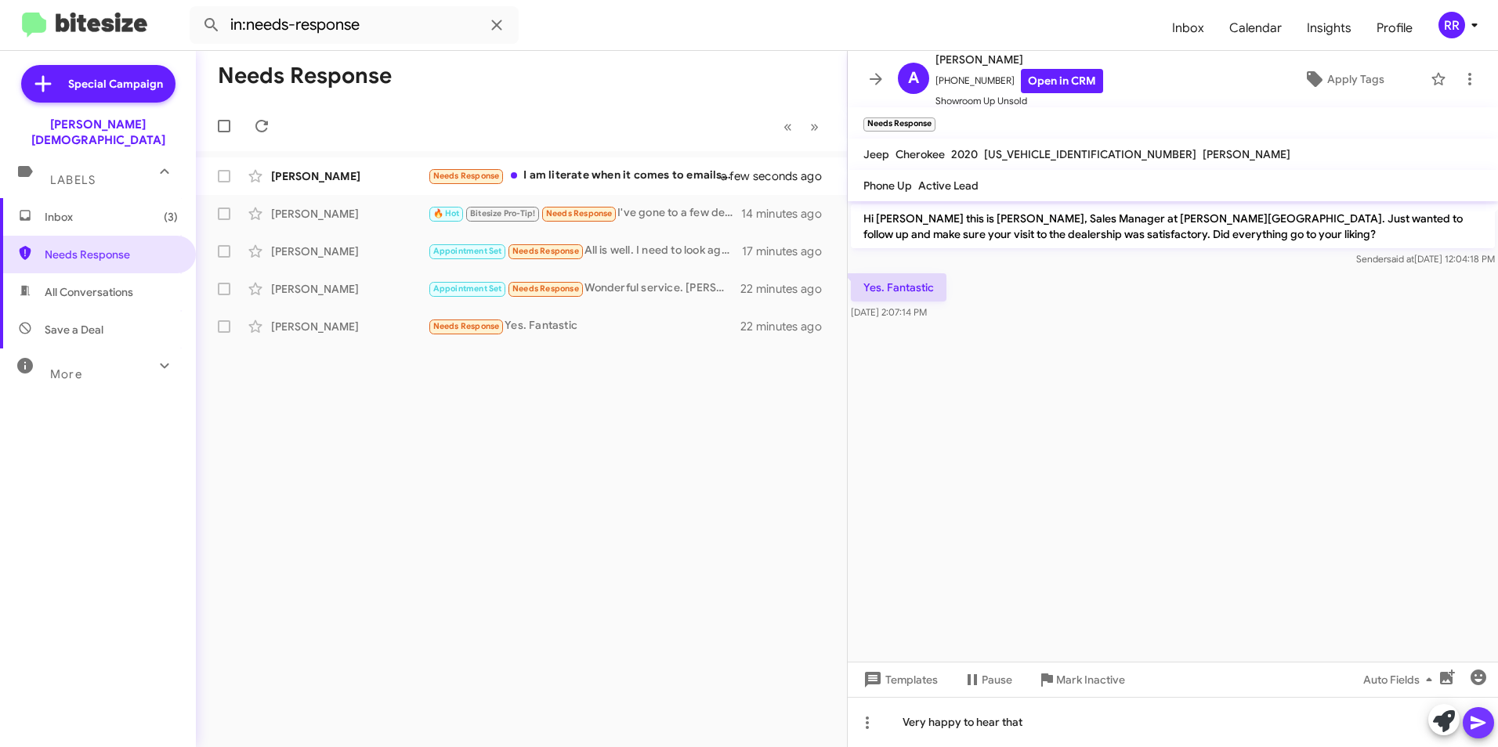
click at [1480, 730] on icon at bounding box center [1478, 723] width 19 height 19
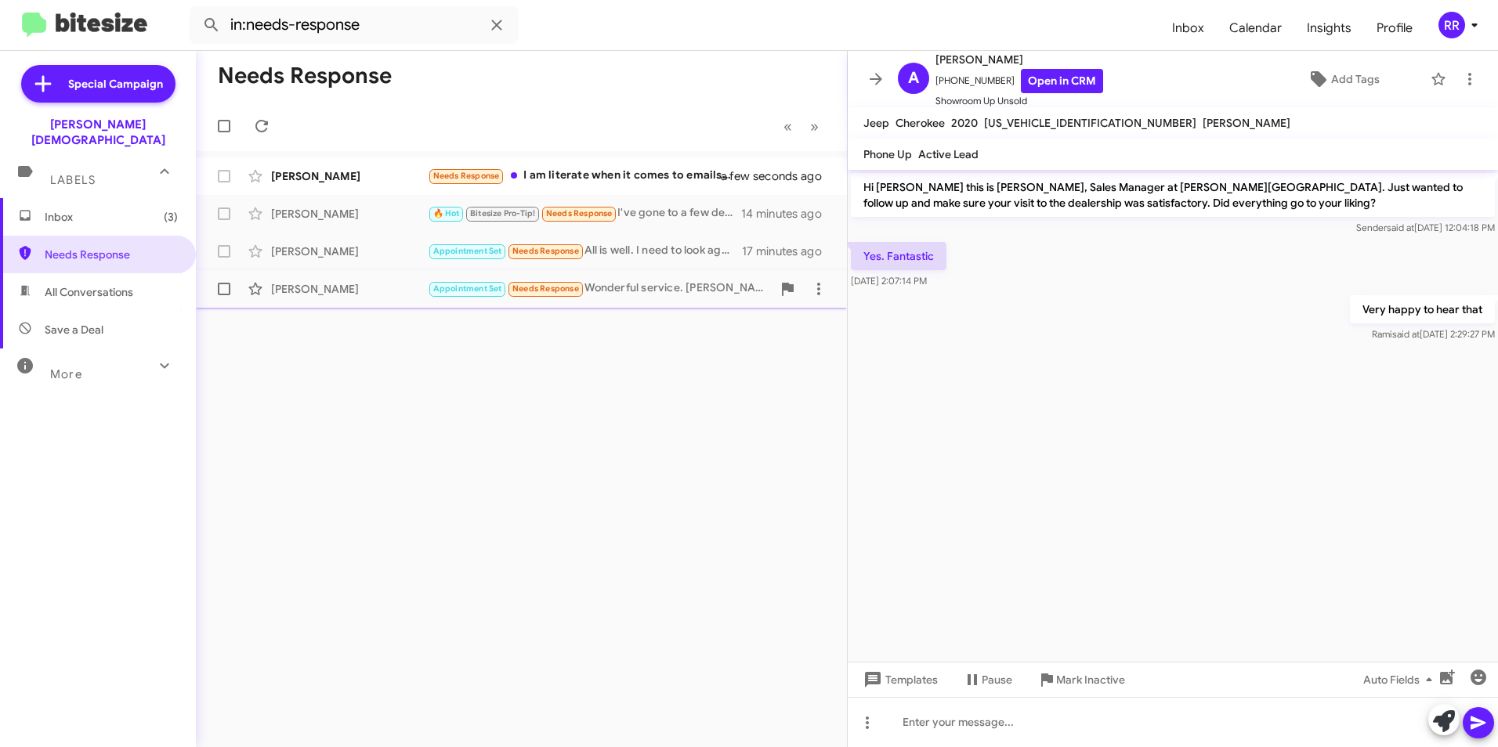
click at [287, 287] on div "[PERSON_NAME]" at bounding box center [349, 289] width 157 height 16
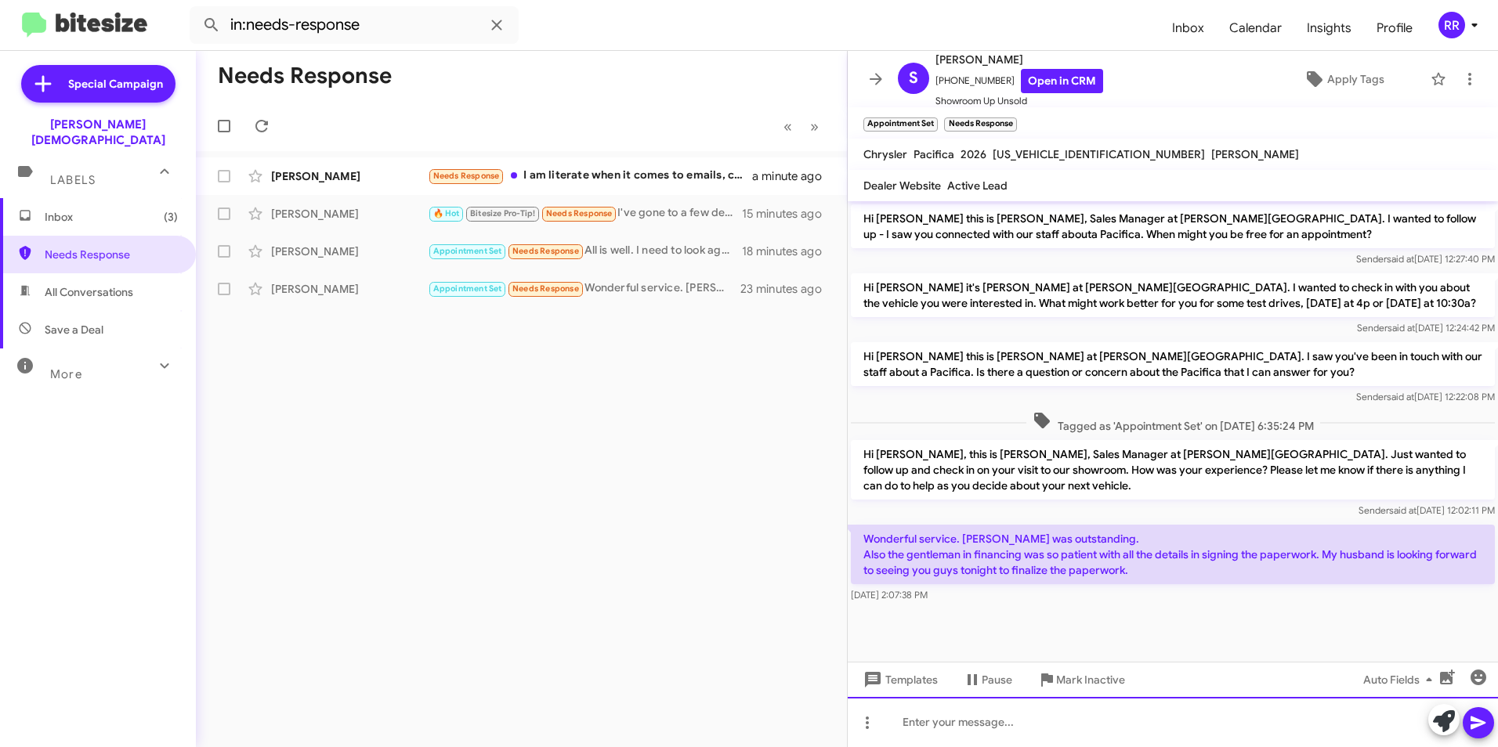
click at [999, 723] on div at bounding box center [1173, 722] width 650 height 50
click at [1483, 733] on span at bounding box center [1478, 722] width 19 height 31
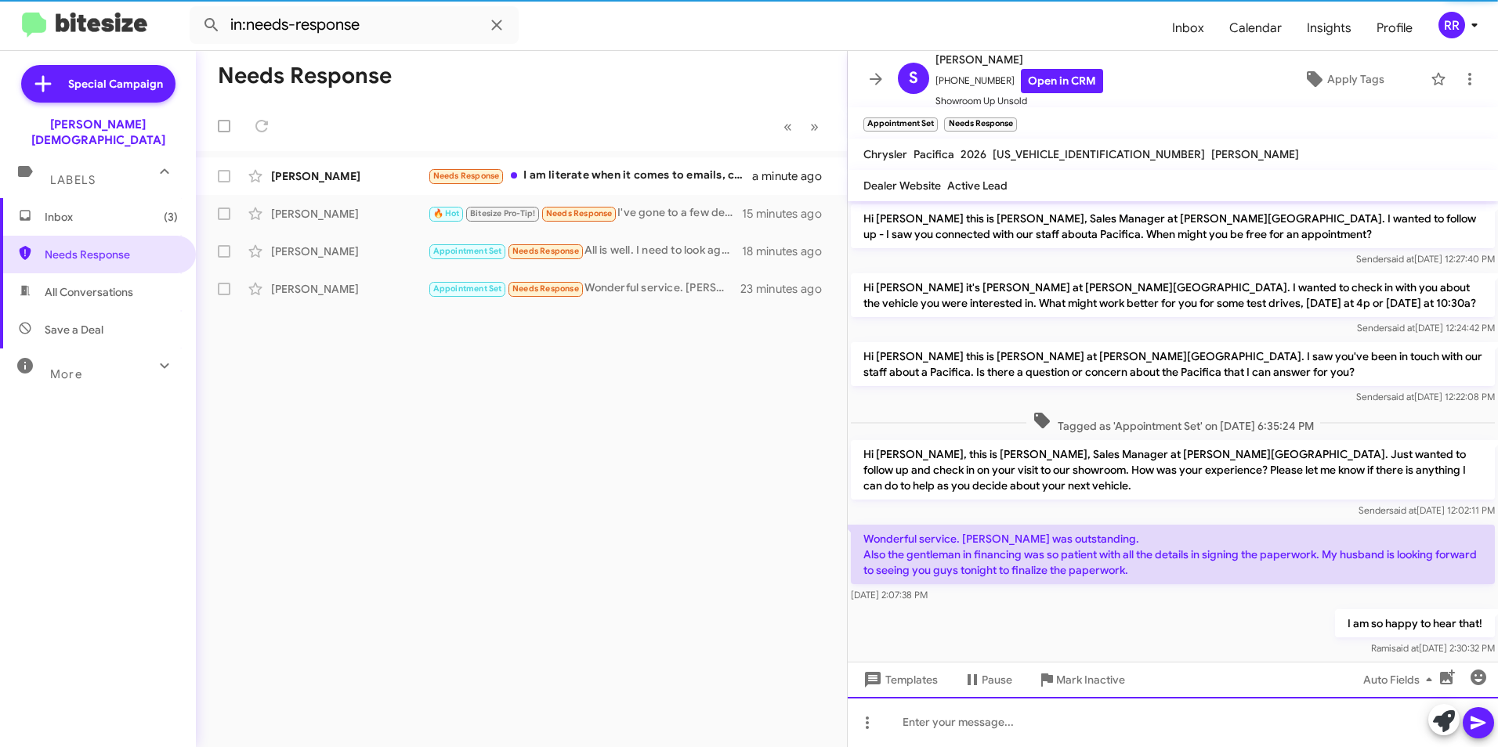
scroll to position [25, 0]
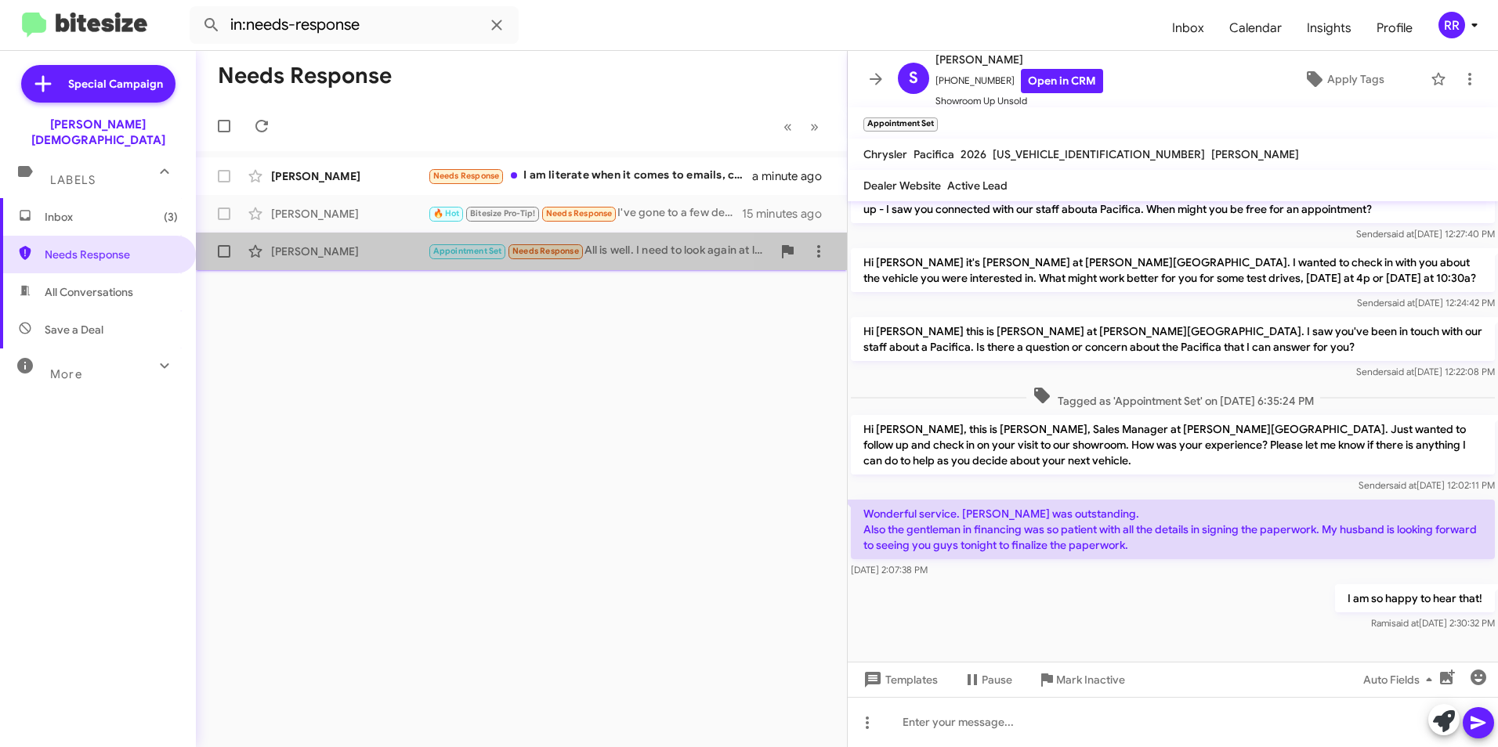
click at [303, 254] on div "[PERSON_NAME]" at bounding box center [349, 252] width 157 height 16
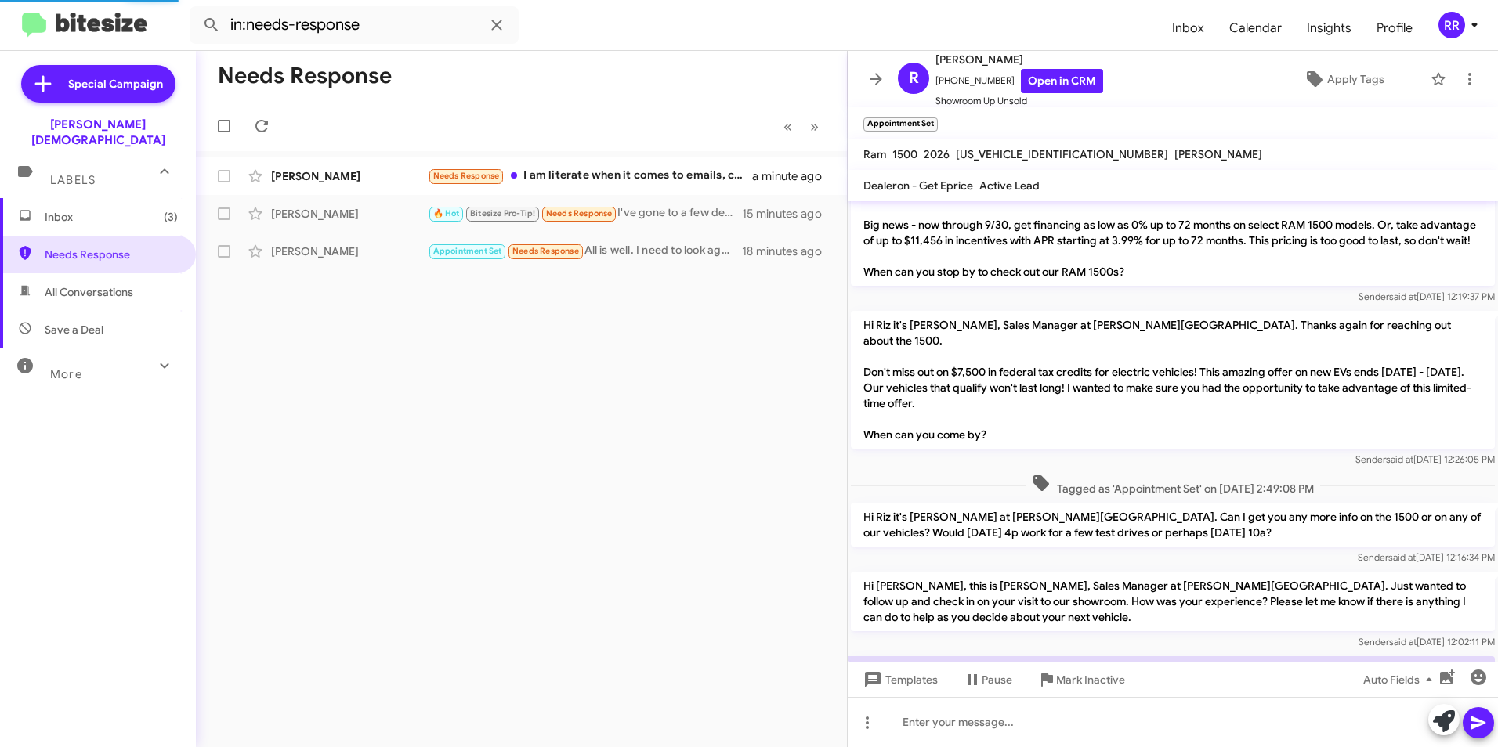
scroll to position [109, 0]
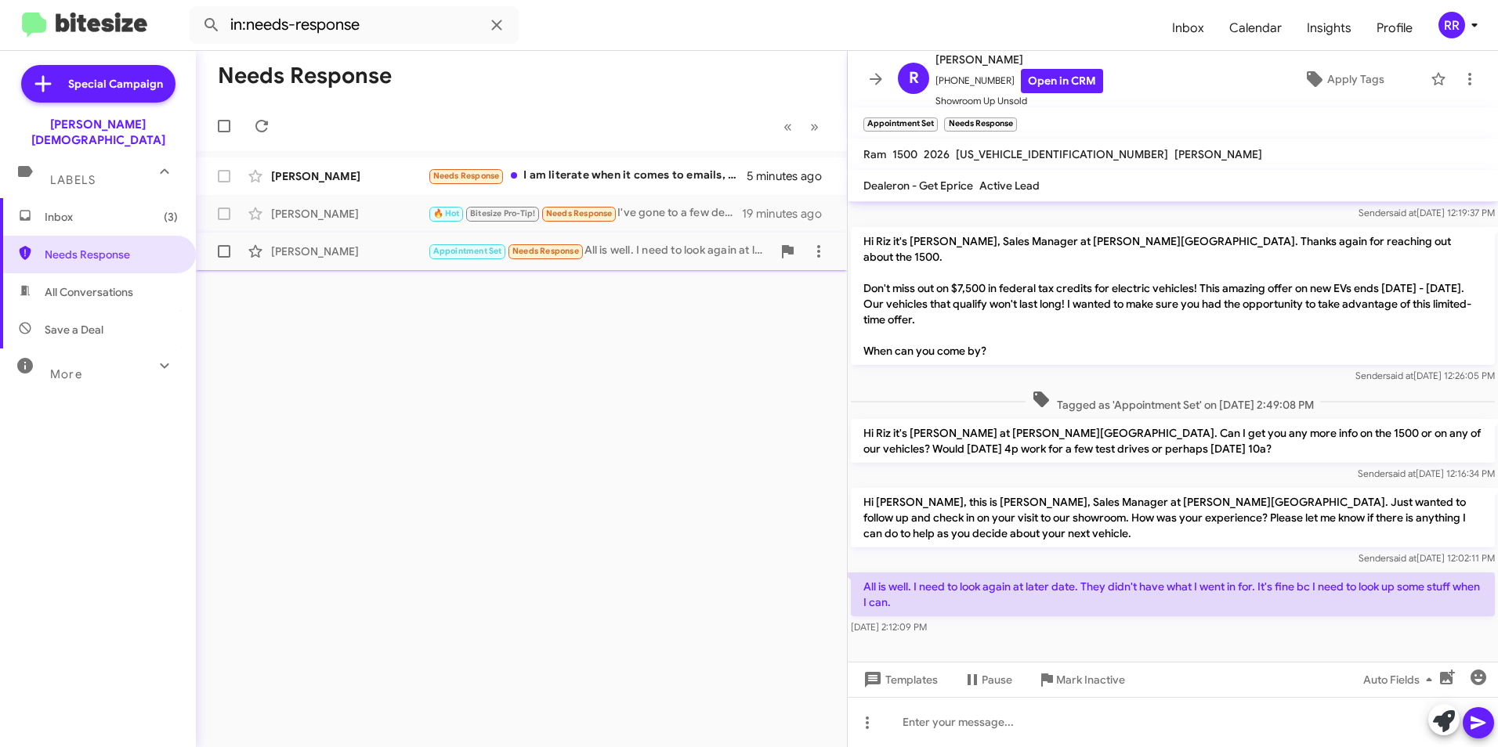
click at [297, 253] on div "[PERSON_NAME]" at bounding box center [349, 252] width 157 height 16
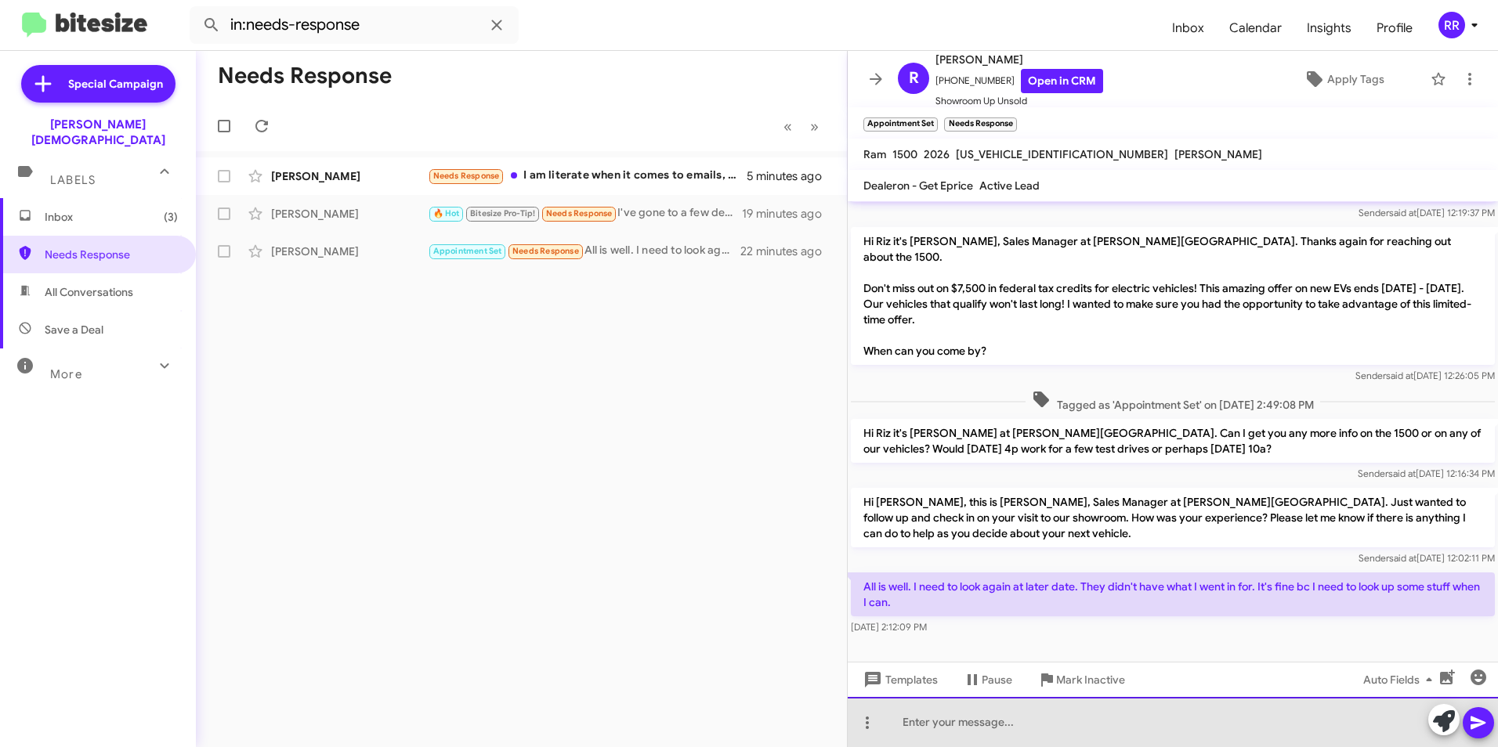
click at [985, 722] on div at bounding box center [1173, 722] width 650 height 50
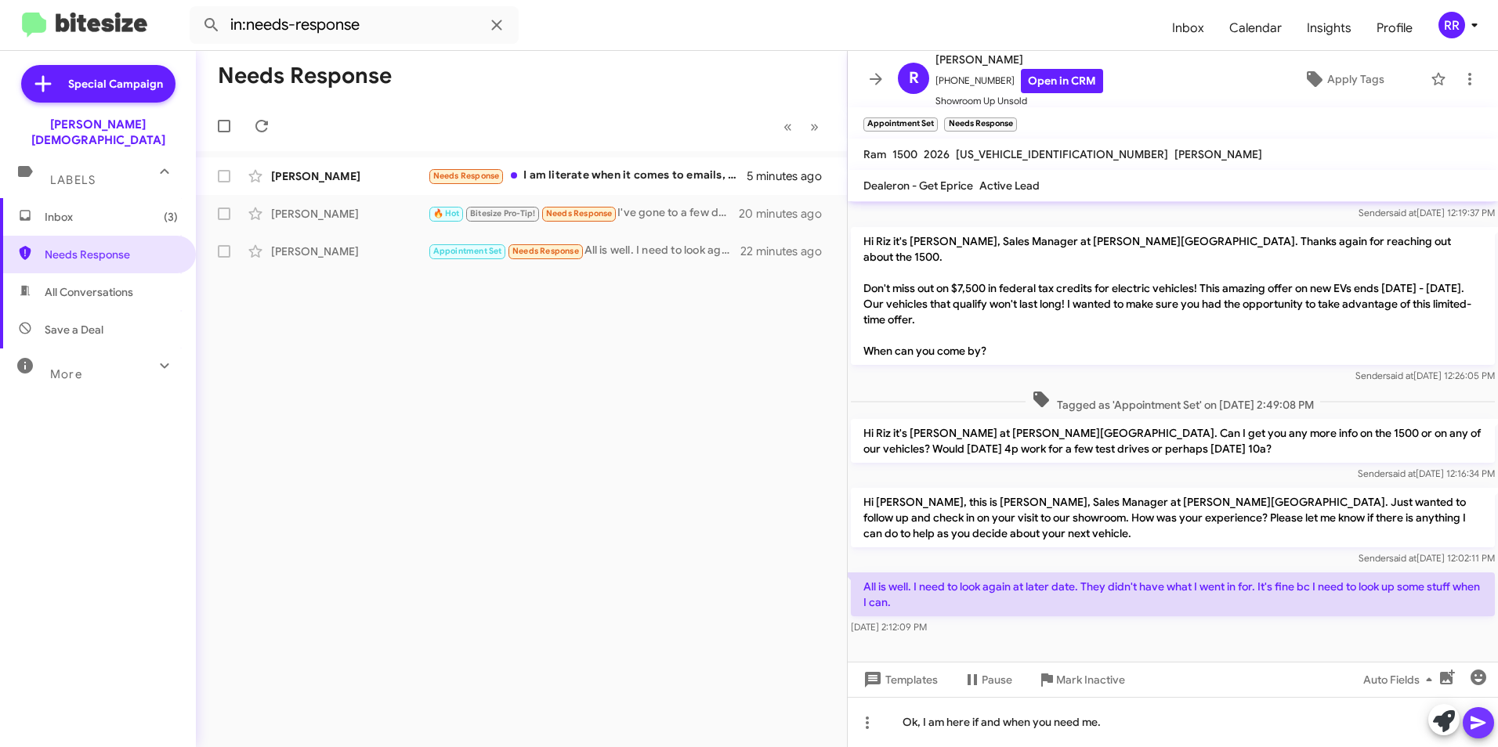
drag, startPoint x: 1487, startPoint y: 721, endPoint x: 1471, endPoint y: 721, distance: 16.4
click at [1487, 721] on button at bounding box center [1477, 722] width 31 height 31
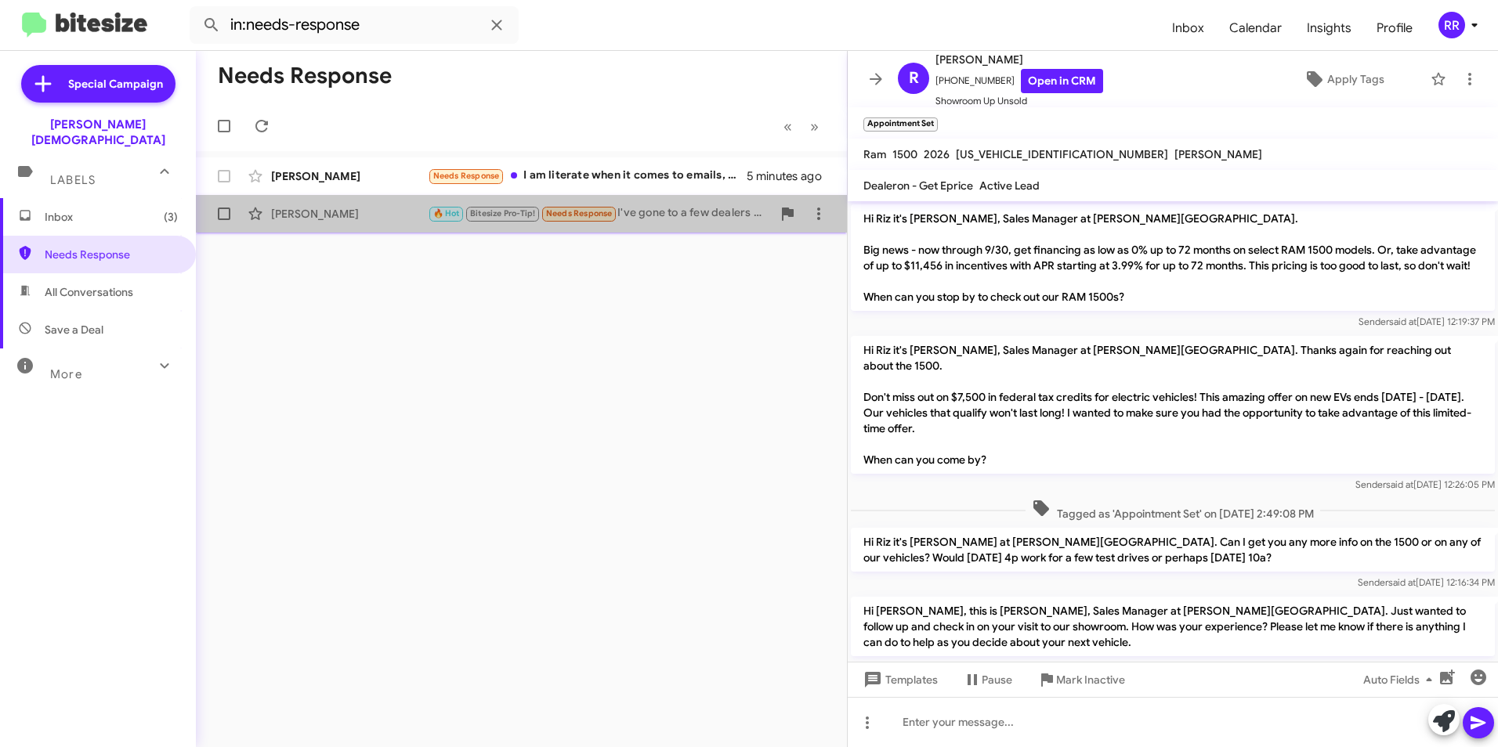
click at [316, 211] on div "[PERSON_NAME]" at bounding box center [349, 214] width 157 height 16
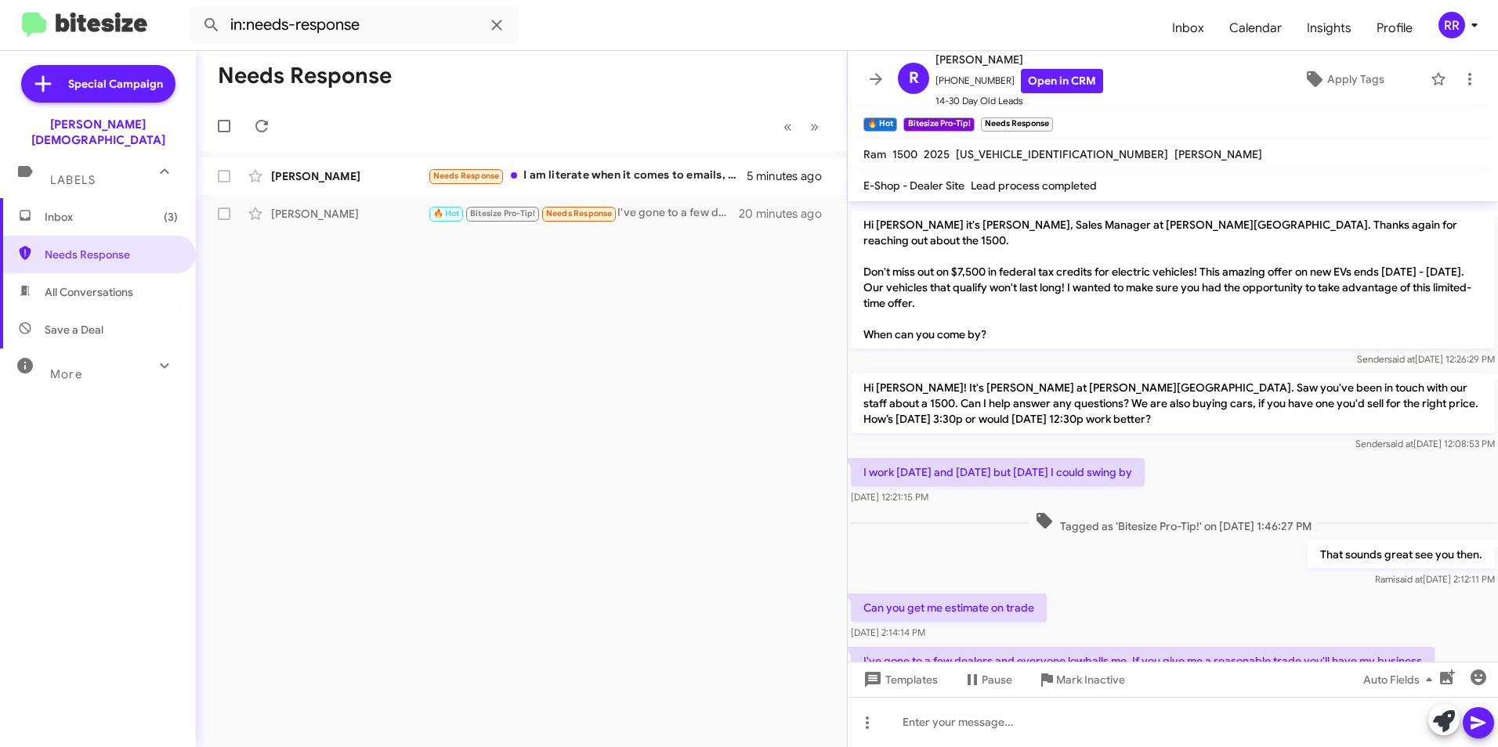
scroll to position [35, 0]
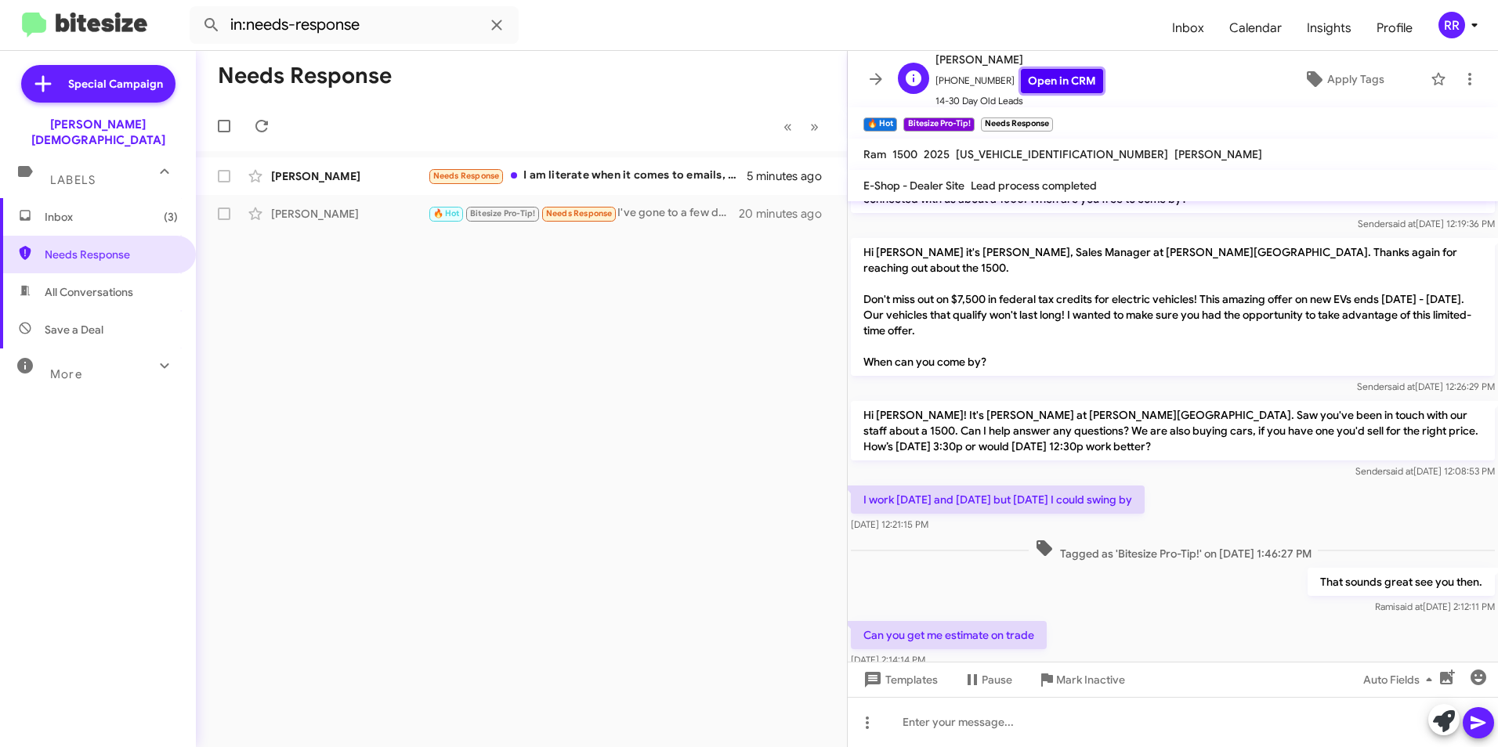
click at [1050, 81] on link "Open in CRM" at bounding box center [1062, 81] width 82 height 24
click at [967, 726] on div at bounding box center [1173, 722] width 650 height 50
drag, startPoint x: 1483, startPoint y: 724, endPoint x: 1462, endPoint y: 721, distance: 20.5
click at [1483, 723] on icon at bounding box center [1477, 723] width 15 height 13
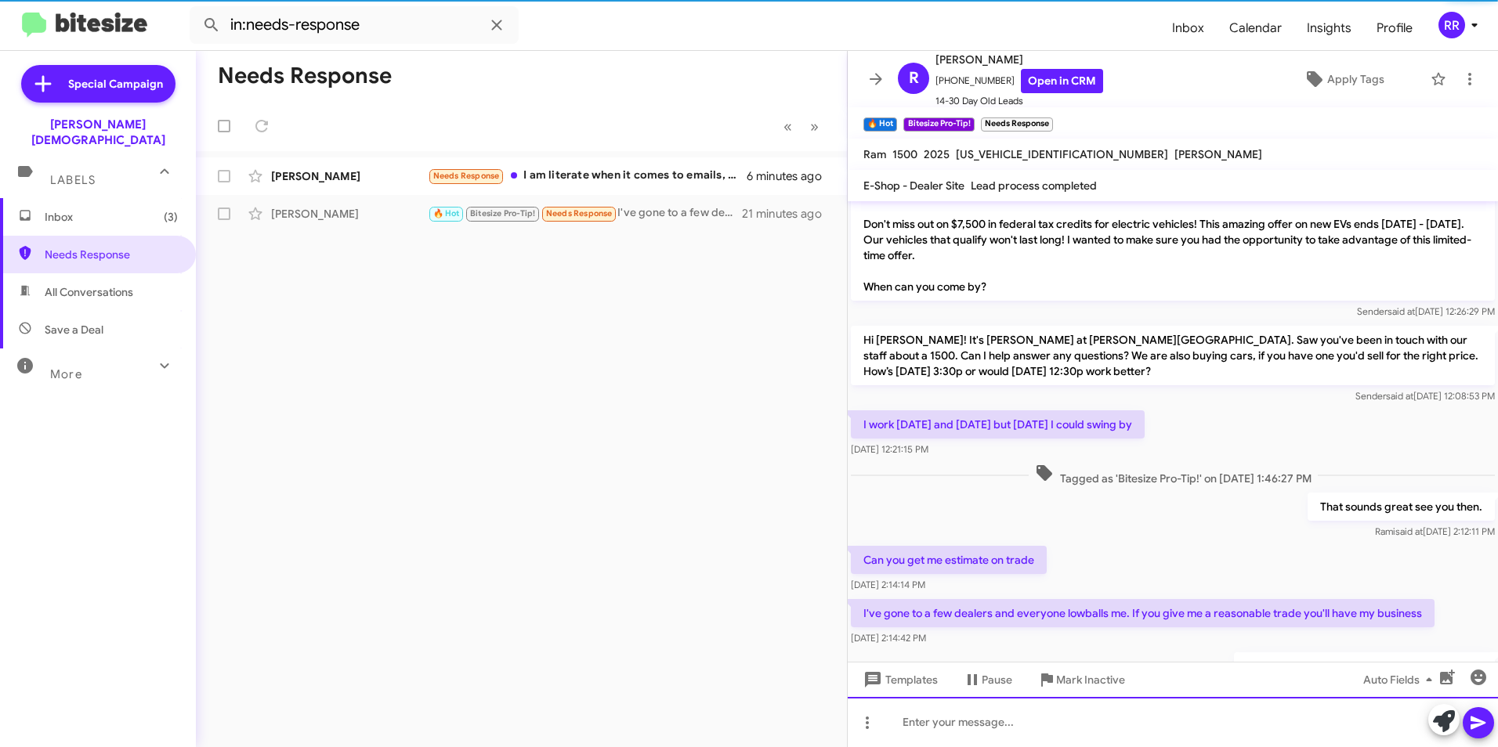
scroll to position [171, 0]
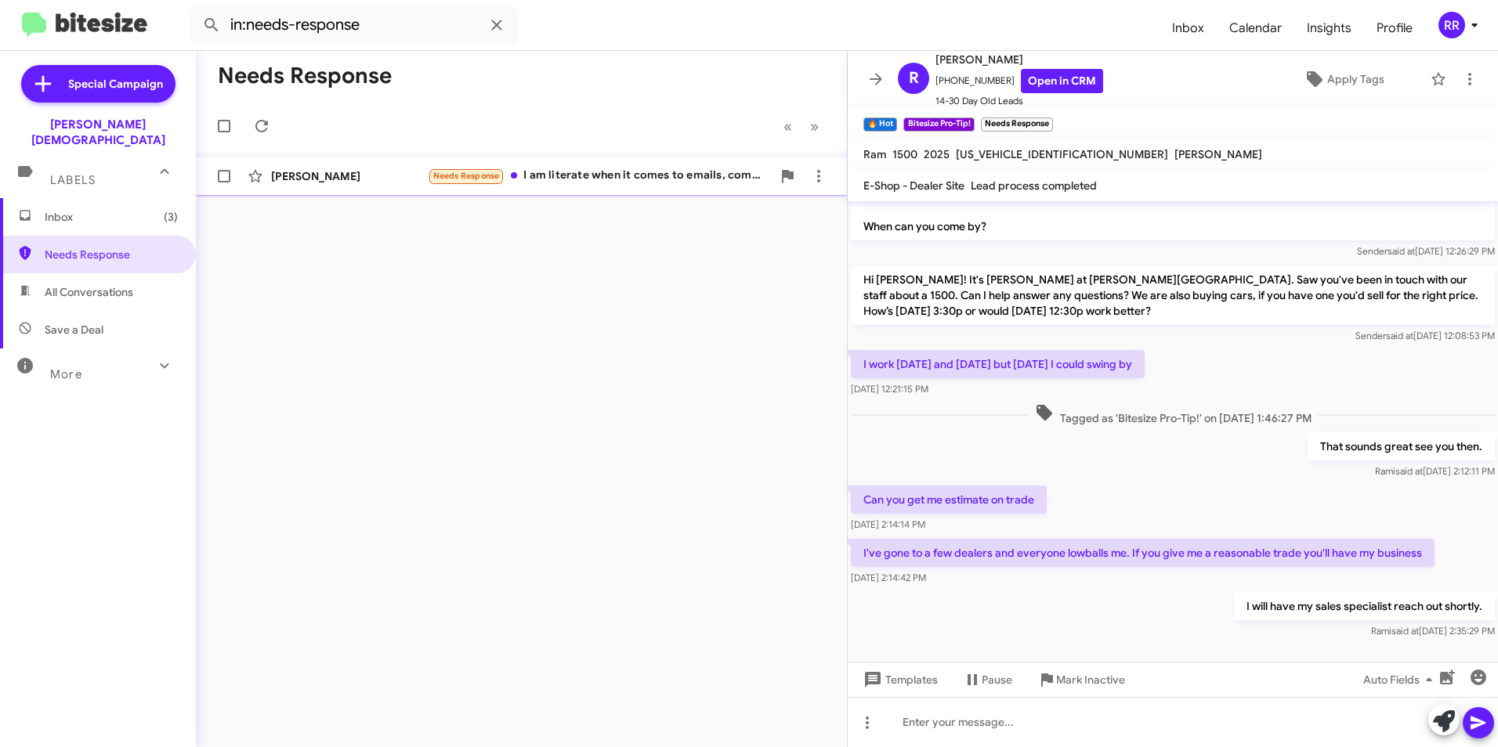
click at [308, 169] on div "[PERSON_NAME]" at bounding box center [349, 176] width 157 height 16
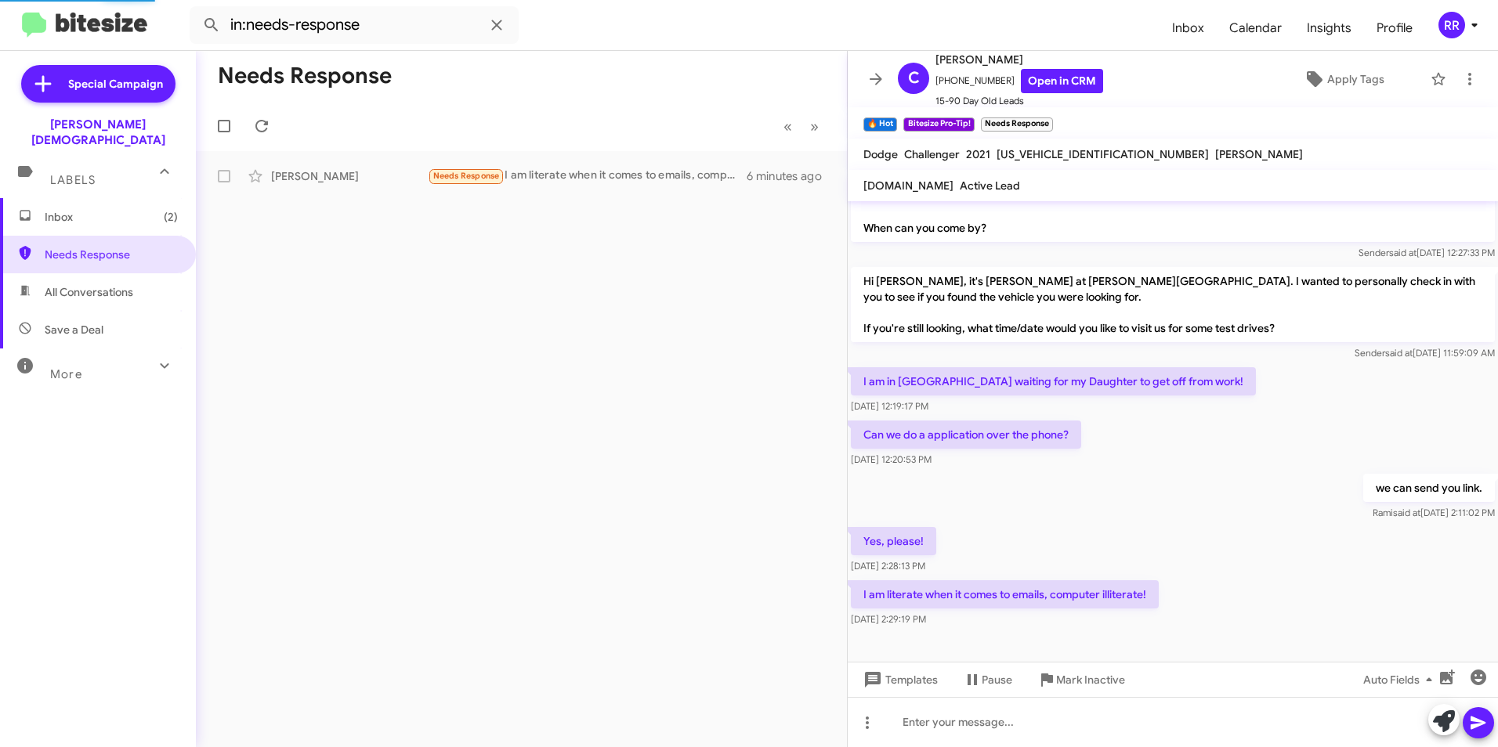
scroll to position [154, 0]
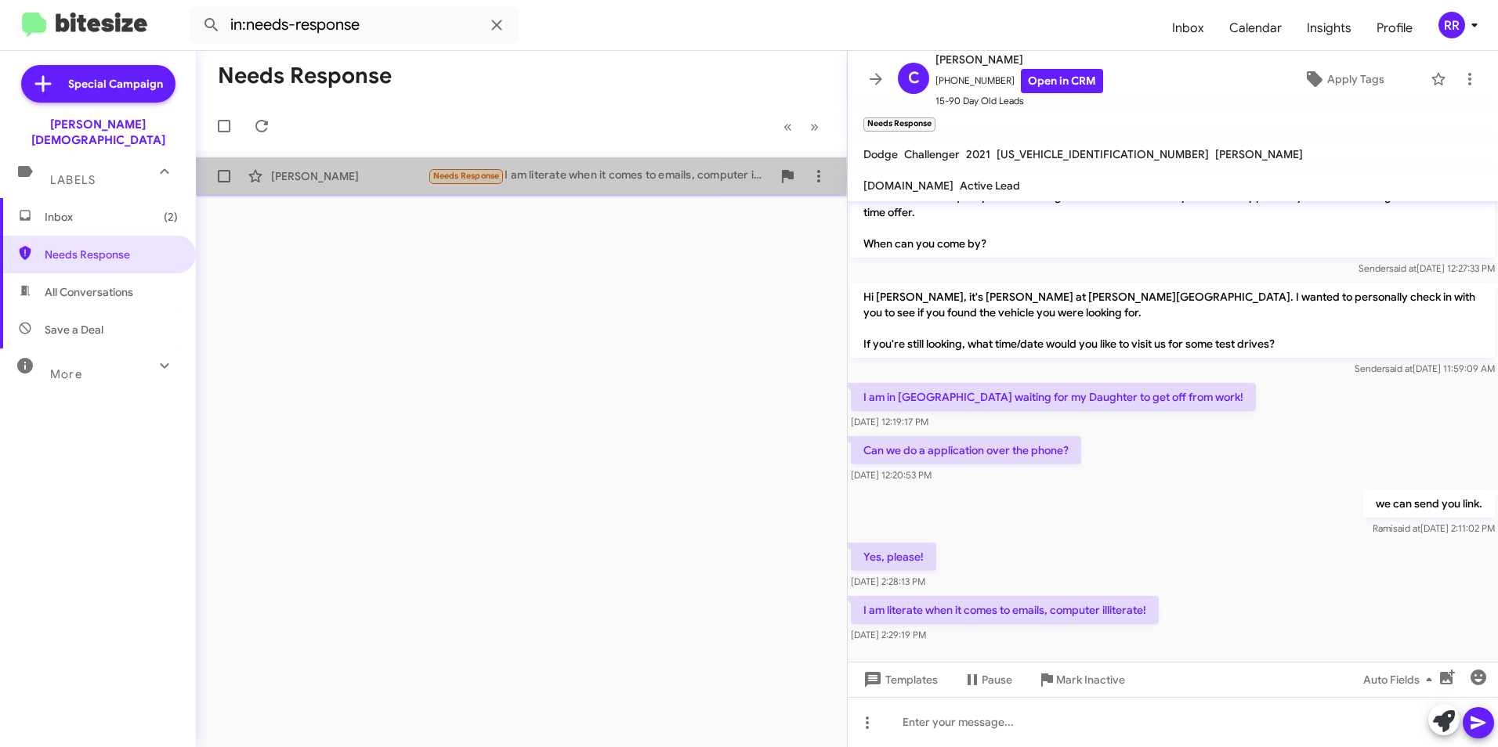
click at [284, 175] on div "[PERSON_NAME]" at bounding box center [349, 176] width 157 height 16
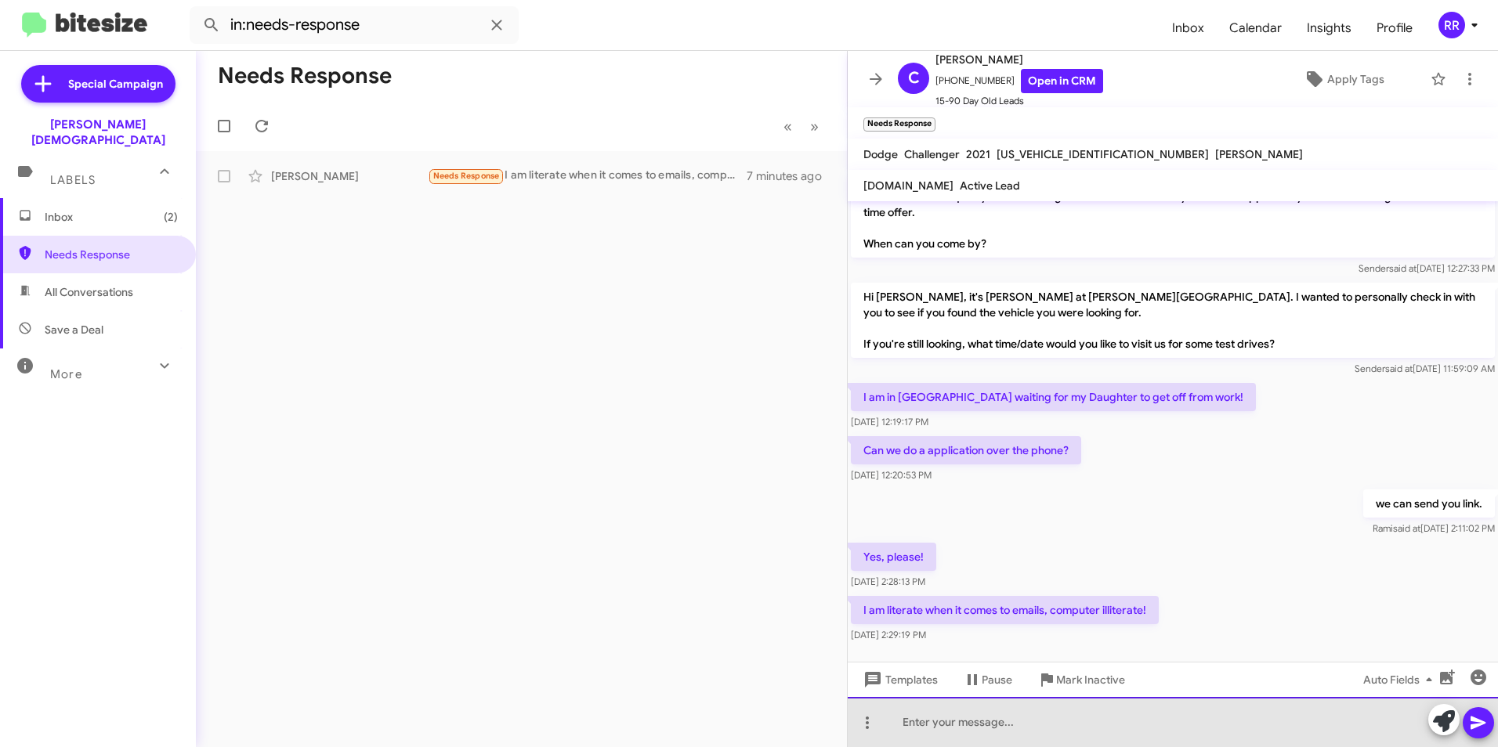
click at [943, 722] on div at bounding box center [1173, 722] width 650 height 50
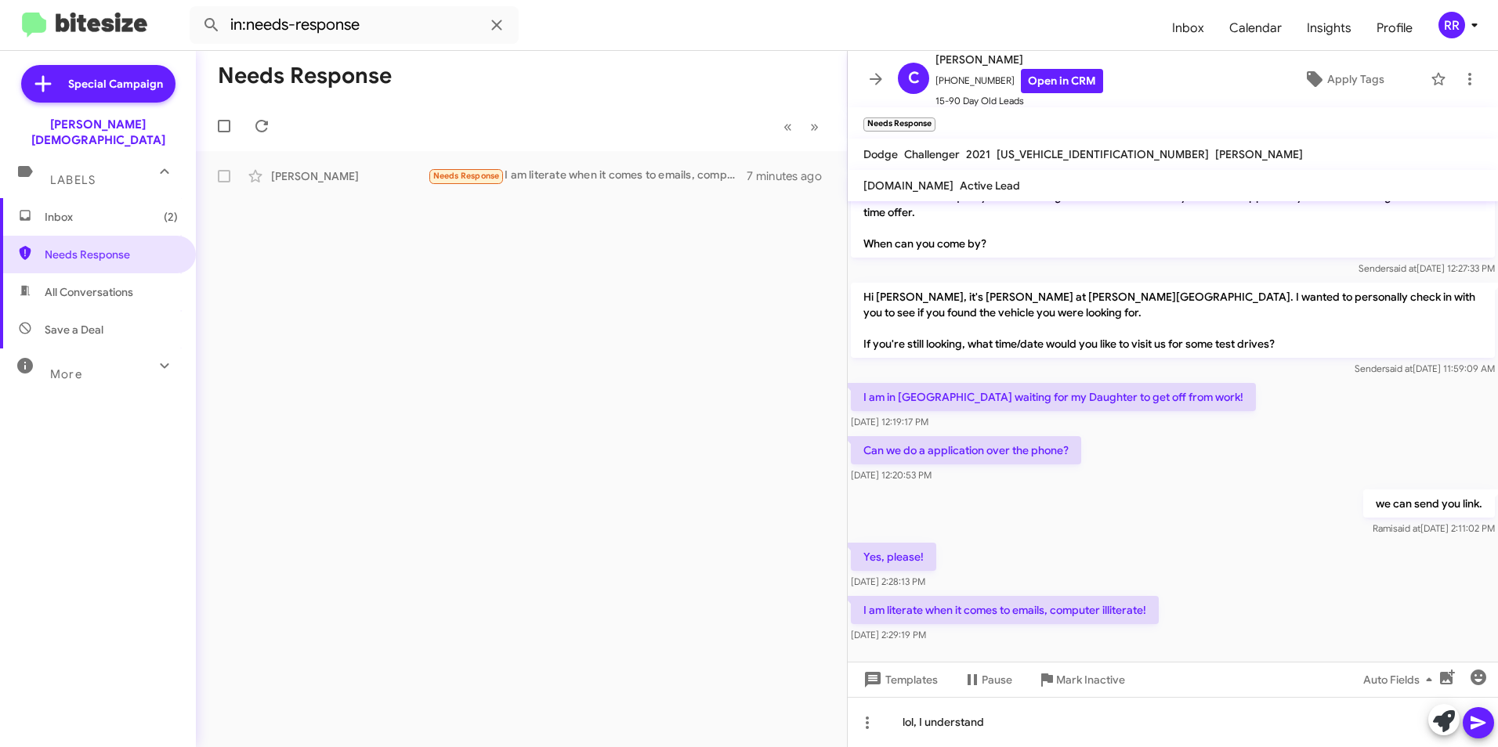
click at [1484, 727] on icon at bounding box center [1478, 723] width 19 height 19
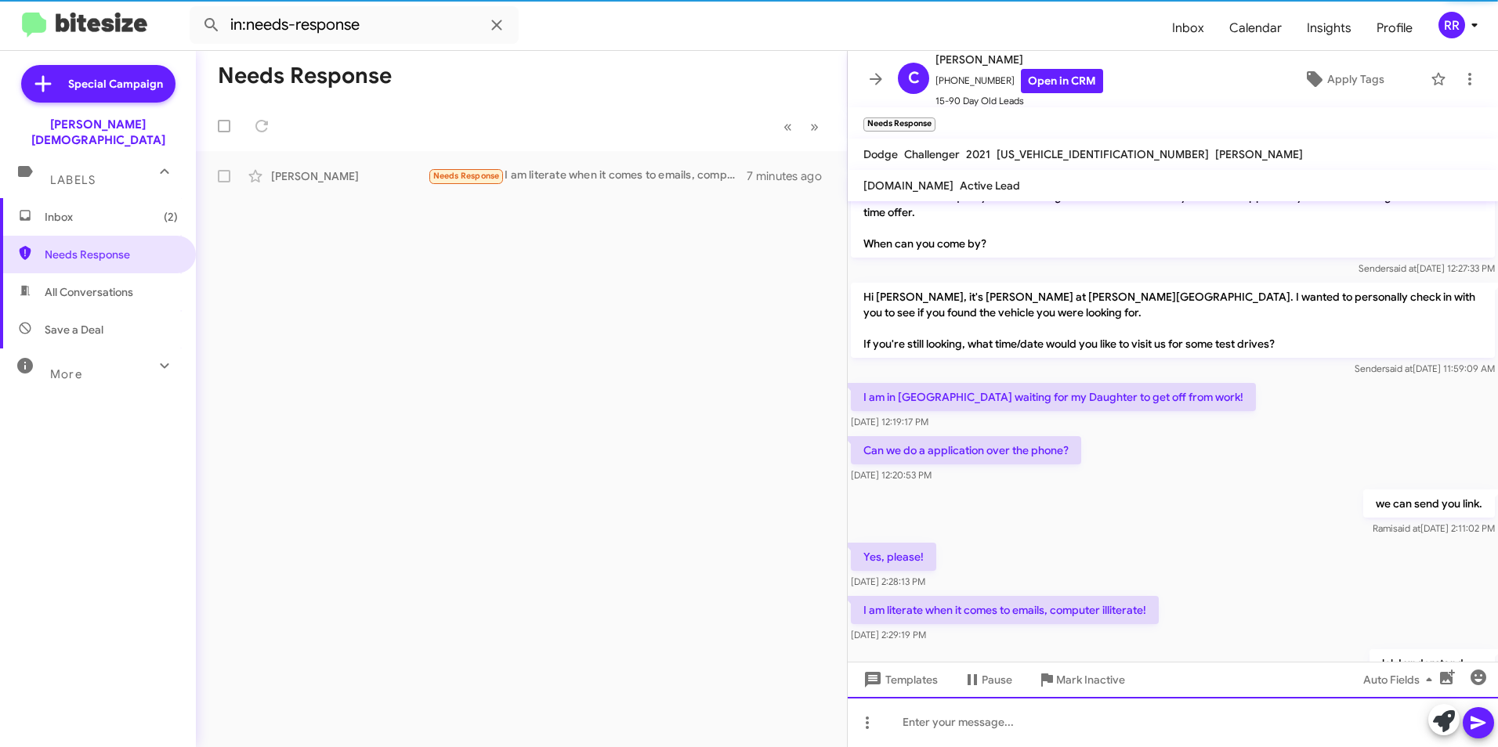
scroll to position [0, 0]
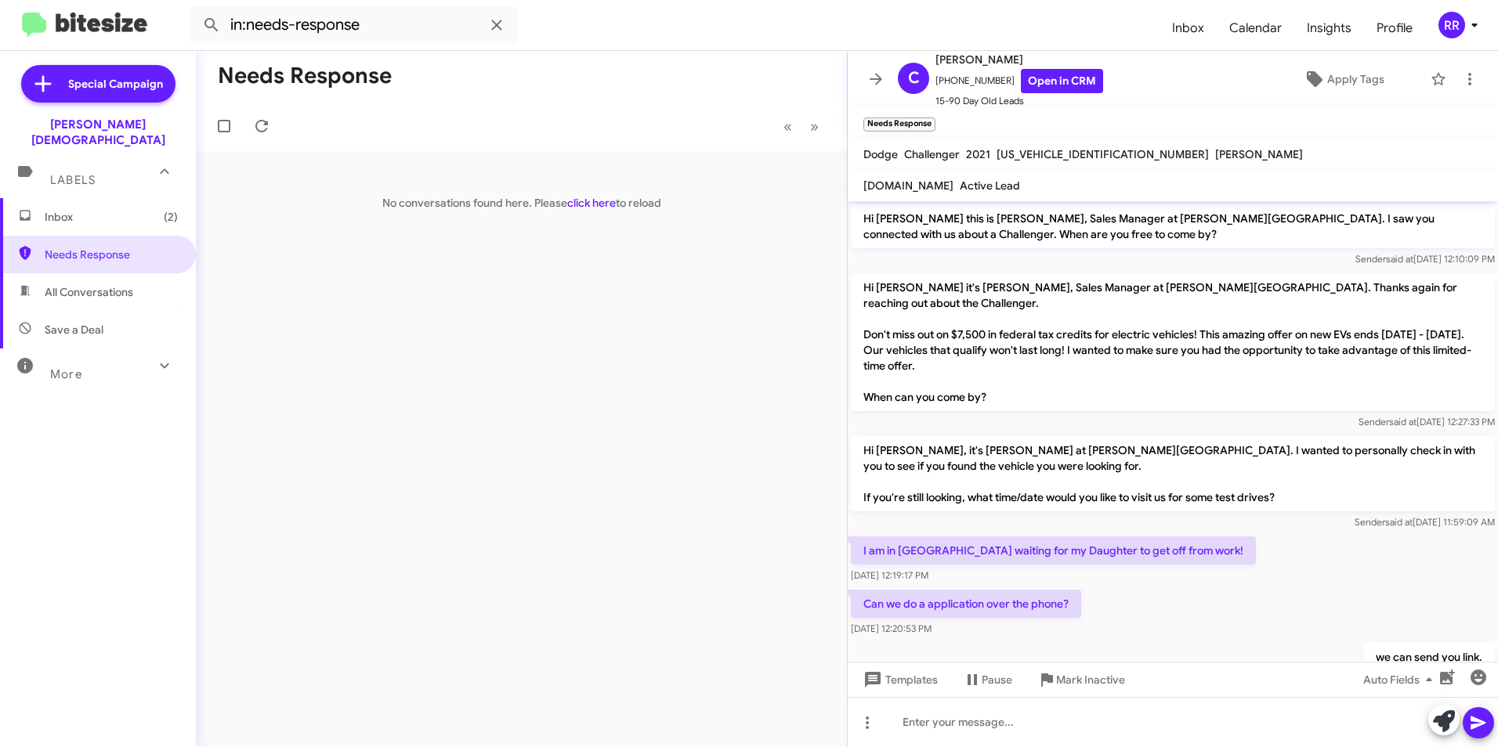
click at [742, 396] on div "Needs Response « Previous » Next No conversations found here. Please click here…" at bounding box center [521, 399] width 651 height 696
click at [66, 247] on span "Needs Response" at bounding box center [111, 255] width 133 height 16
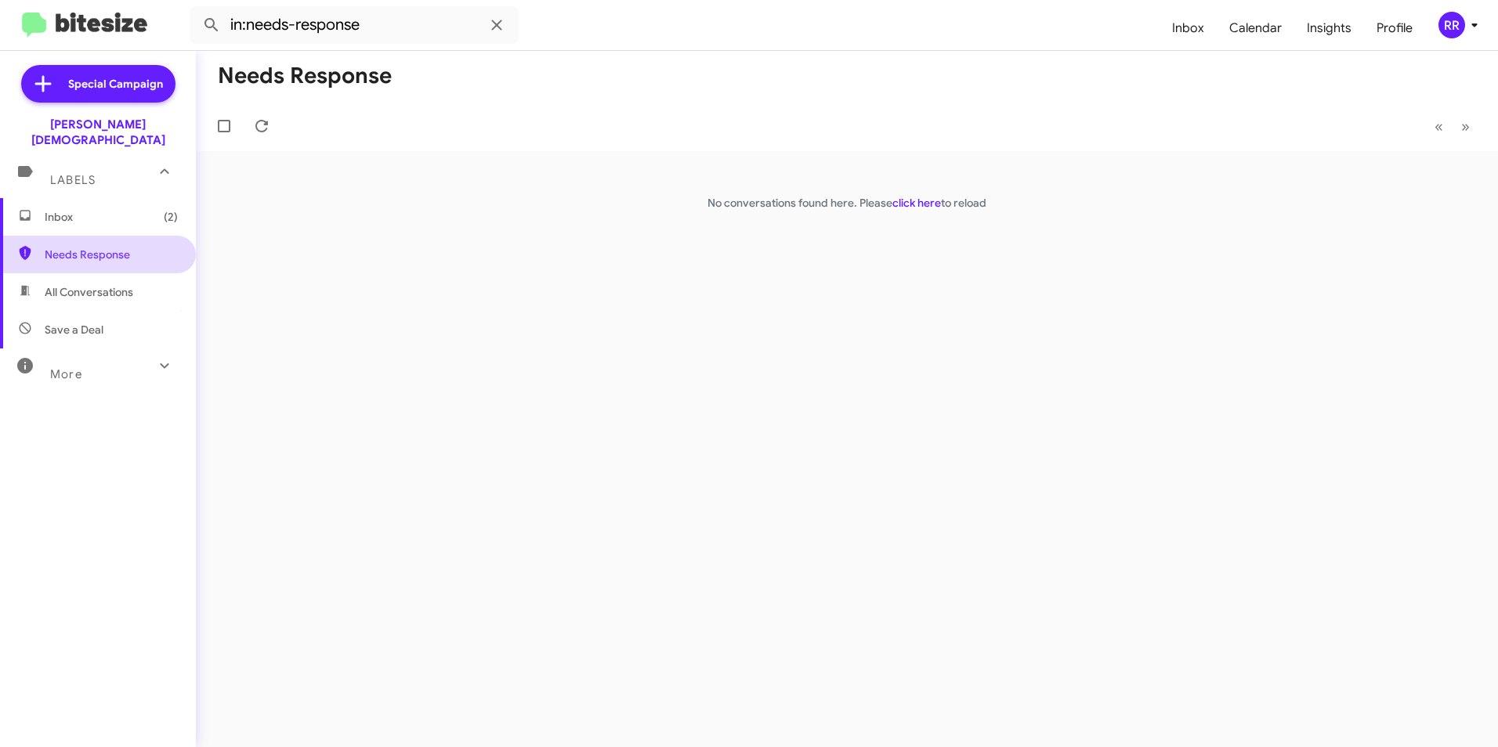
click at [85, 248] on span "Needs Response" at bounding box center [98, 255] width 196 height 38
click at [86, 247] on span "Needs Response" at bounding box center [111, 255] width 133 height 16
click at [67, 209] on span "Inbox (2)" at bounding box center [111, 217] width 133 height 16
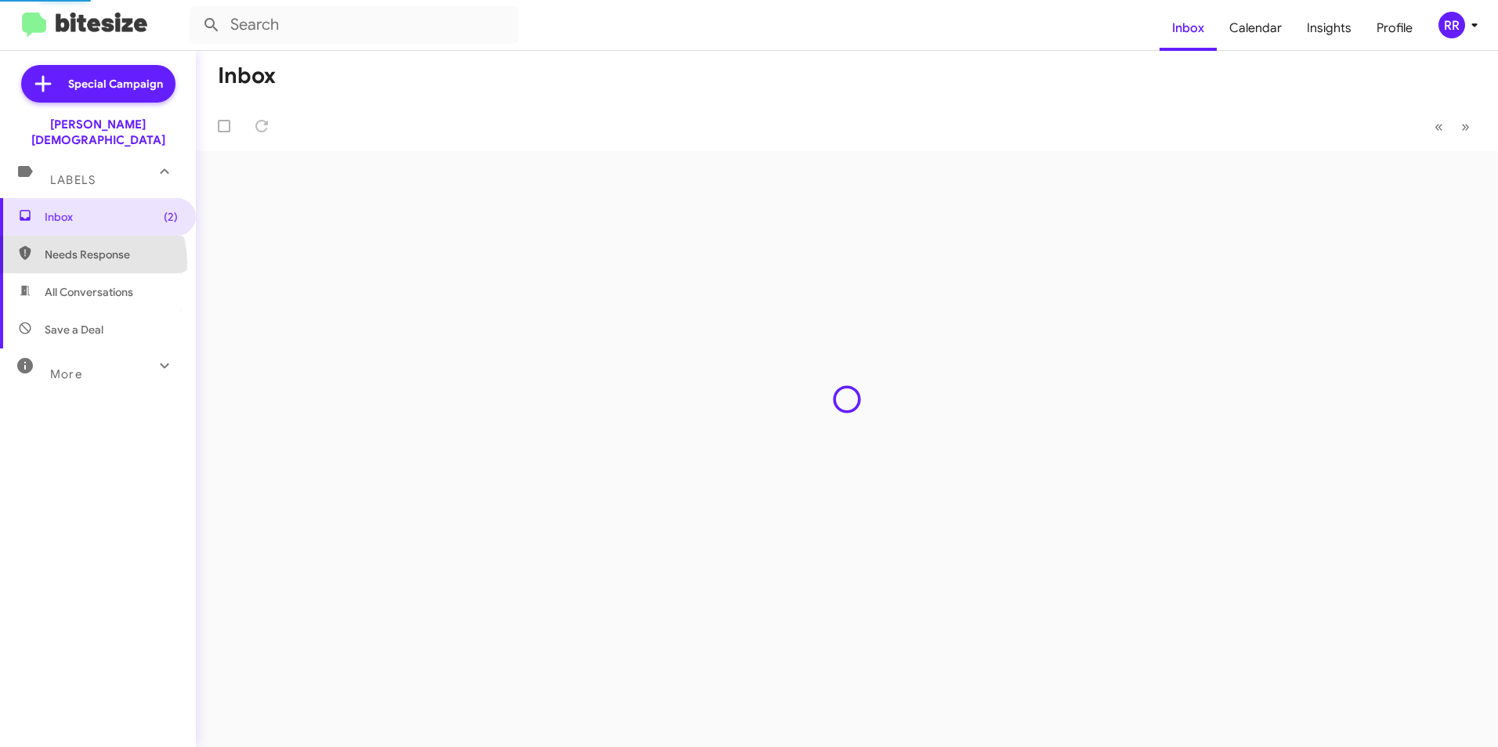
click at [78, 247] on span "Needs Response" at bounding box center [98, 255] width 196 height 38
type input "in:needs-response"
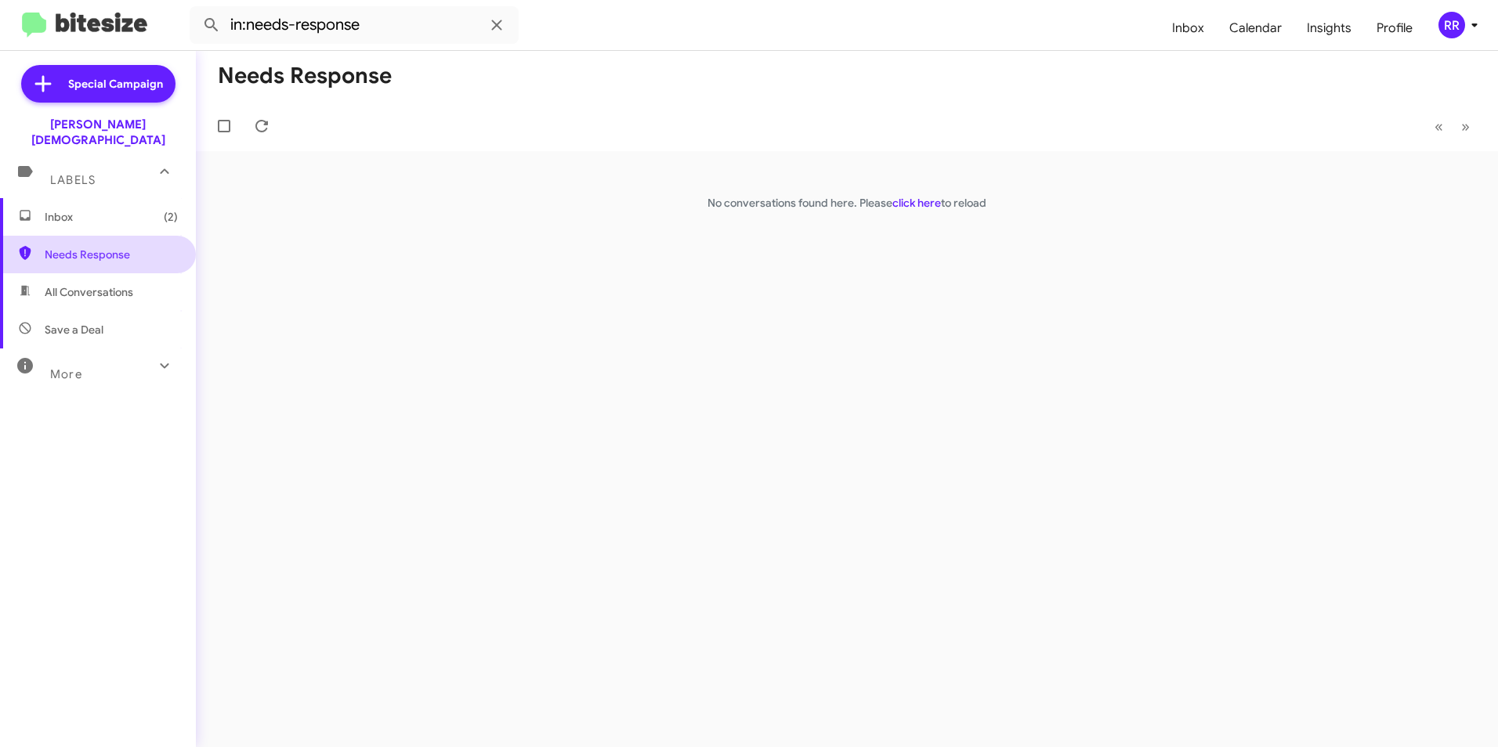
drag, startPoint x: 106, startPoint y: 240, endPoint x: 92, endPoint y: 236, distance: 13.9
click at [106, 247] on span "Needs Response" at bounding box center [111, 255] width 133 height 16
click at [77, 209] on span "Inbox (2)" at bounding box center [111, 217] width 133 height 16
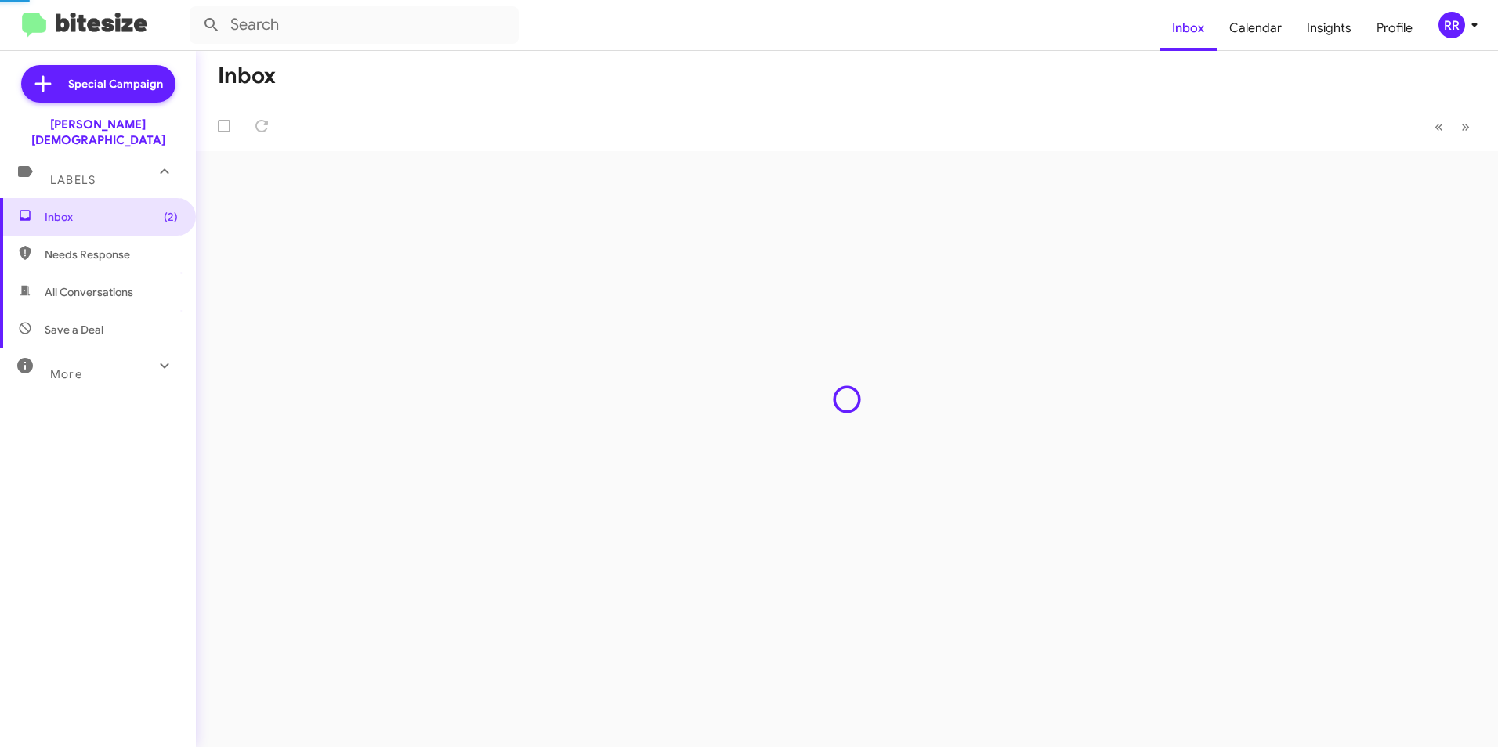
click at [81, 247] on span "Needs Response" at bounding box center [111, 255] width 133 height 16
type input "in:needs-response"
